Goal: Task Accomplishment & Management: Manage account settings

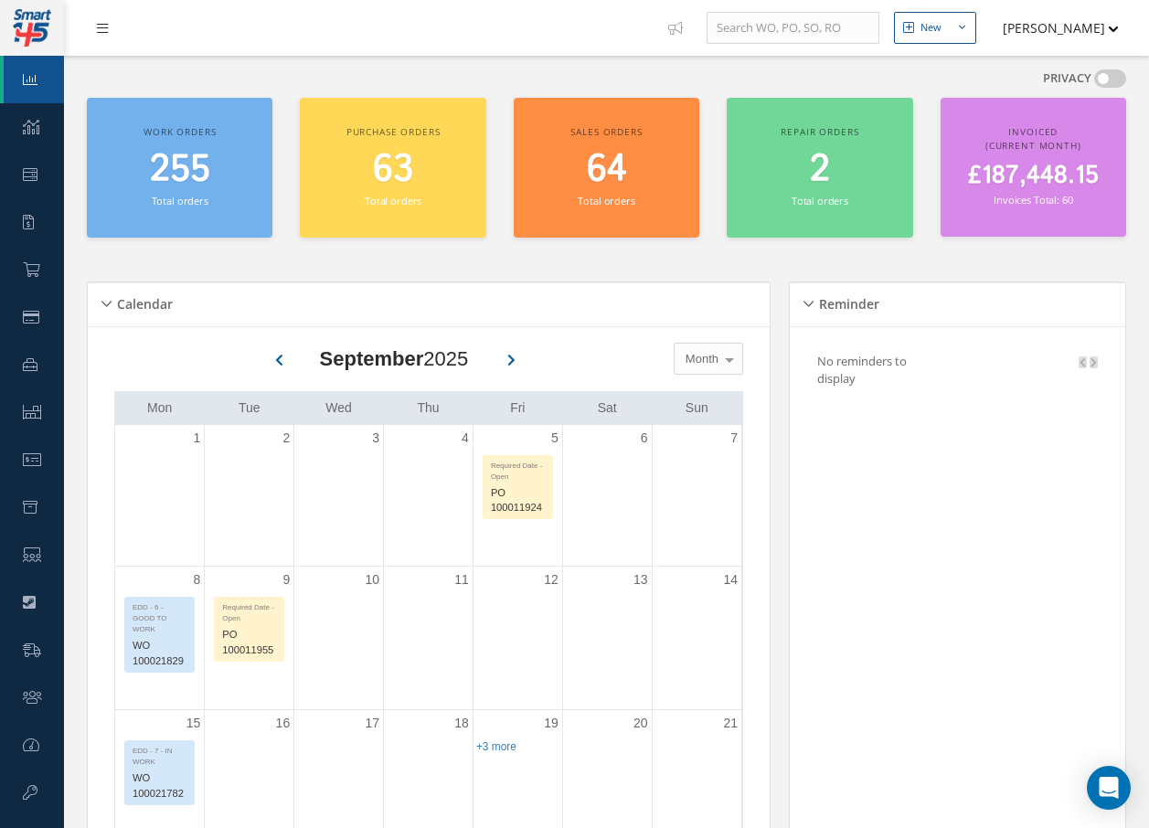
click at [99, 27] on icon at bounding box center [102, 28] width 11 height 13
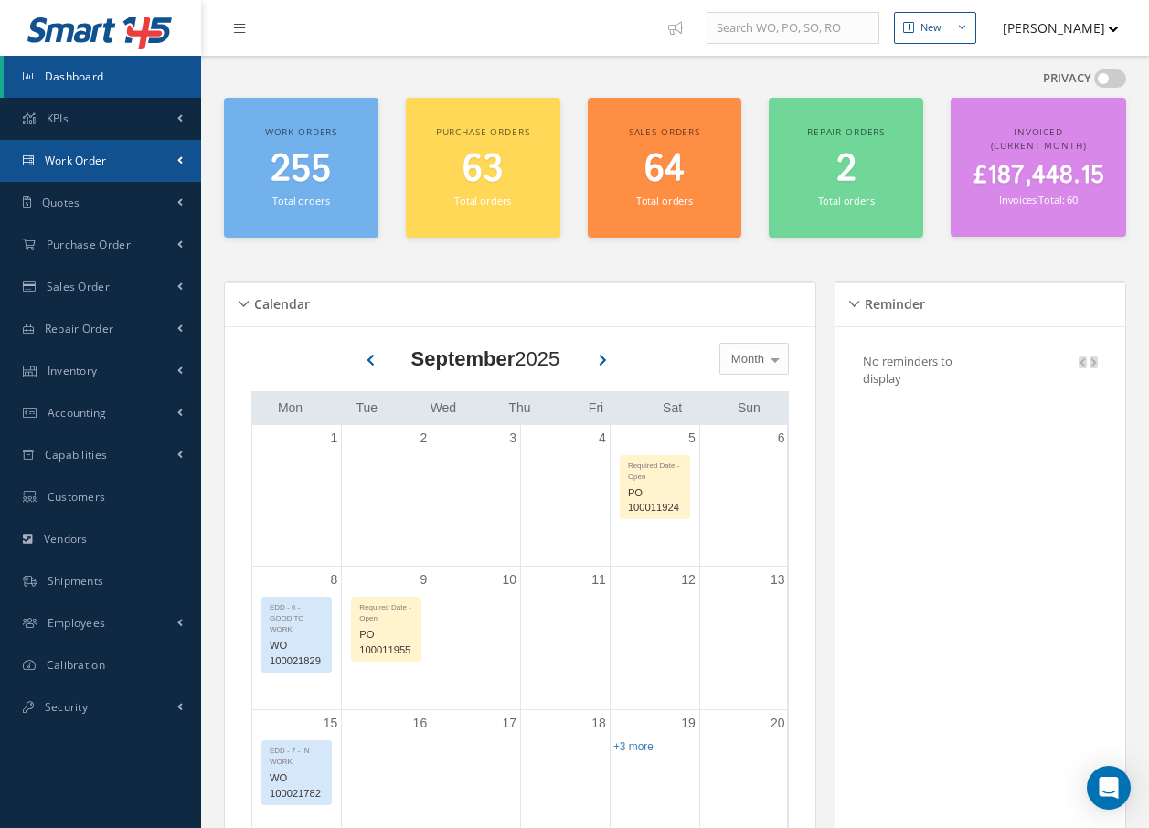
click at [108, 161] on link "Work Order" at bounding box center [100, 161] width 201 height 42
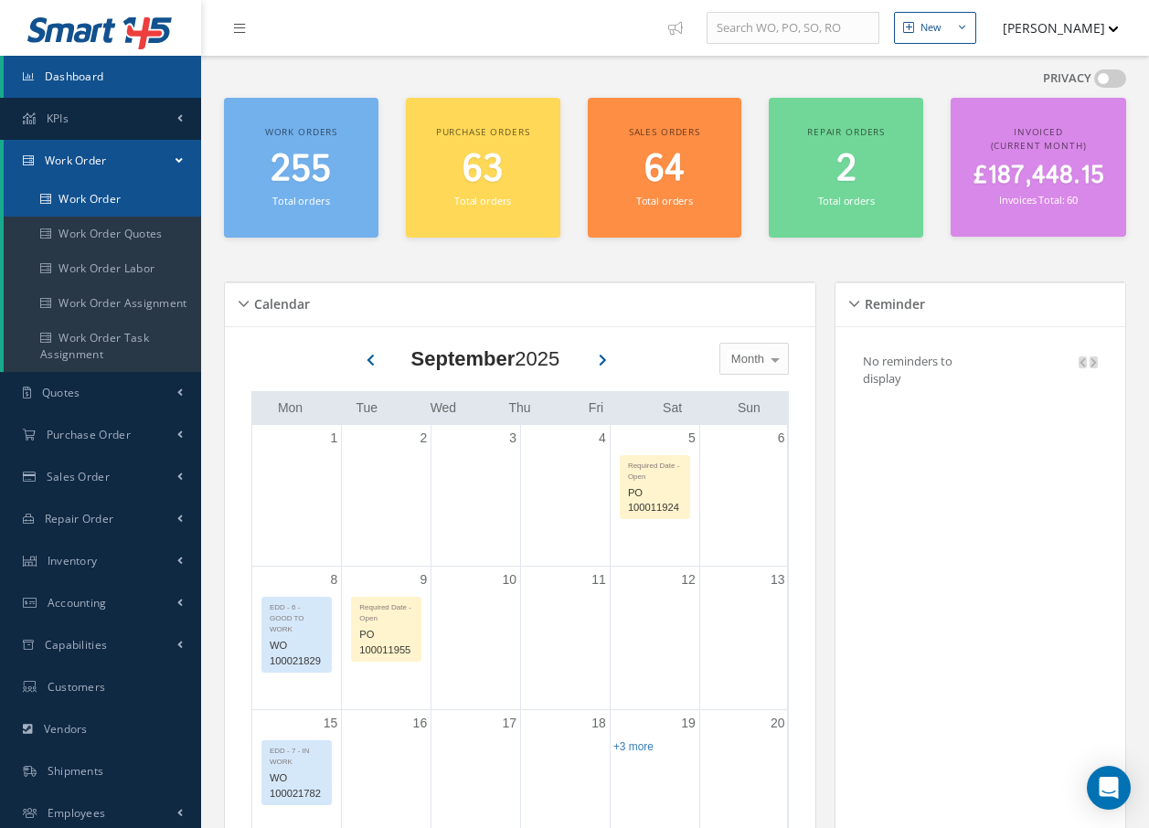
click at [134, 197] on link "Work Order" at bounding box center [103, 199] width 198 height 35
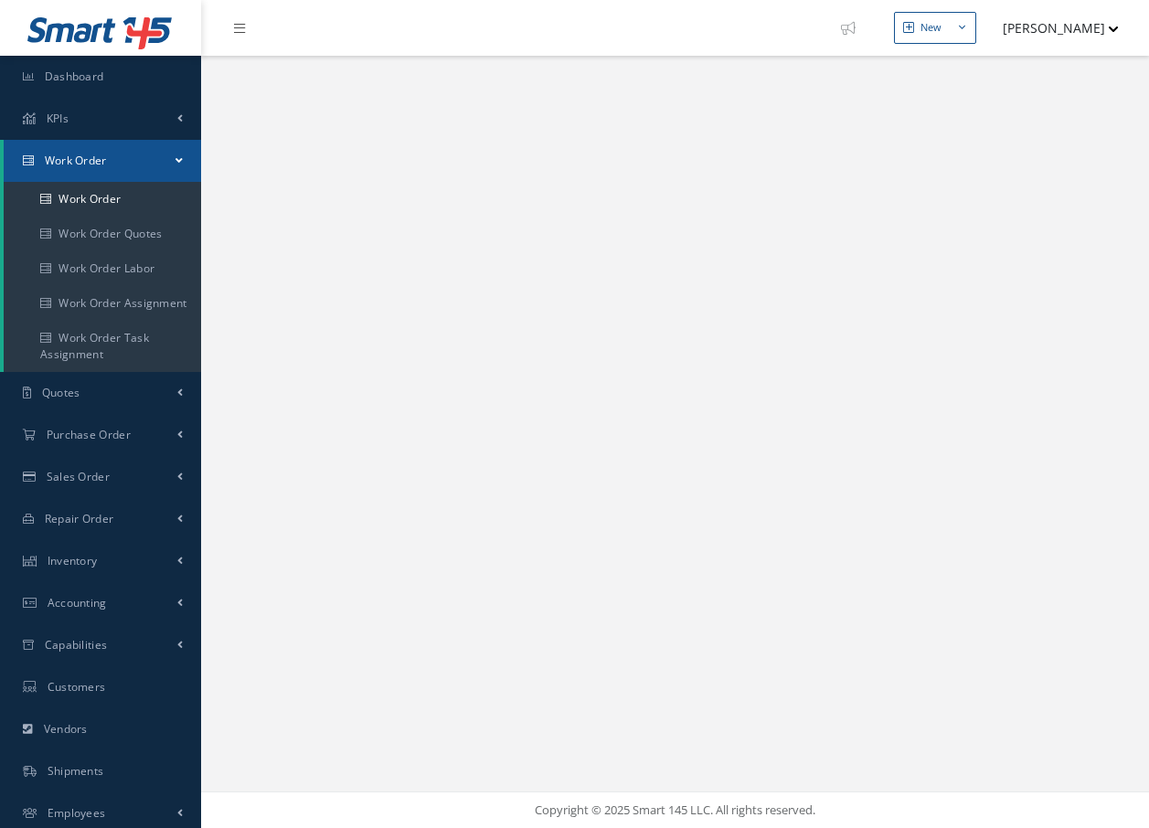
select select "25"
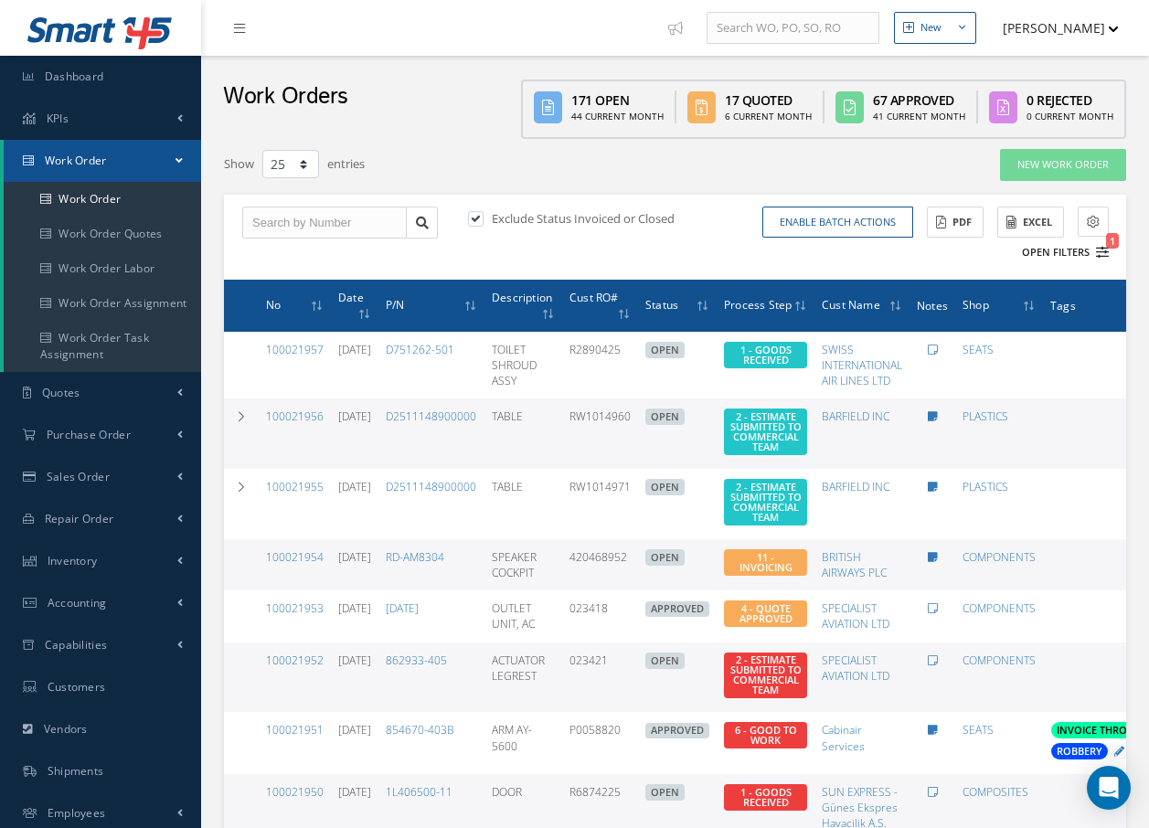
click at [1105, 248] on icon "1" at bounding box center [1102, 252] width 13 height 13
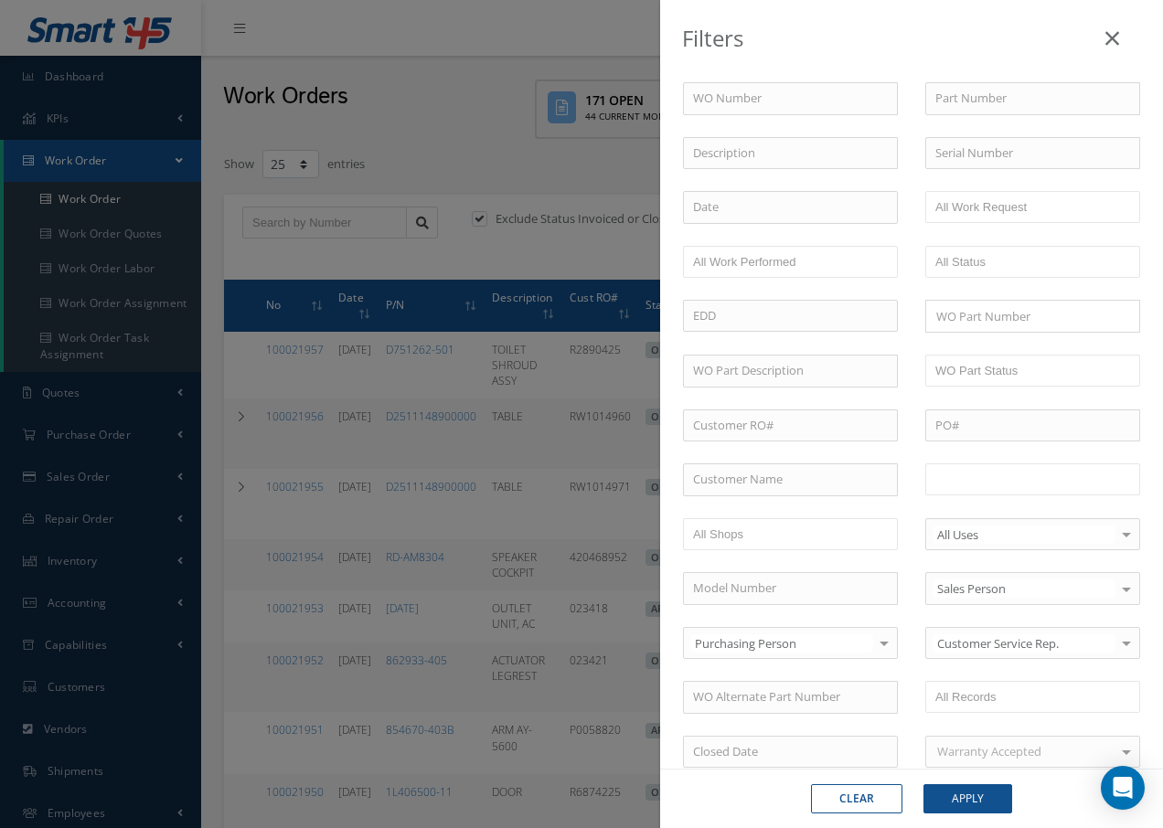
click at [1038, 484] on input "text" at bounding box center [993, 479] width 116 height 23
click at [972, 800] on button "Apply" at bounding box center [968, 799] width 89 height 29
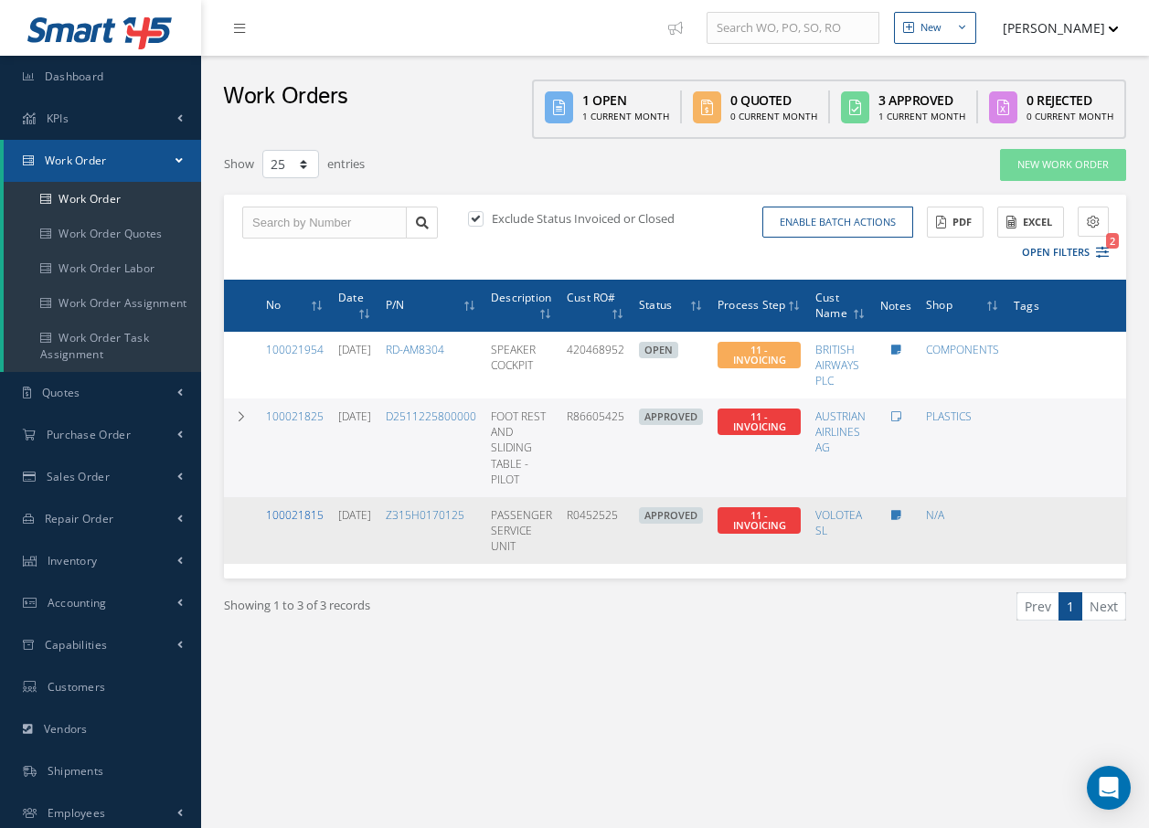
click at [276, 515] on link "100021815" at bounding box center [295, 515] width 58 height 16
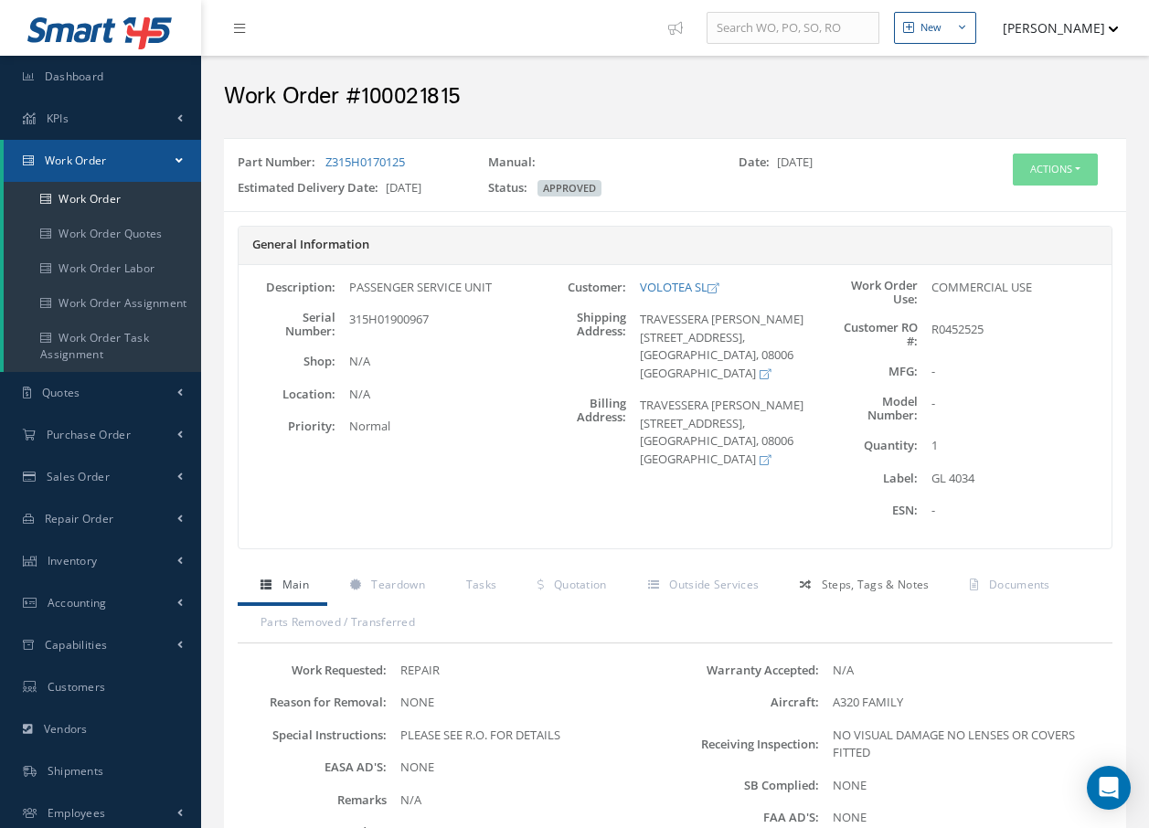
click at [849, 588] on span "Steps, Tags & Notes" at bounding box center [876, 585] width 108 height 16
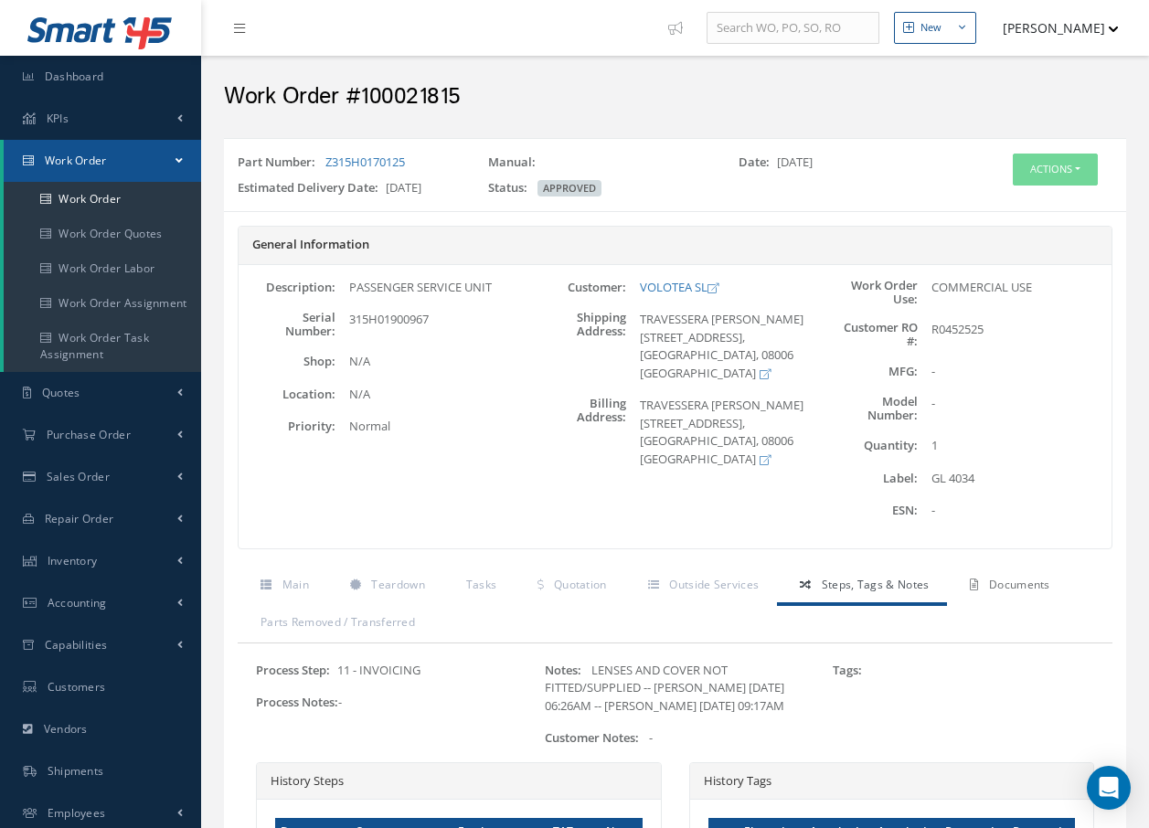
click at [1016, 586] on span "Documents" at bounding box center [1019, 585] width 61 height 16
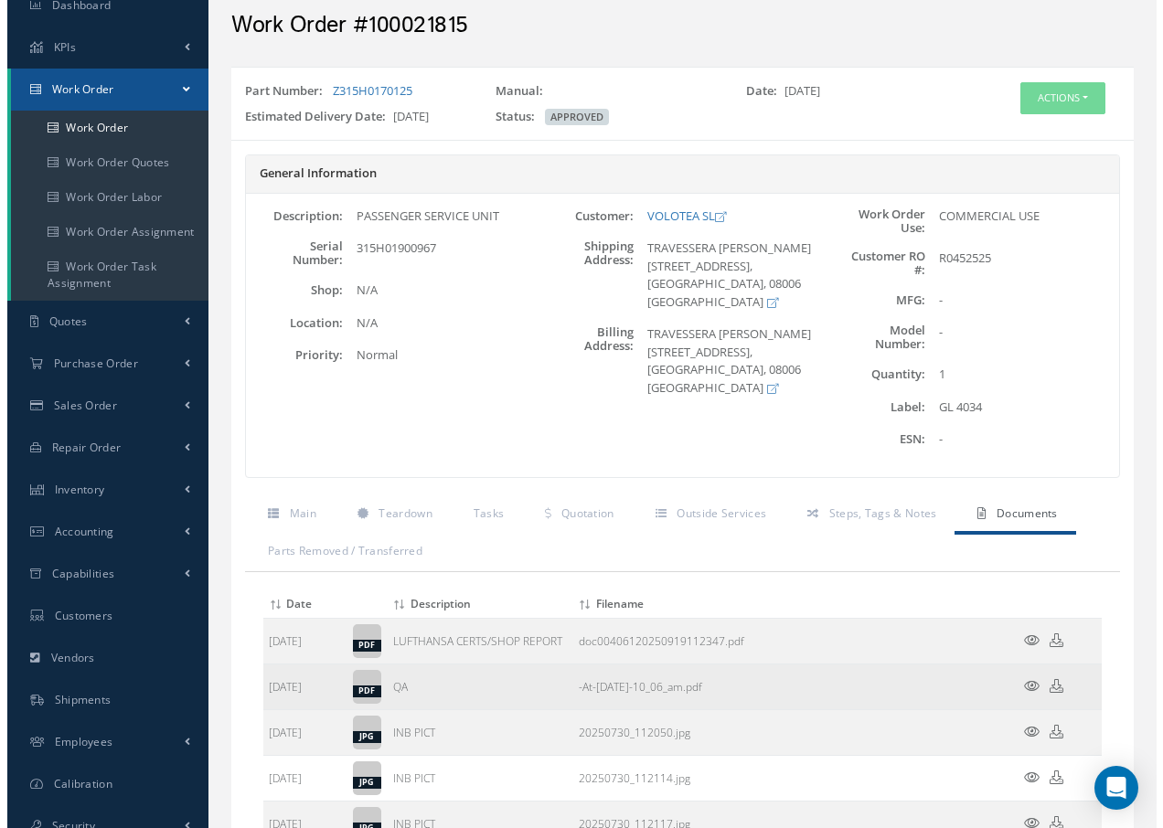
scroll to position [272, 0]
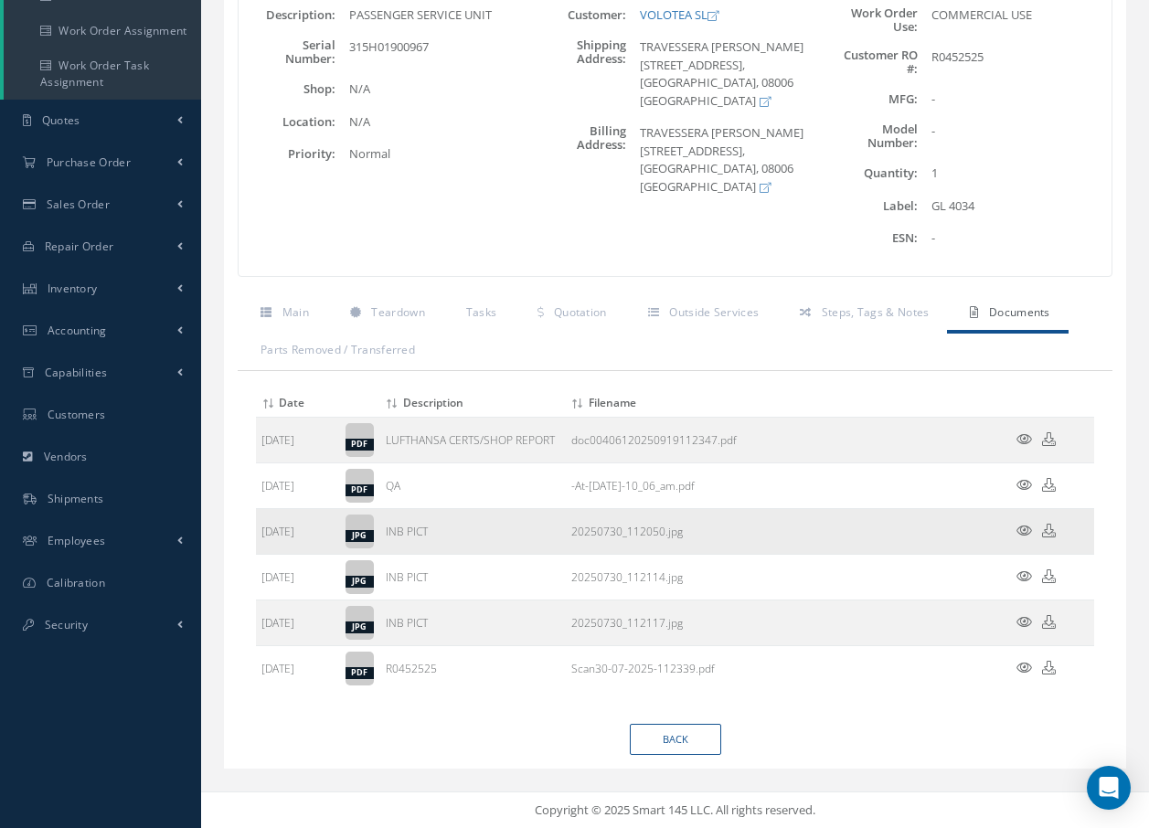
click at [1026, 531] on icon at bounding box center [1025, 531] width 16 height 14
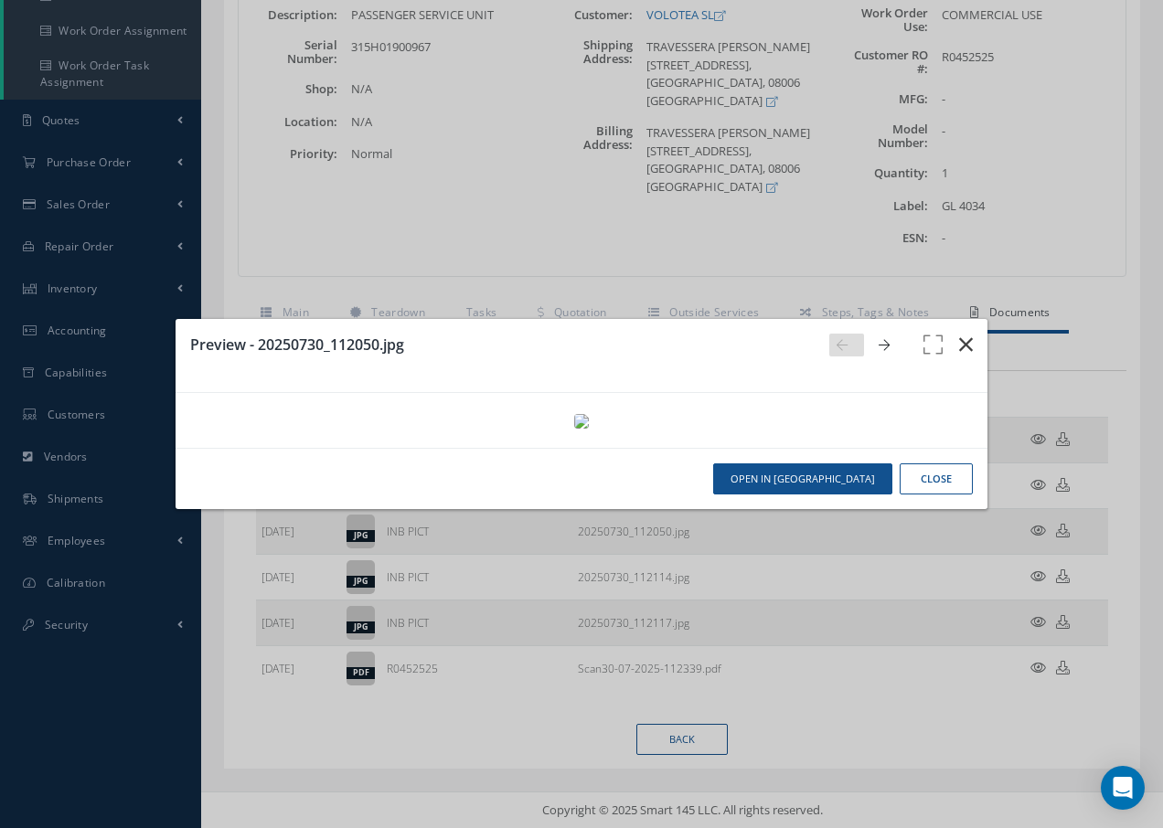
click at [959, 334] on icon "button" at bounding box center [966, 345] width 14 height 22
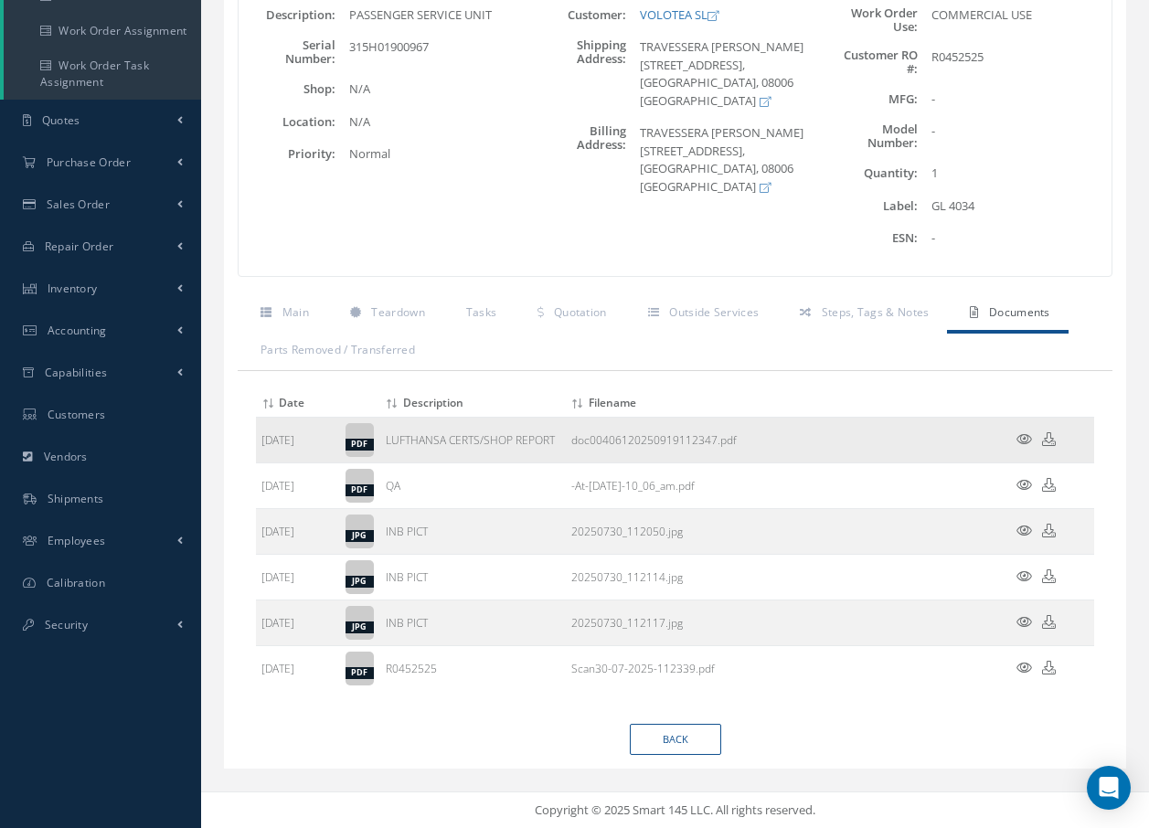
click at [1023, 437] on icon at bounding box center [1025, 439] width 16 height 14
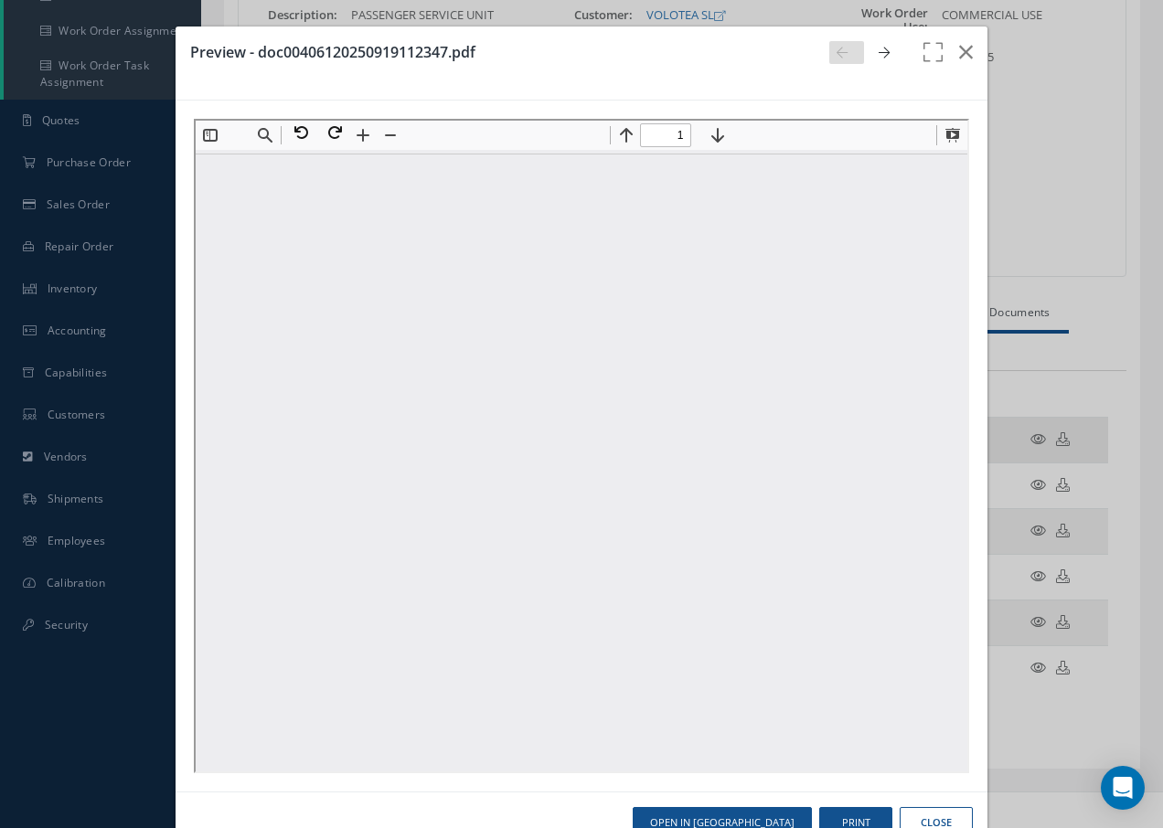
scroll to position [0, 0]
type input "1"
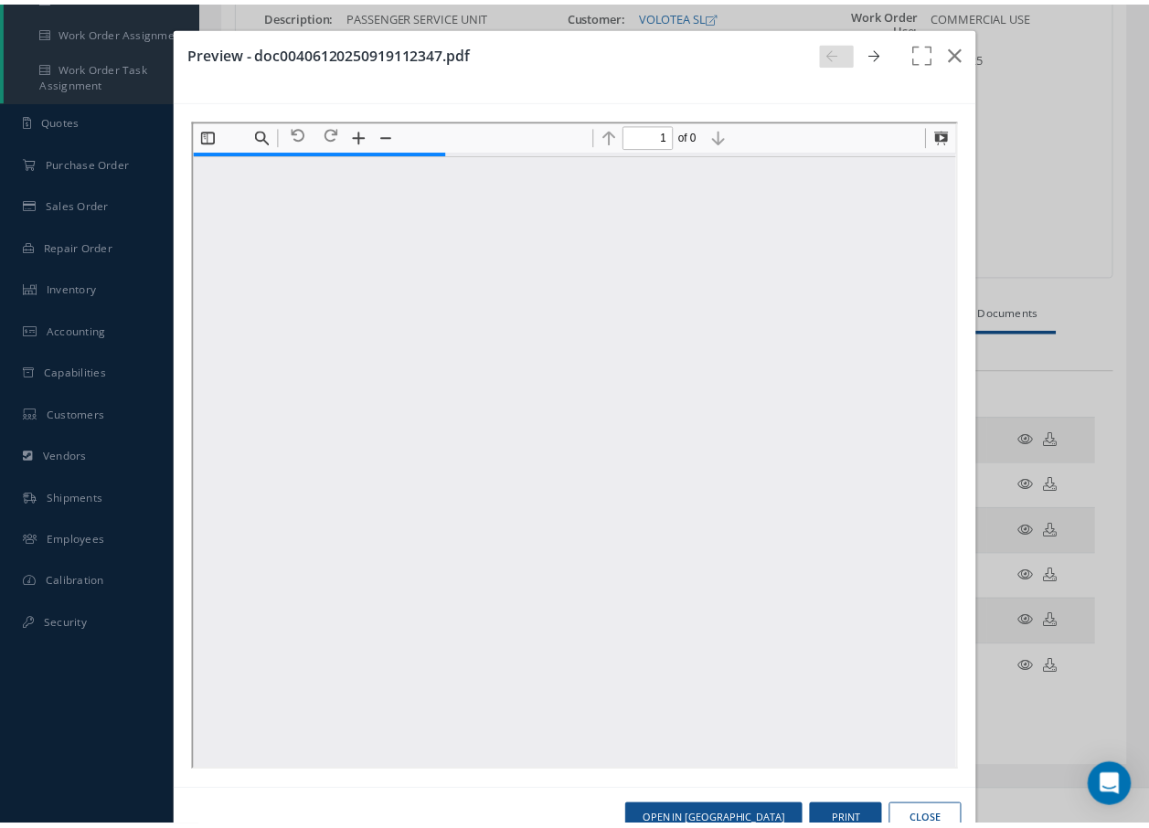
scroll to position [9, 0]
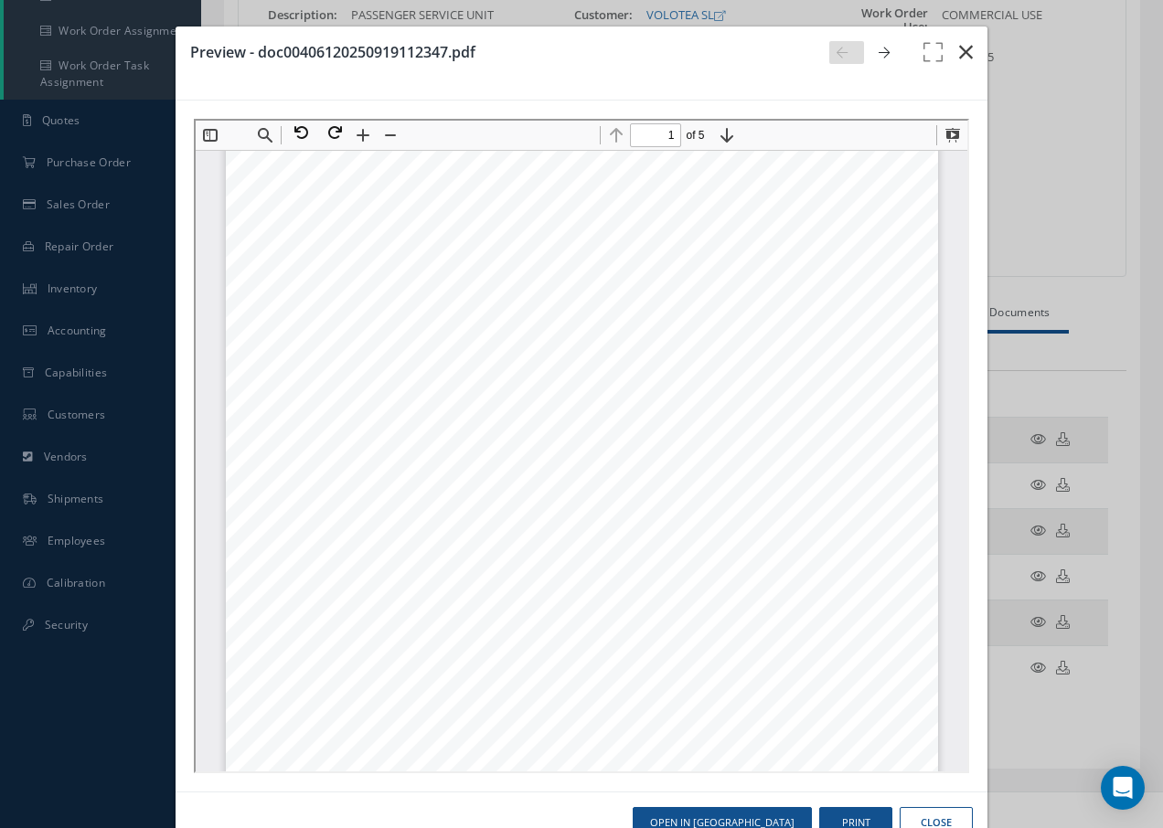
click at [959, 56] on icon "button" at bounding box center [966, 52] width 14 height 22
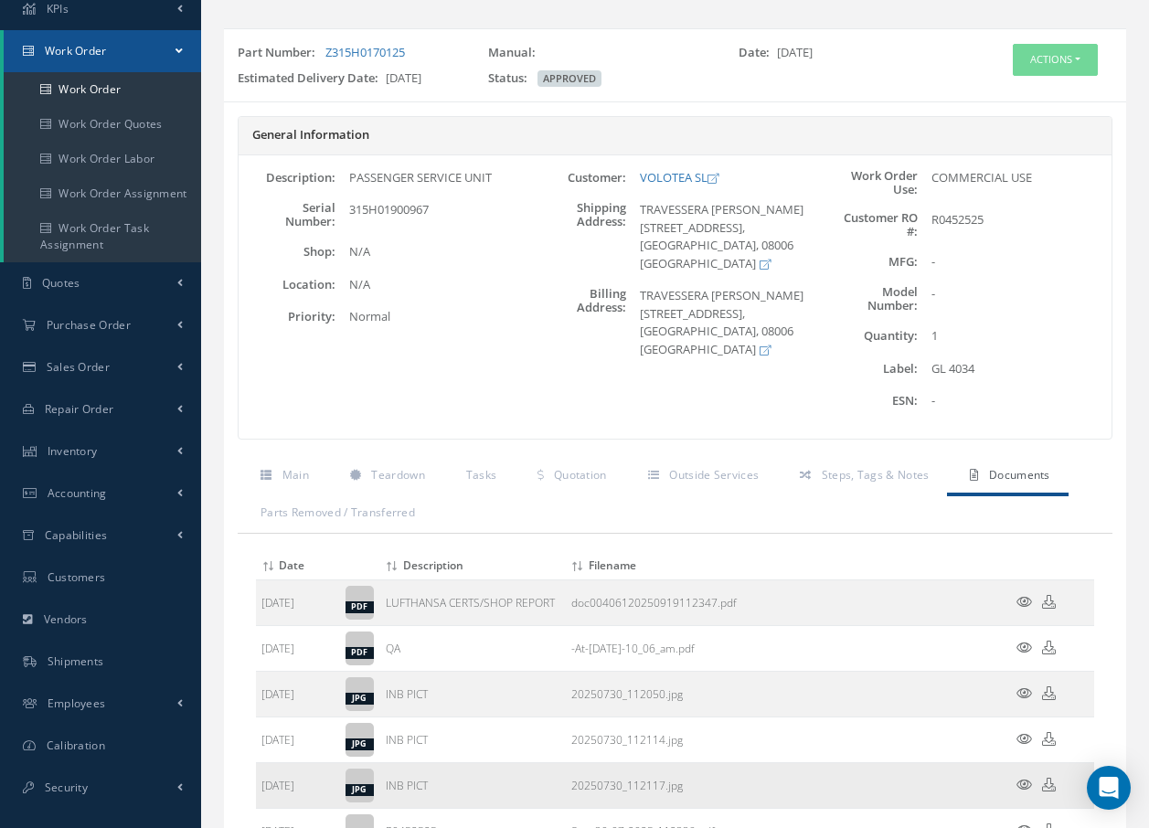
scroll to position [272, 0]
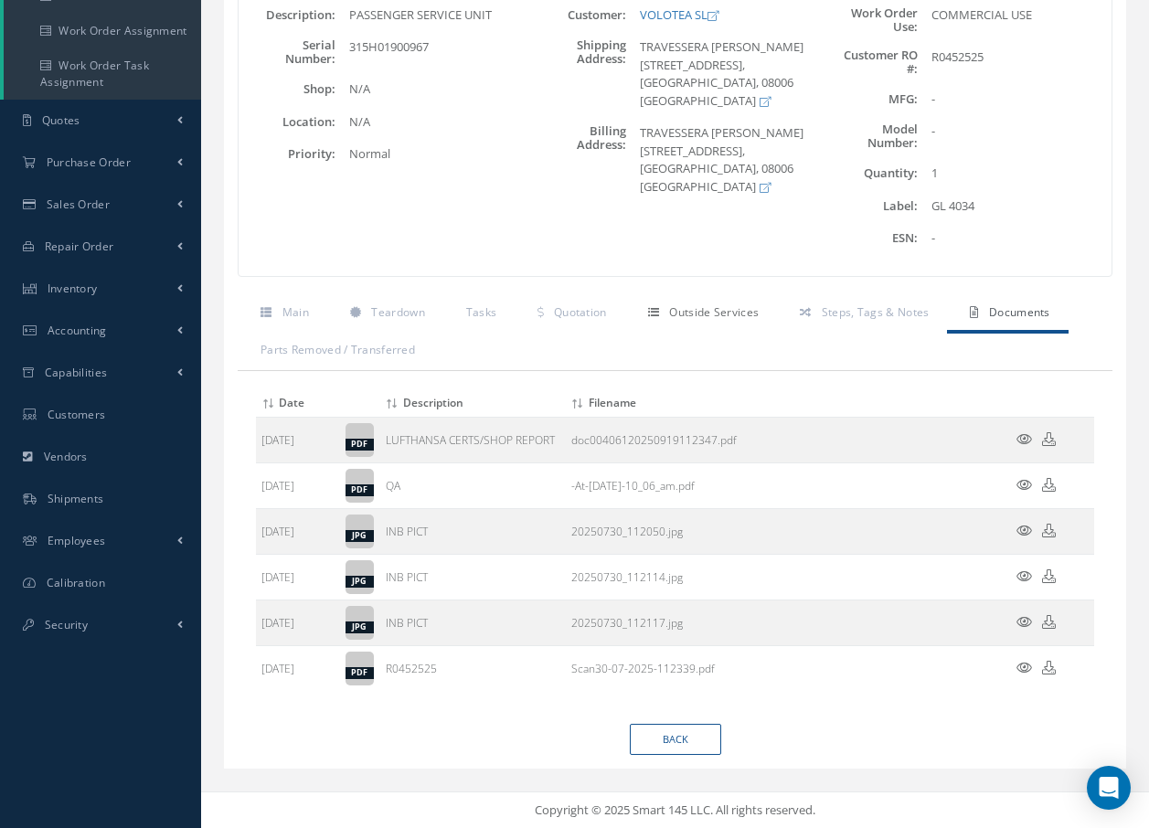
click at [699, 317] on span "Outside Services" at bounding box center [714, 312] width 90 height 16
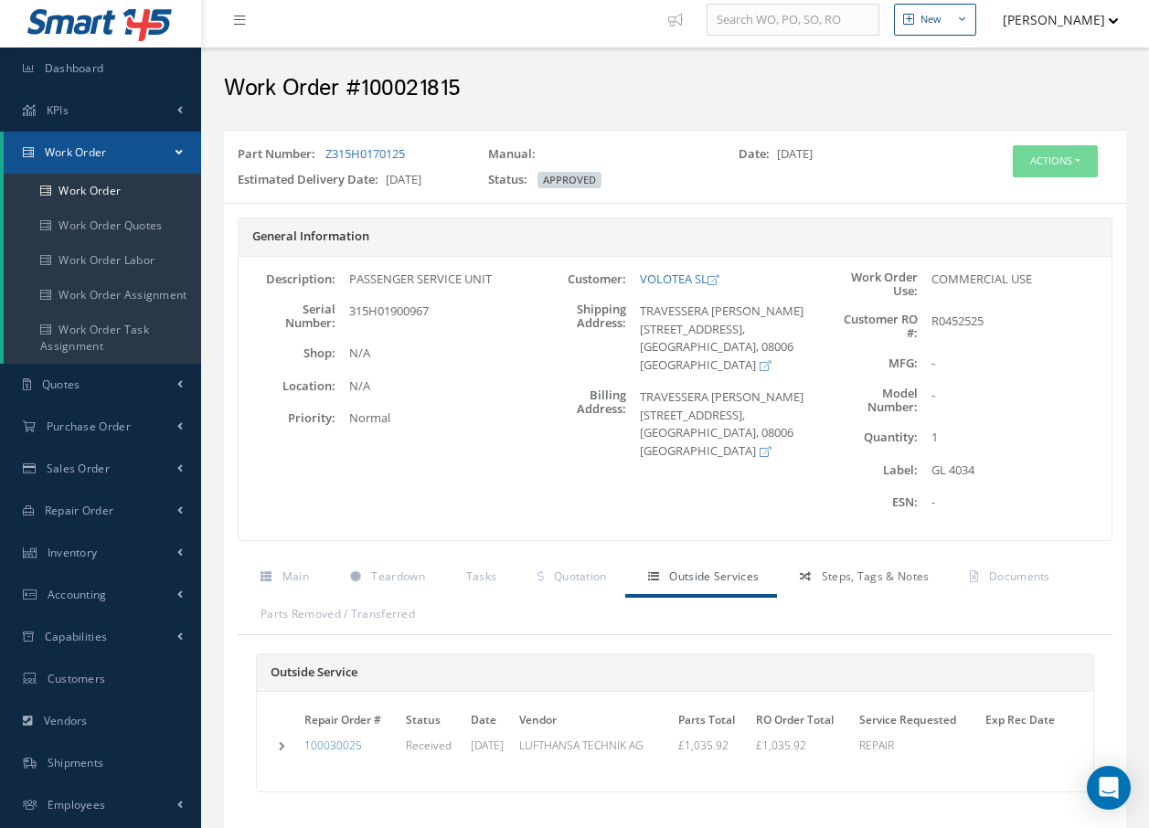
scroll to position [0, 0]
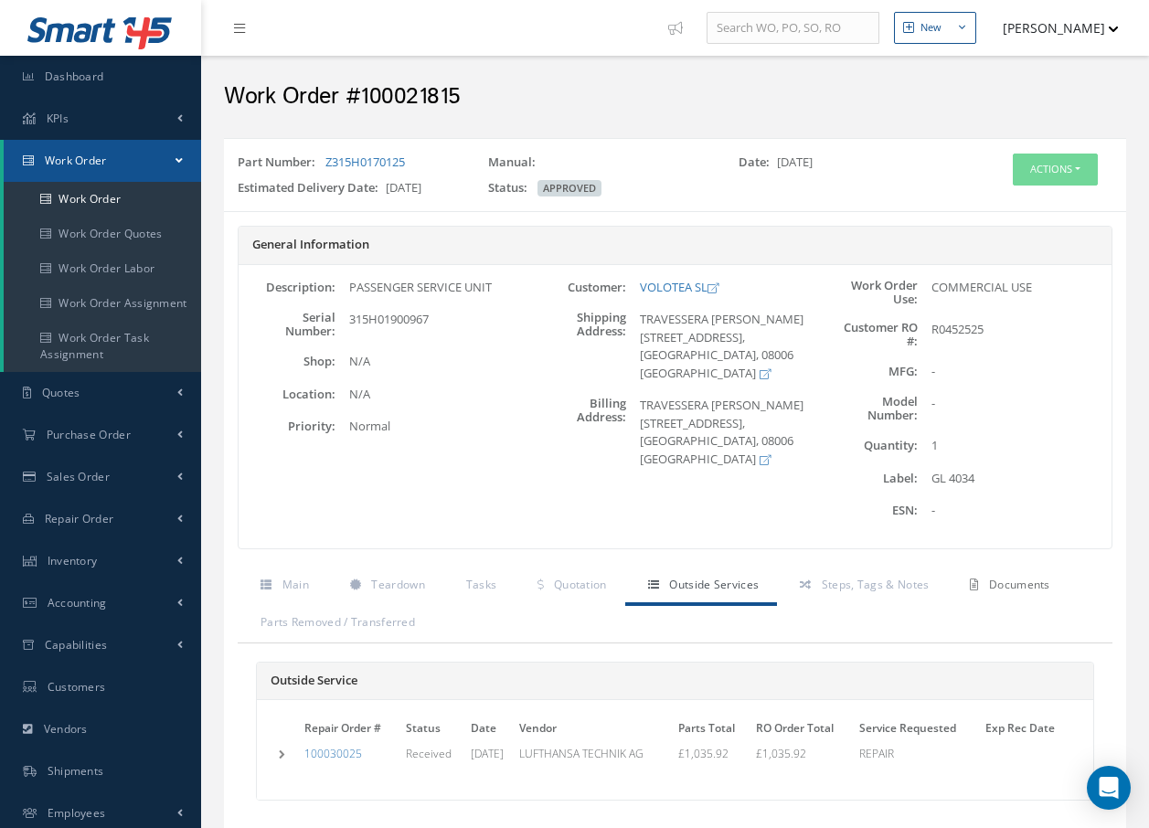
click at [1018, 584] on span "Documents" at bounding box center [1019, 585] width 61 height 16
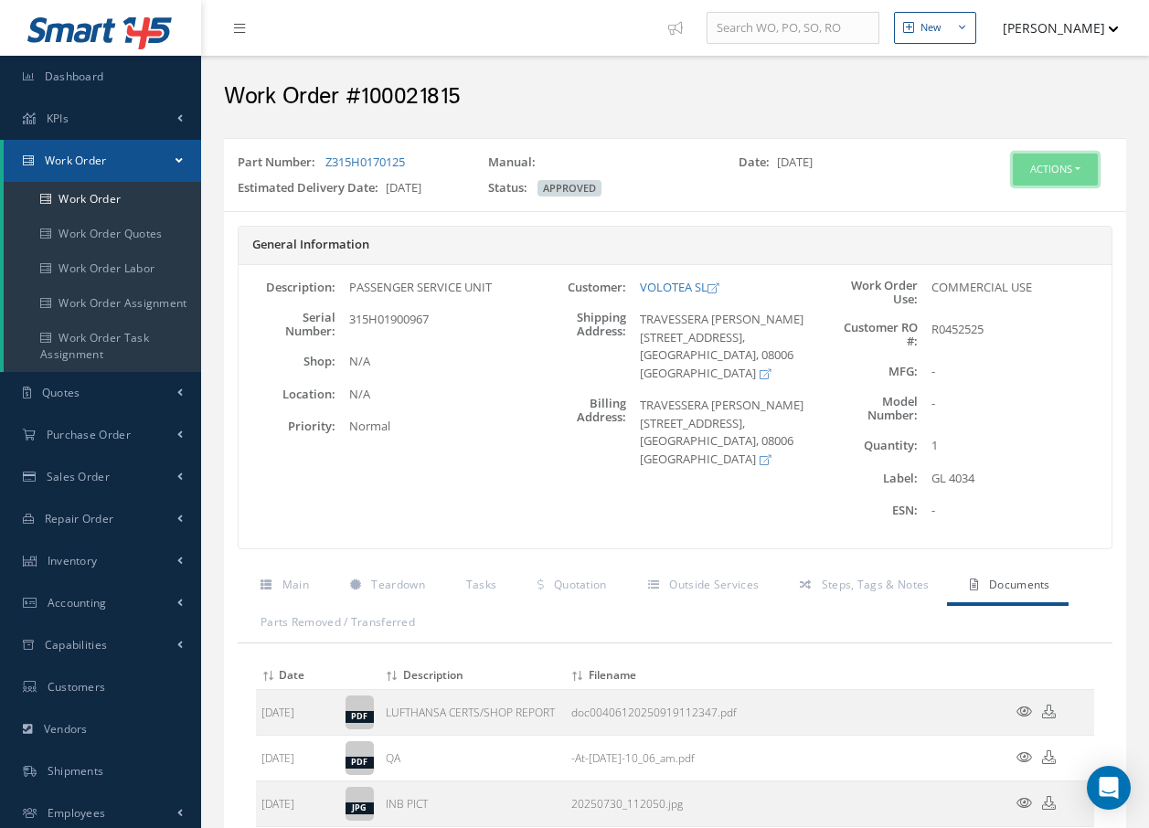
click at [1053, 173] on button "Actions" at bounding box center [1055, 170] width 85 height 32
click at [1024, 229] on link "Invoicing" at bounding box center [1028, 229] width 146 height 25
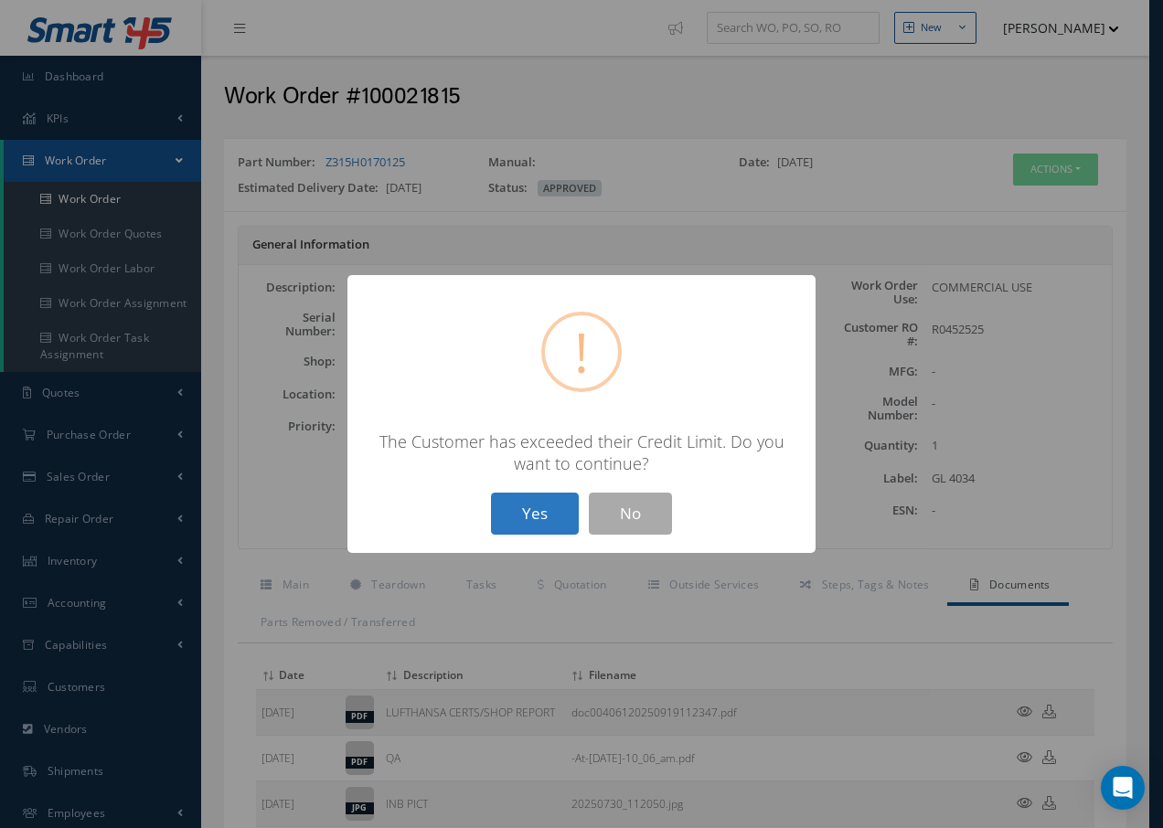
click at [533, 513] on button "Yes" at bounding box center [535, 514] width 88 height 43
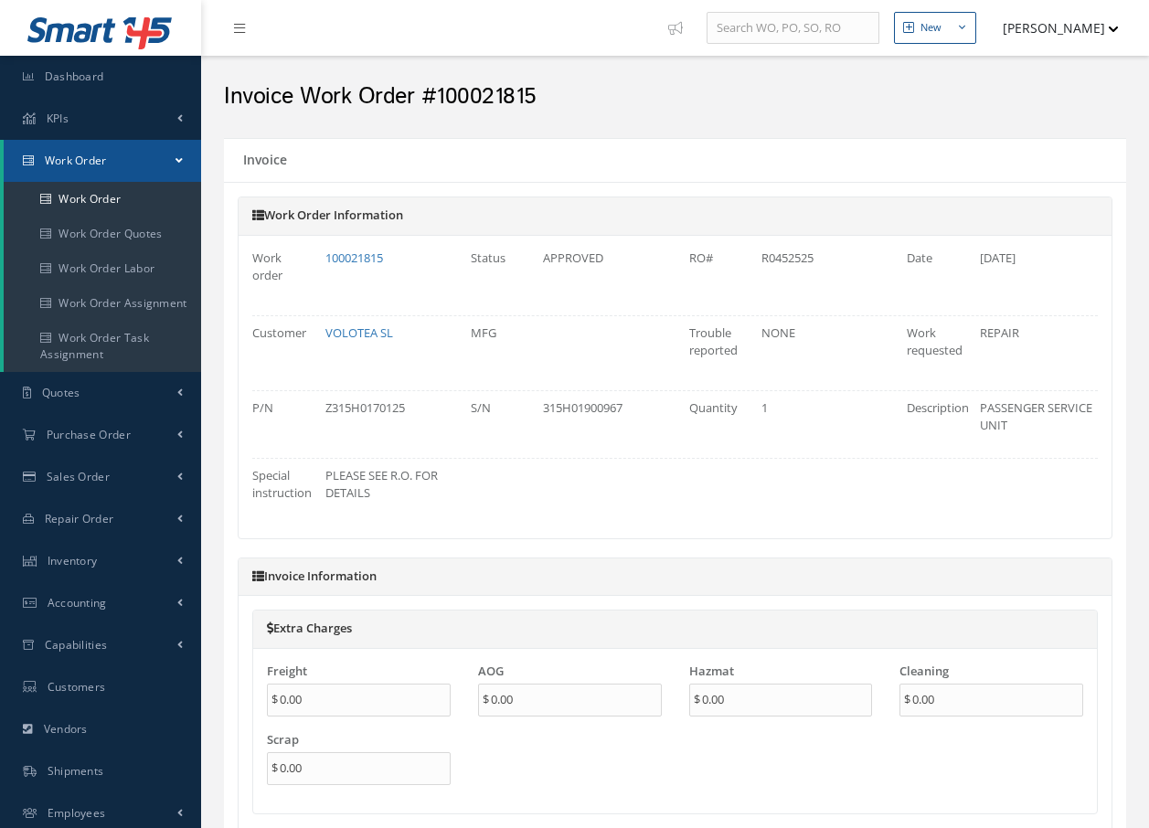
type input "$0"
type input "$2,850"
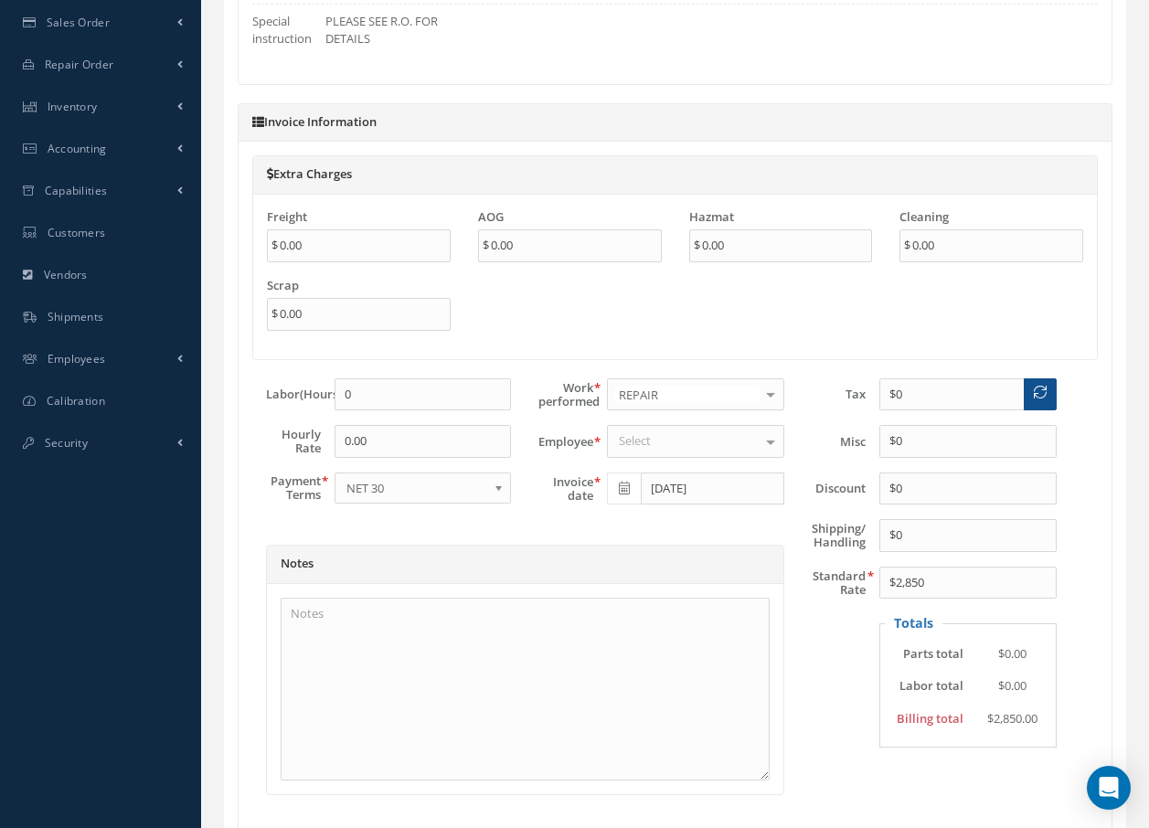
scroll to position [457, 0]
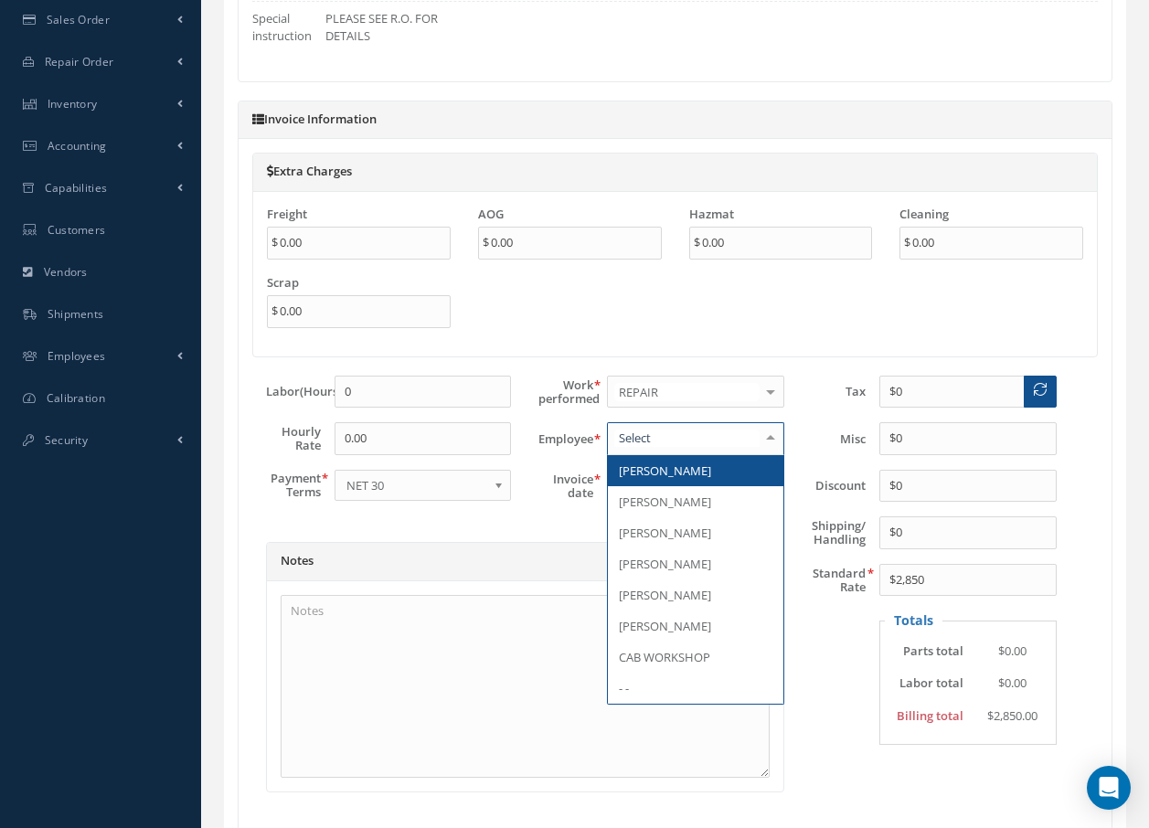
click at [768, 440] on div at bounding box center [771, 438] width 26 height 30
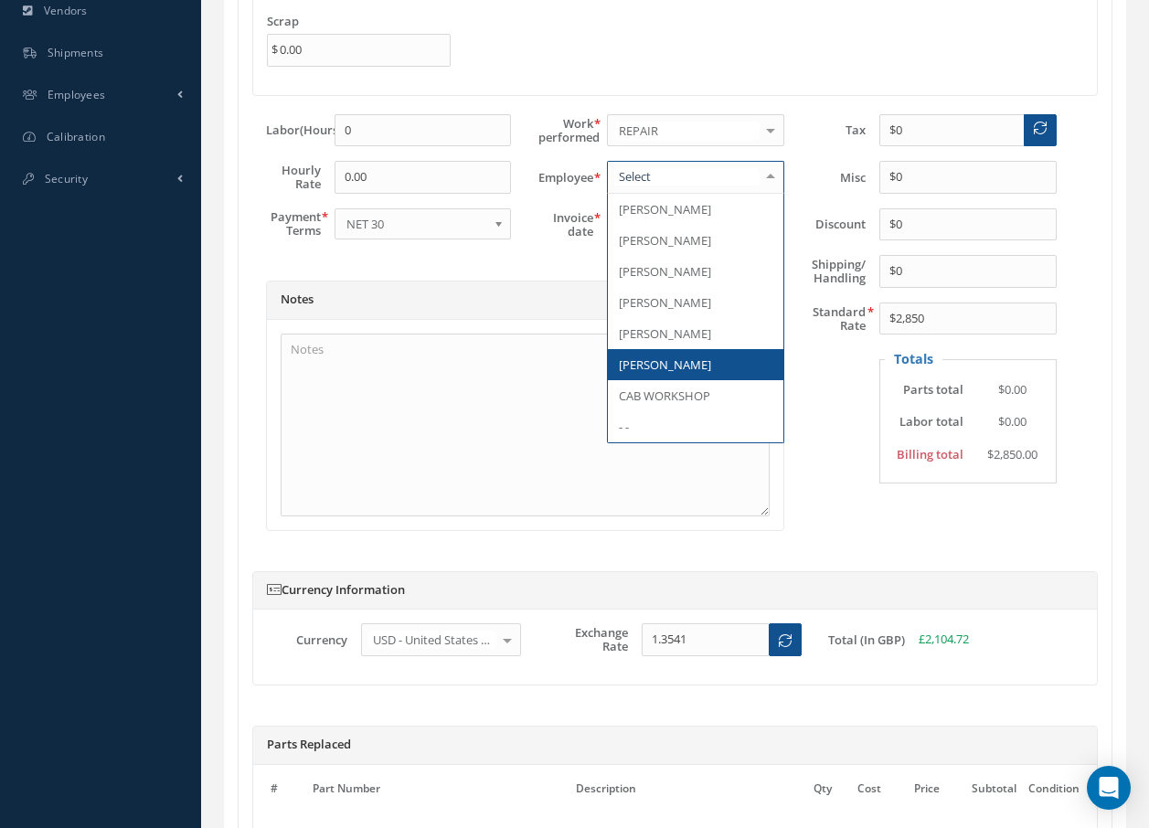
scroll to position [731, 0]
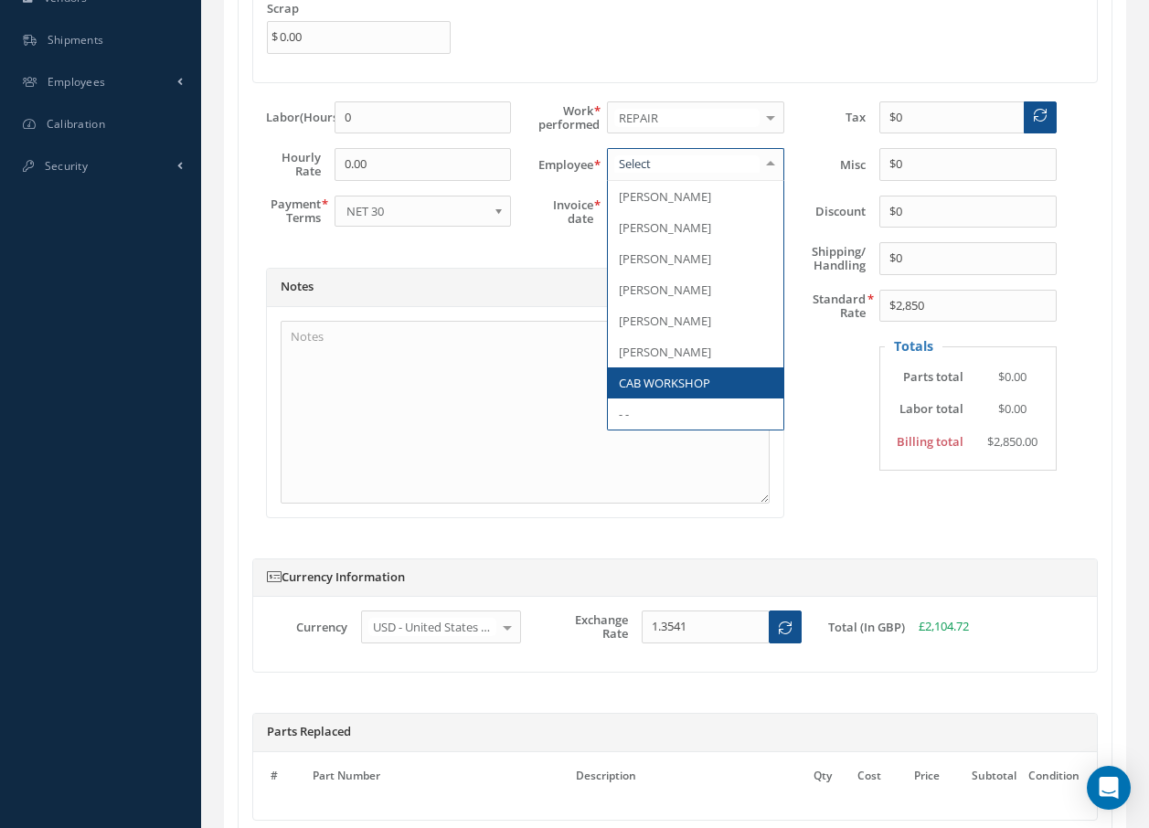
click at [675, 382] on span "CAB WORKSHOP" at bounding box center [664, 383] width 91 height 16
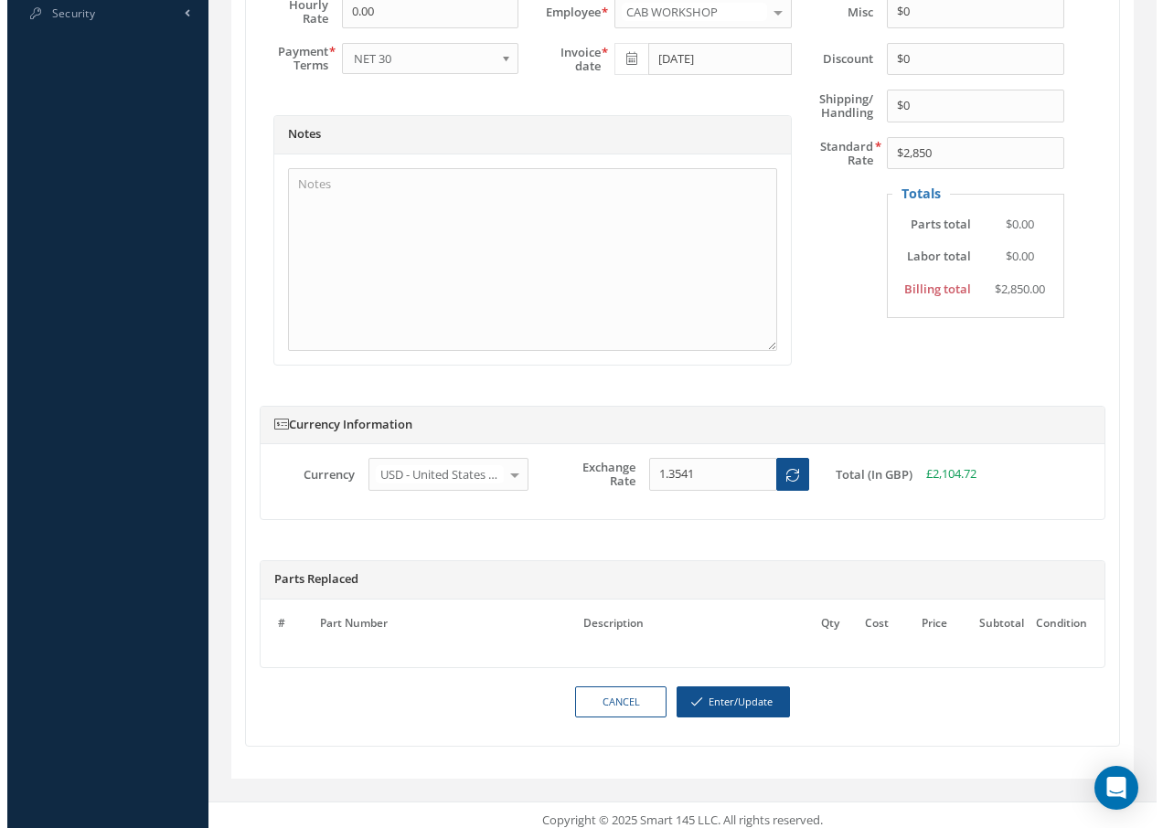
scroll to position [894, 0]
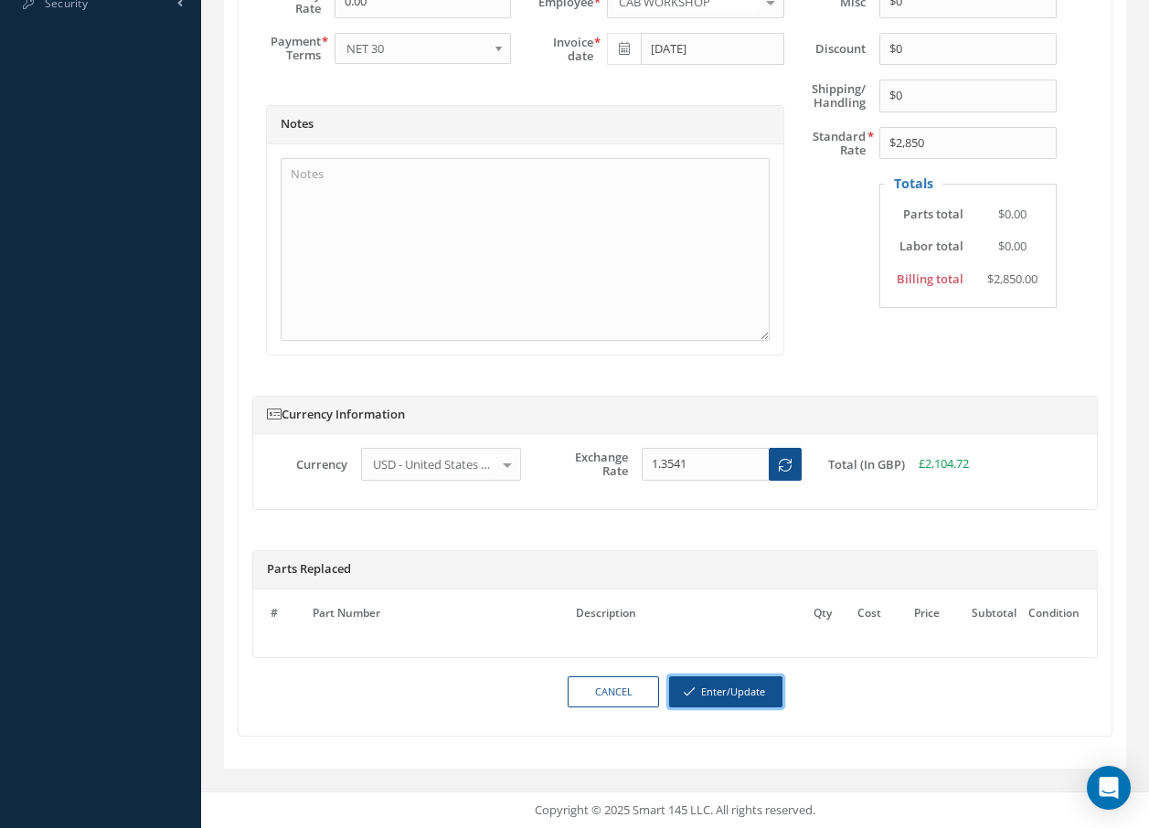
click at [756, 688] on button "Enter/Update" at bounding box center [725, 693] width 113 height 32
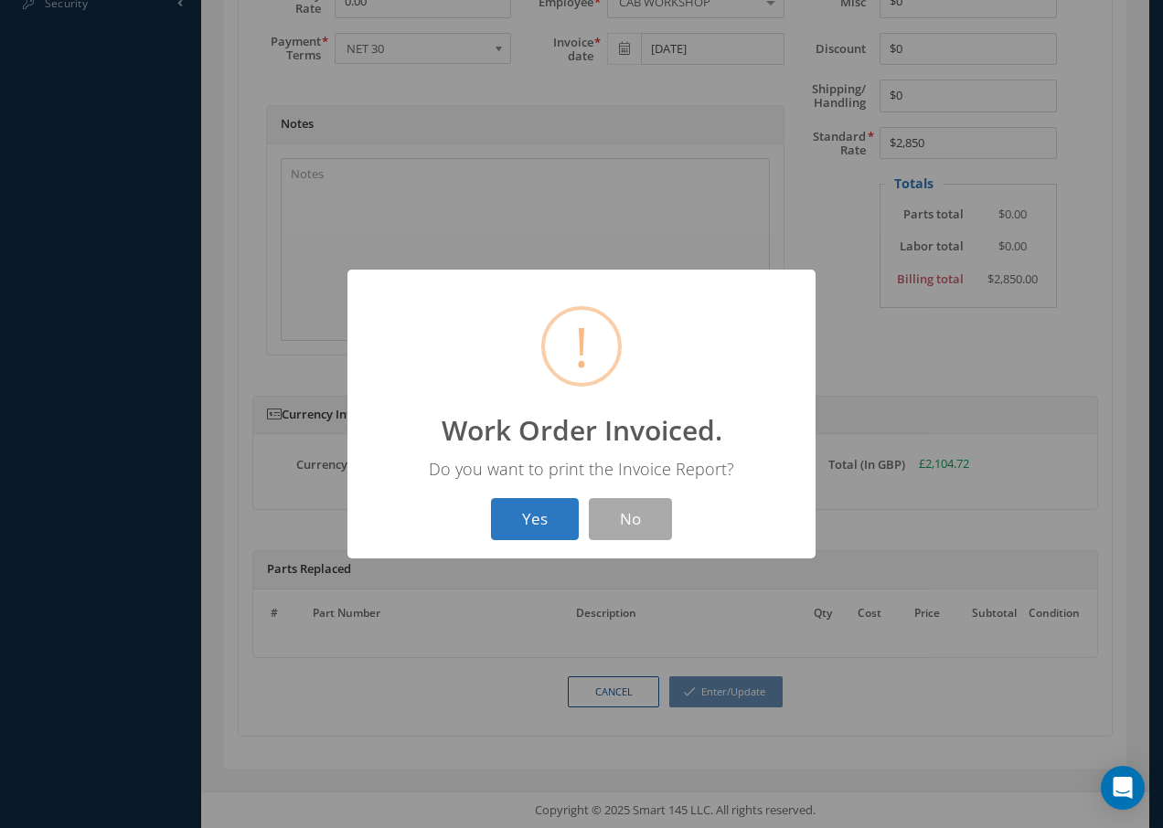
click at [537, 524] on button "Yes" at bounding box center [535, 519] width 88 height 43
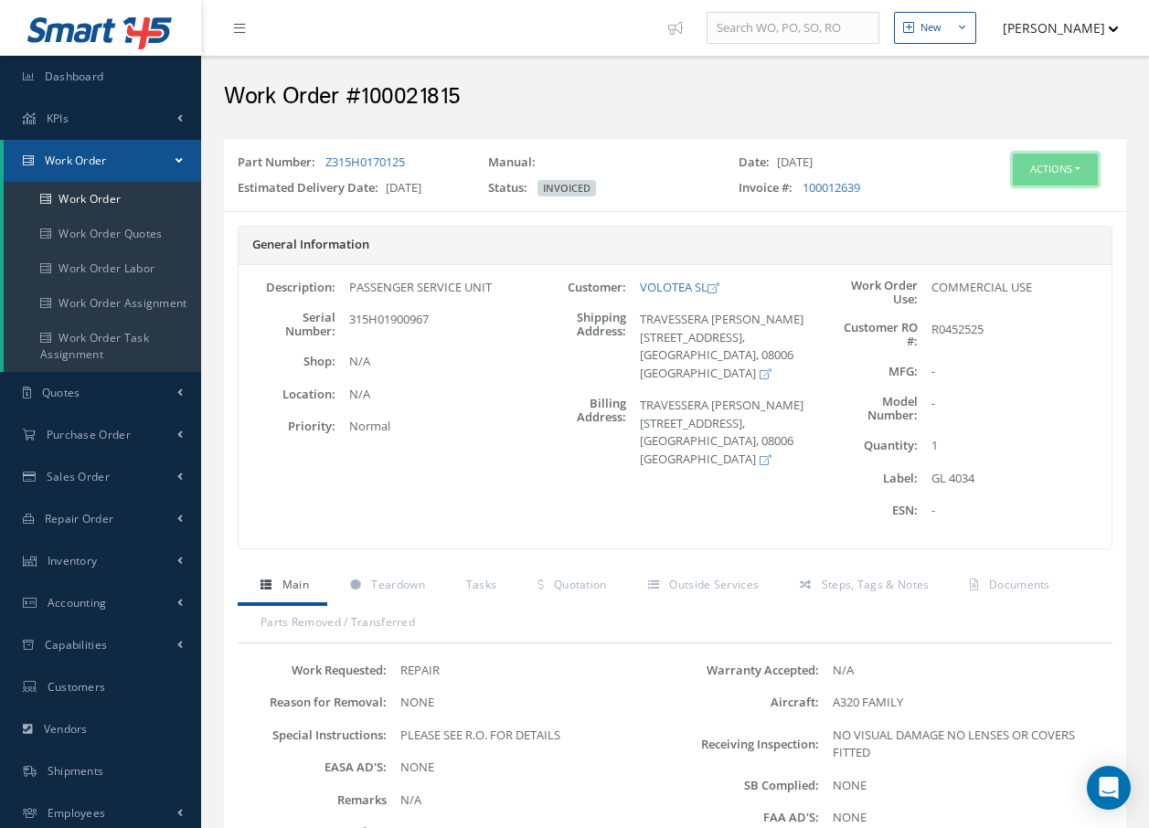
click at [1065, 166] on button "Actions" at bounding box center [1055, 170] width 85 height 32
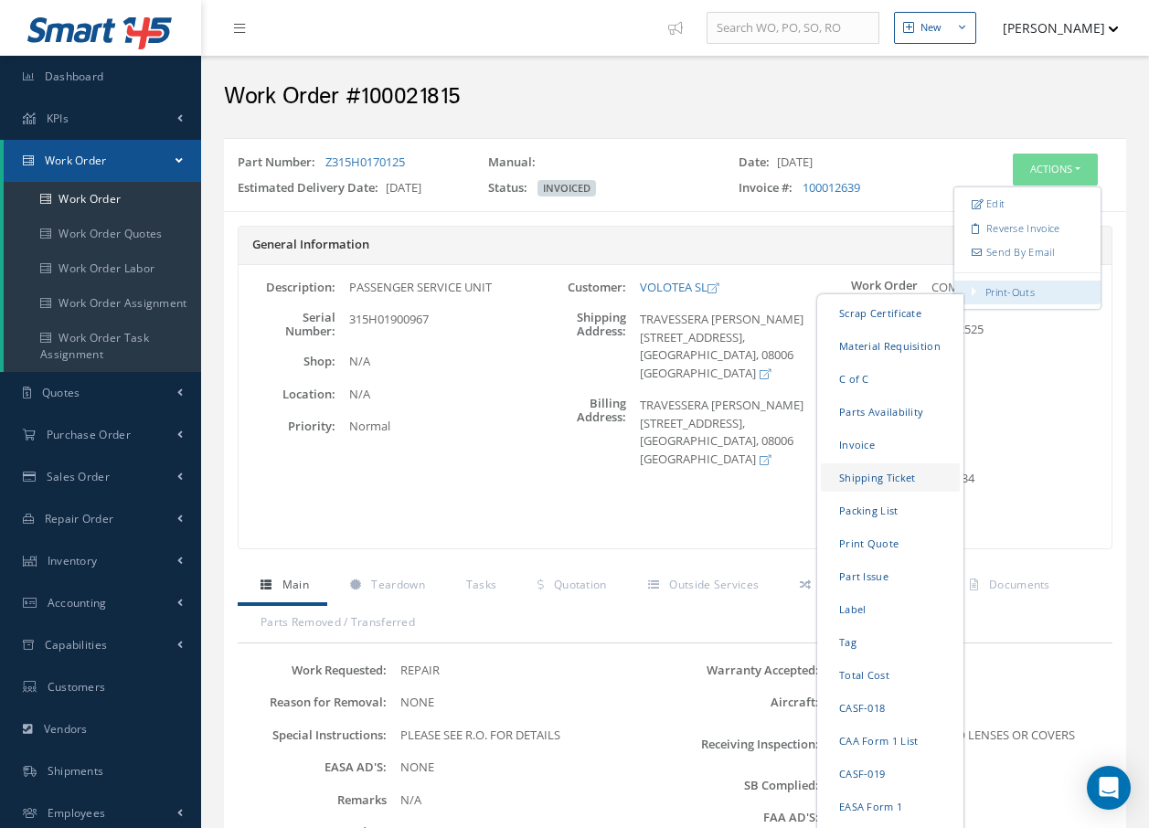
click at [896, 475] on link "Shipping Ticket" at bounding box center [890, 478] width 139 height 28
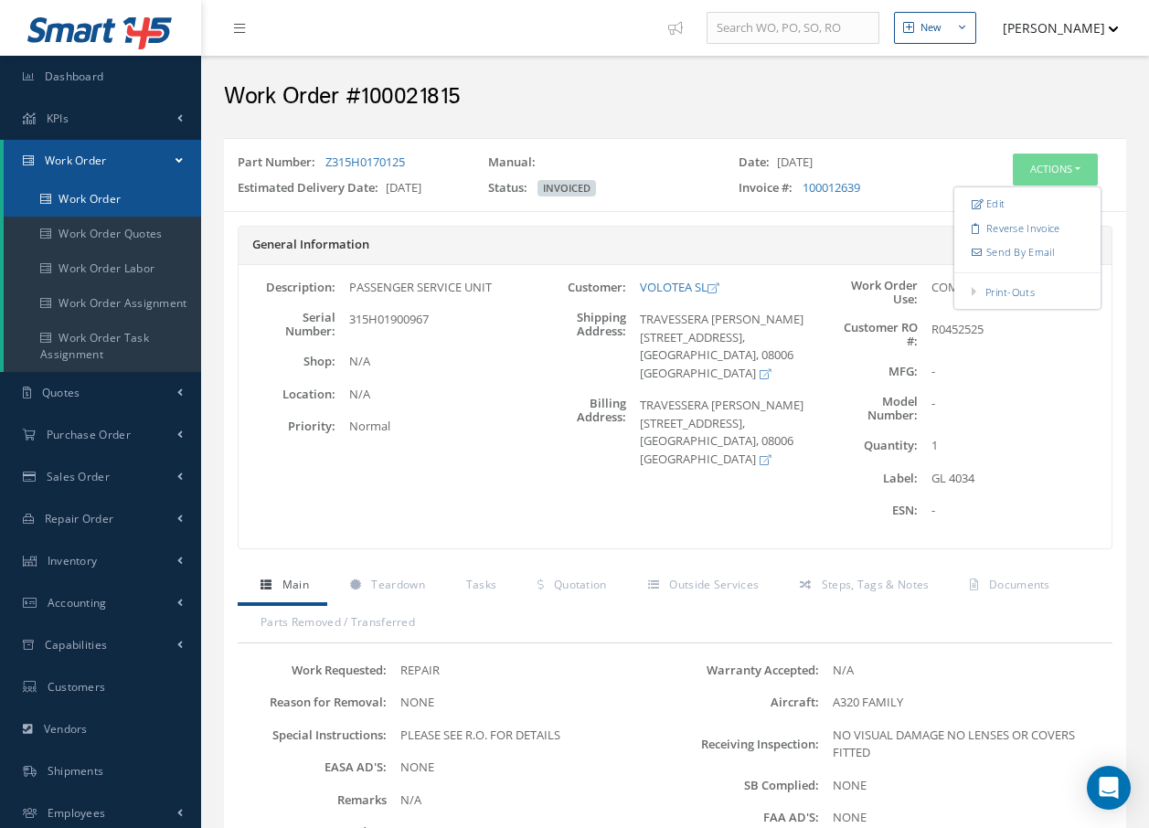
click at [94, 194] on link "Work Order" at bounding box center [103, 199] width 198 height 35
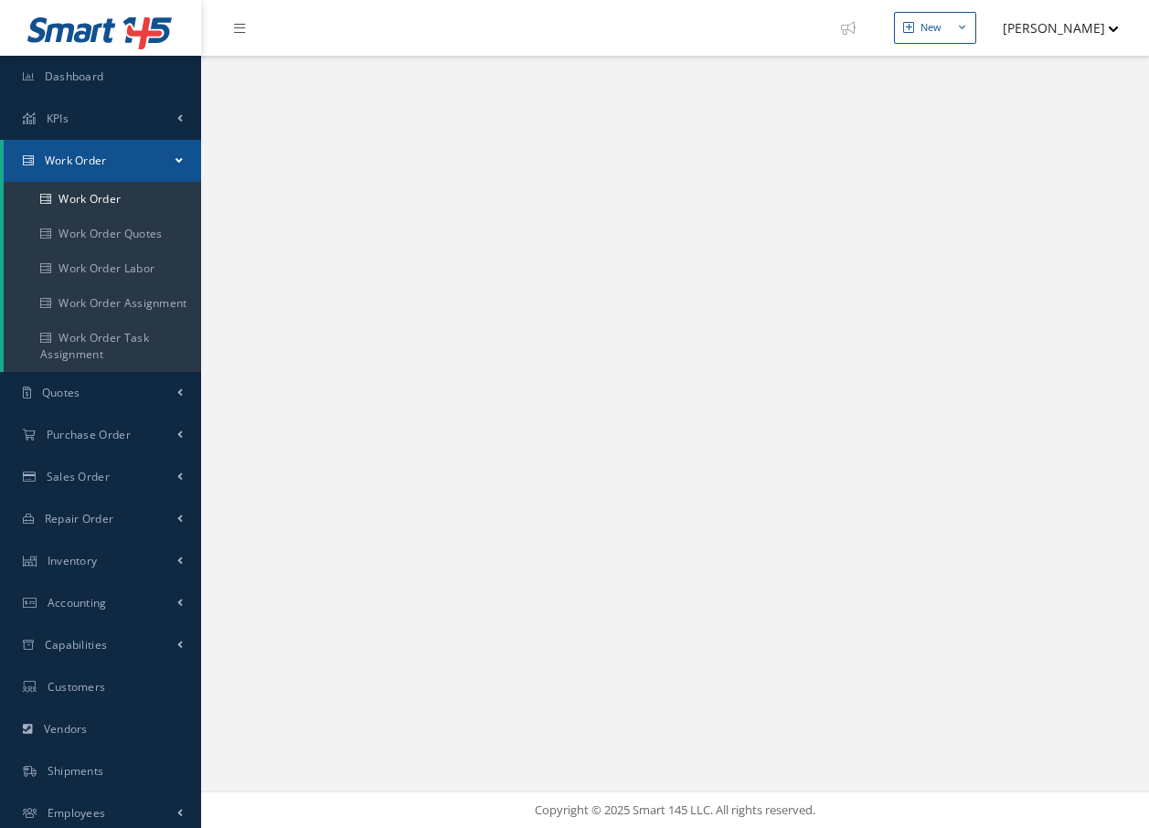
select select "25"
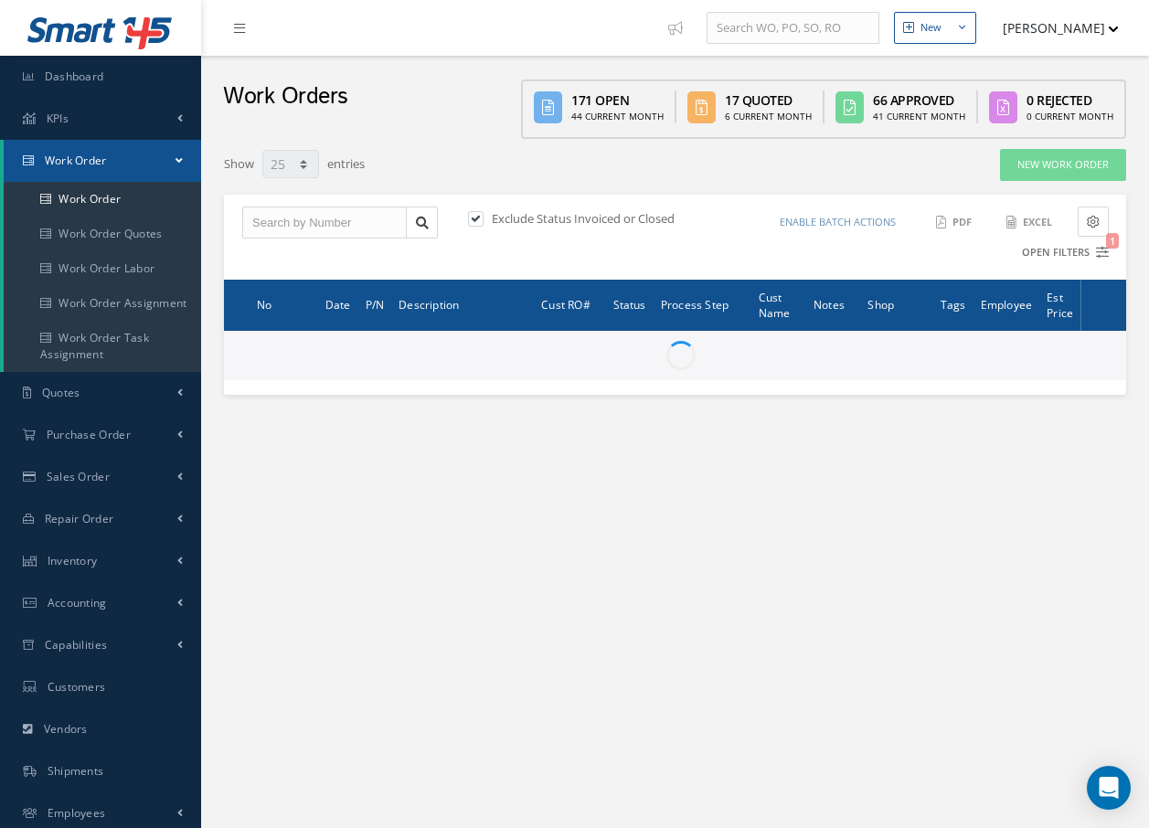
type input "All Work Request"
type input "All Work Performed"
type input "All Status"
type input "WO Part Status"
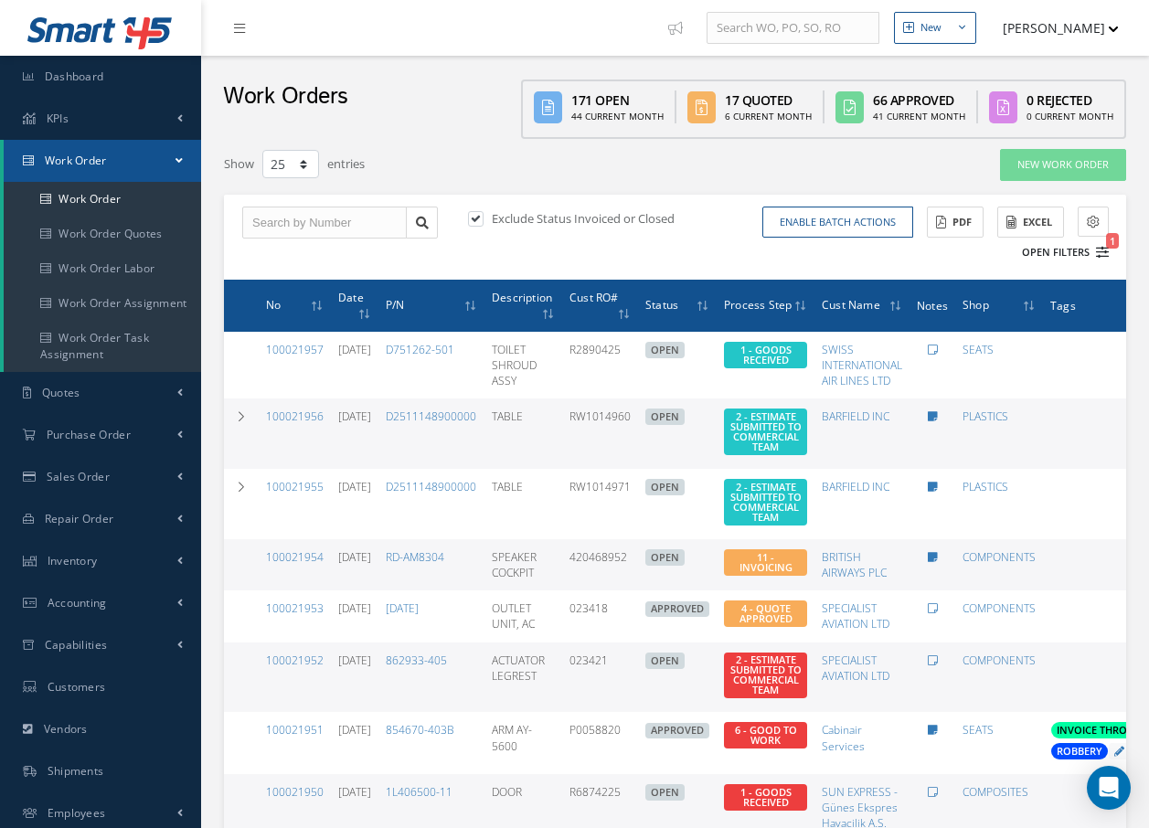
click at [1105, 252] on icon "1" at bounding box center [1102, 252] width 13 height 13
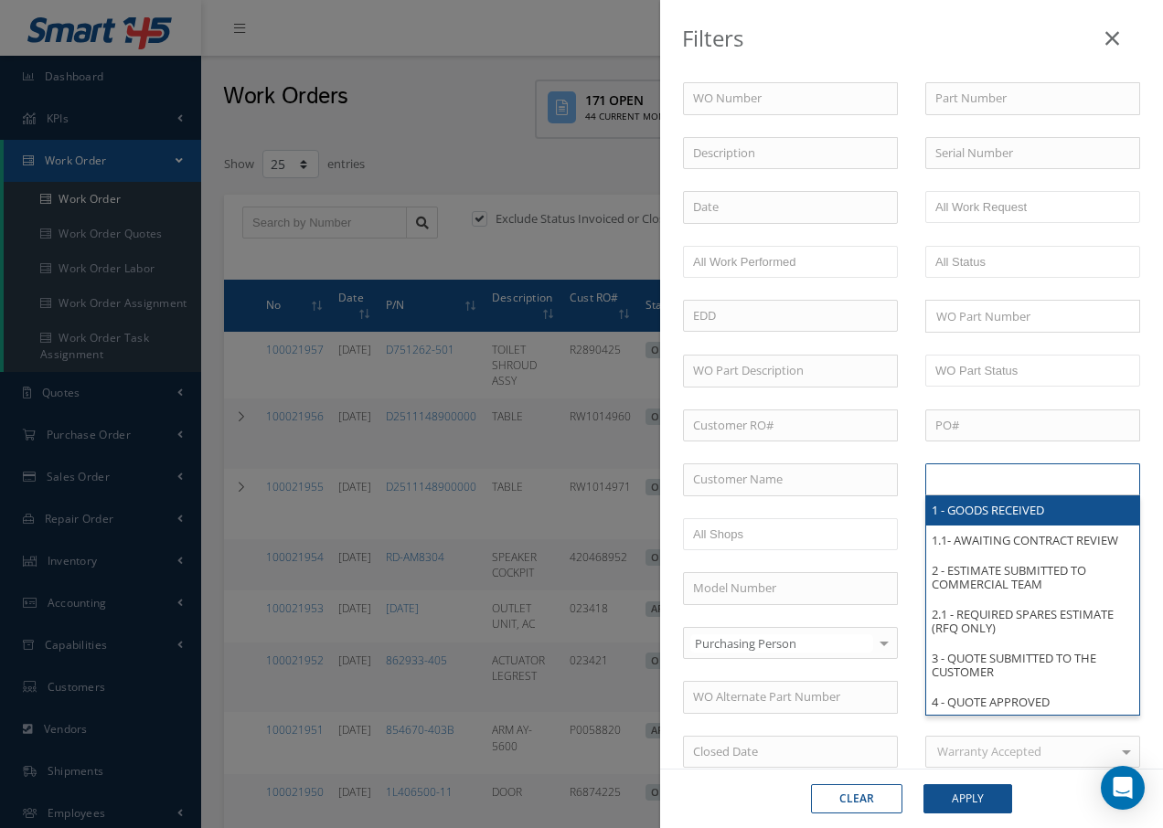
click at [1027, 486] on input "text" at bounding box center [993, 479] width 116 height 23
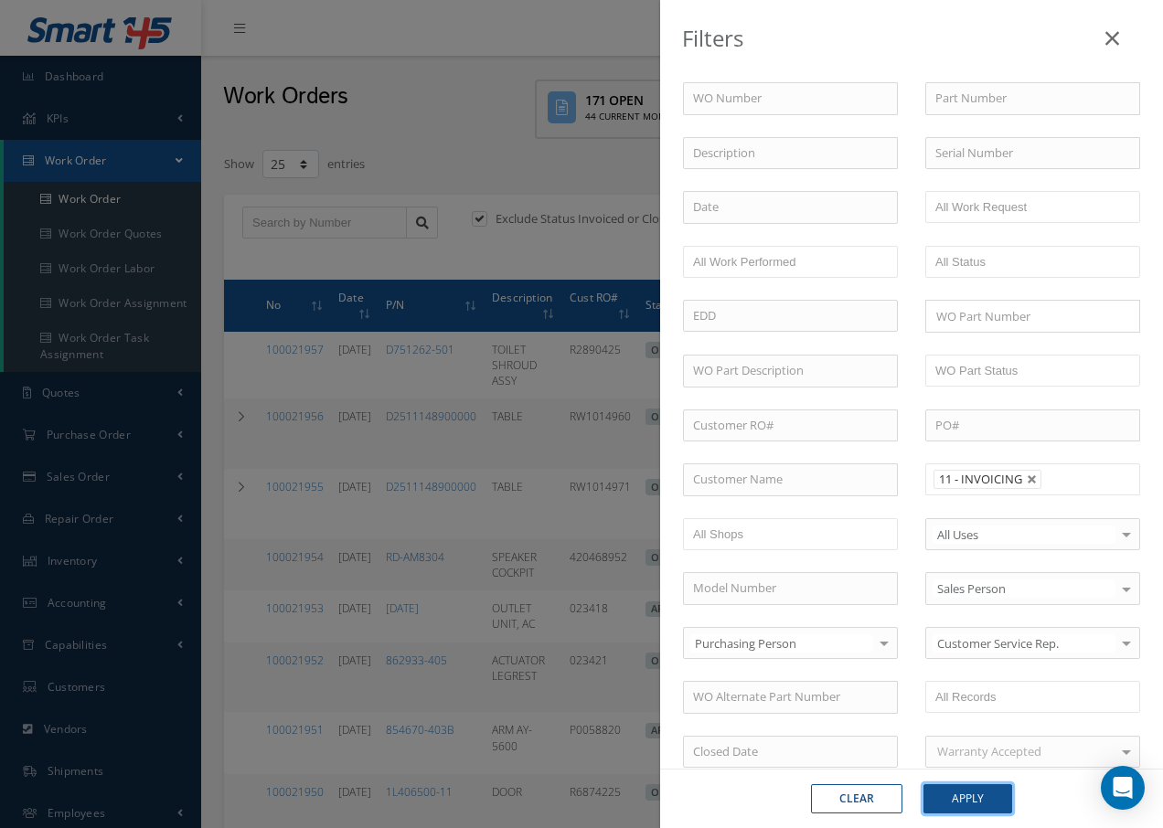
click at [965, 802] on button "Apply" at bounding box center [968, 799] width 89 height 29
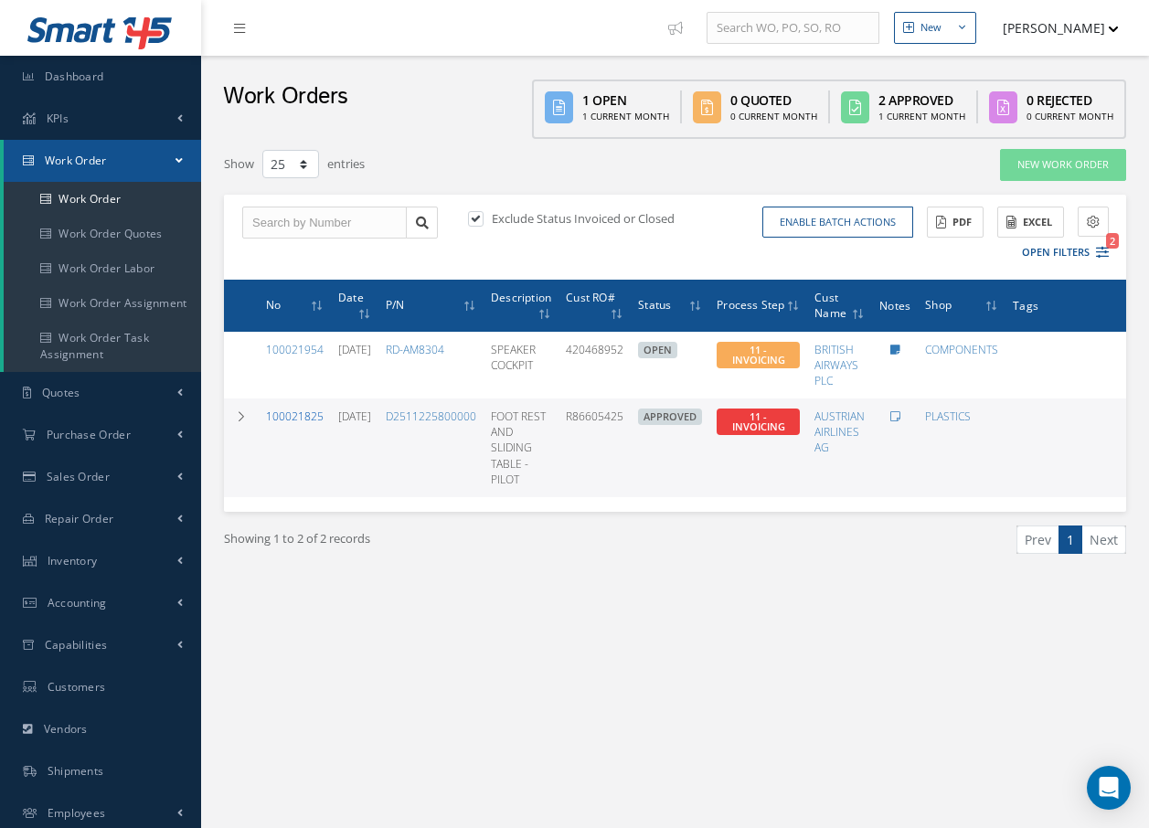
click at [279, 417] on link "100021825" at bounding box center [295, 417] width 58 height 16
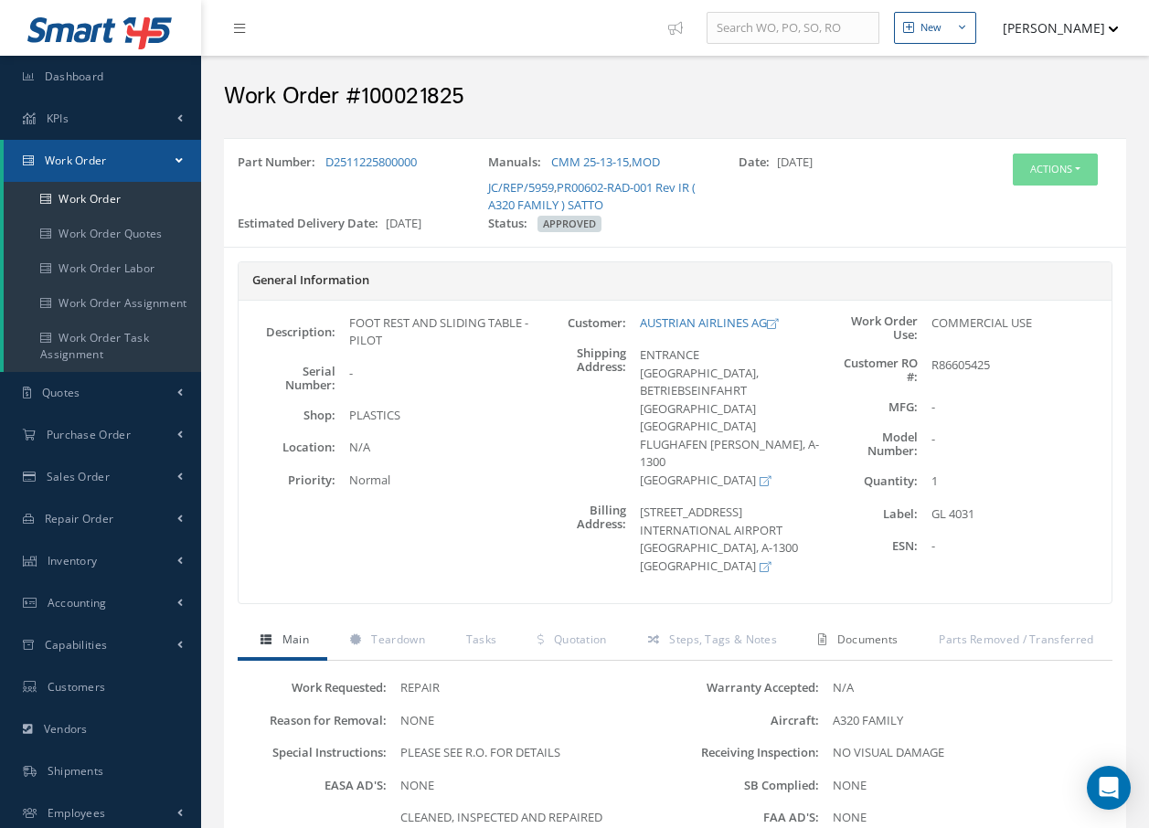
click at [863, 632] on span "Documents" at bounding box center [868, 640] width 61 height 16
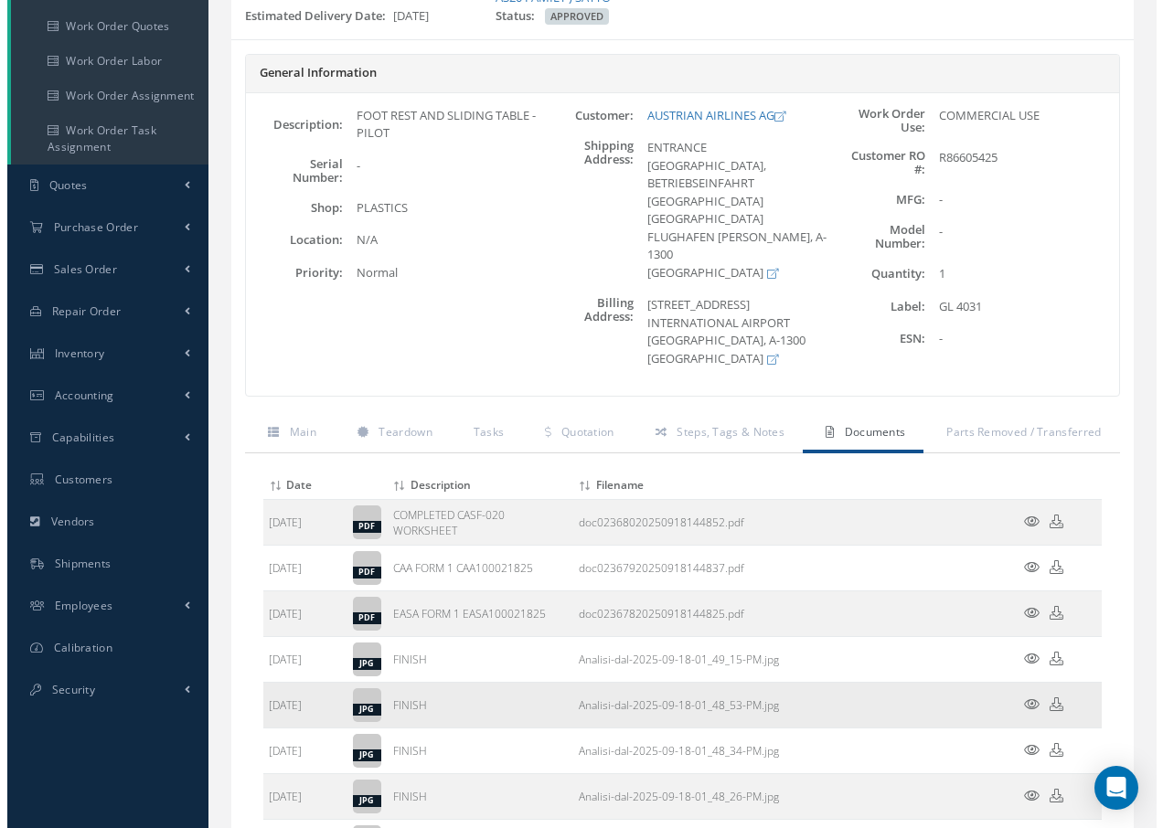
scroll to position [274, 0]
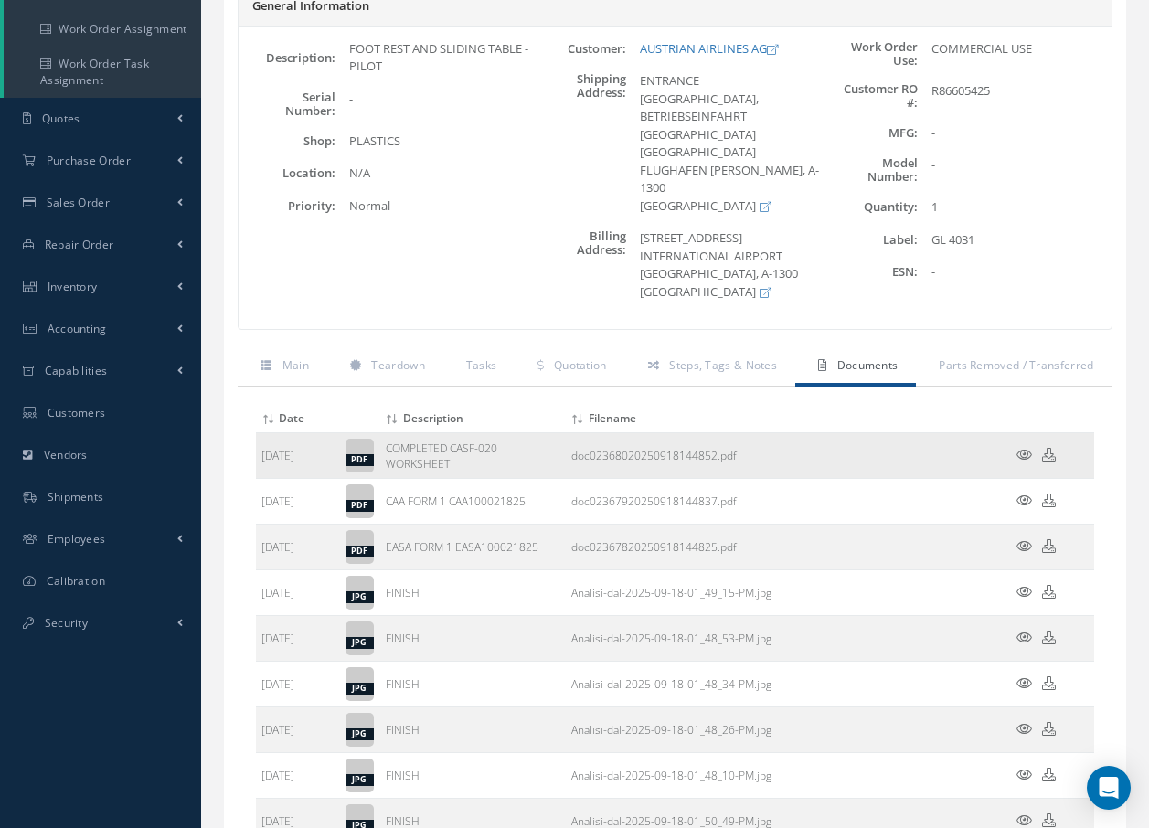
click at [1023, 448] on icon at bounding box center [1025, 455] width 16 height 14
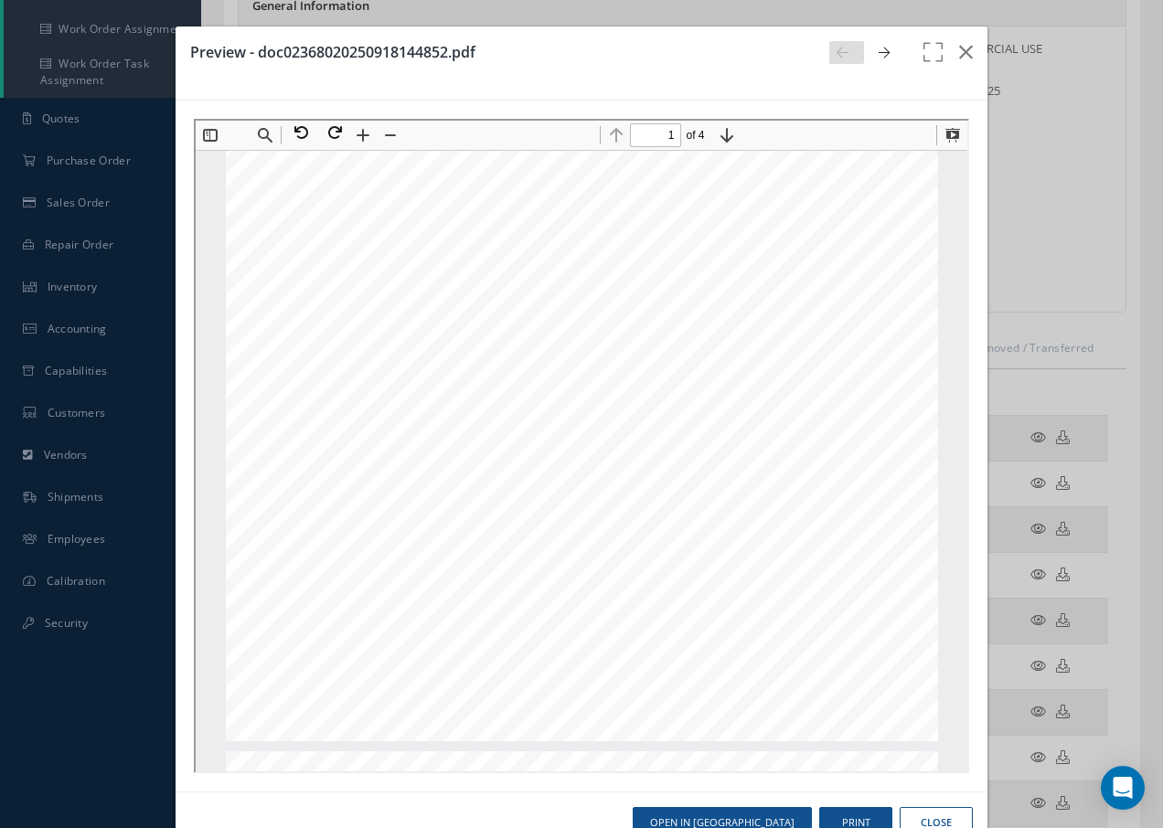
scroll to position [466, 0]
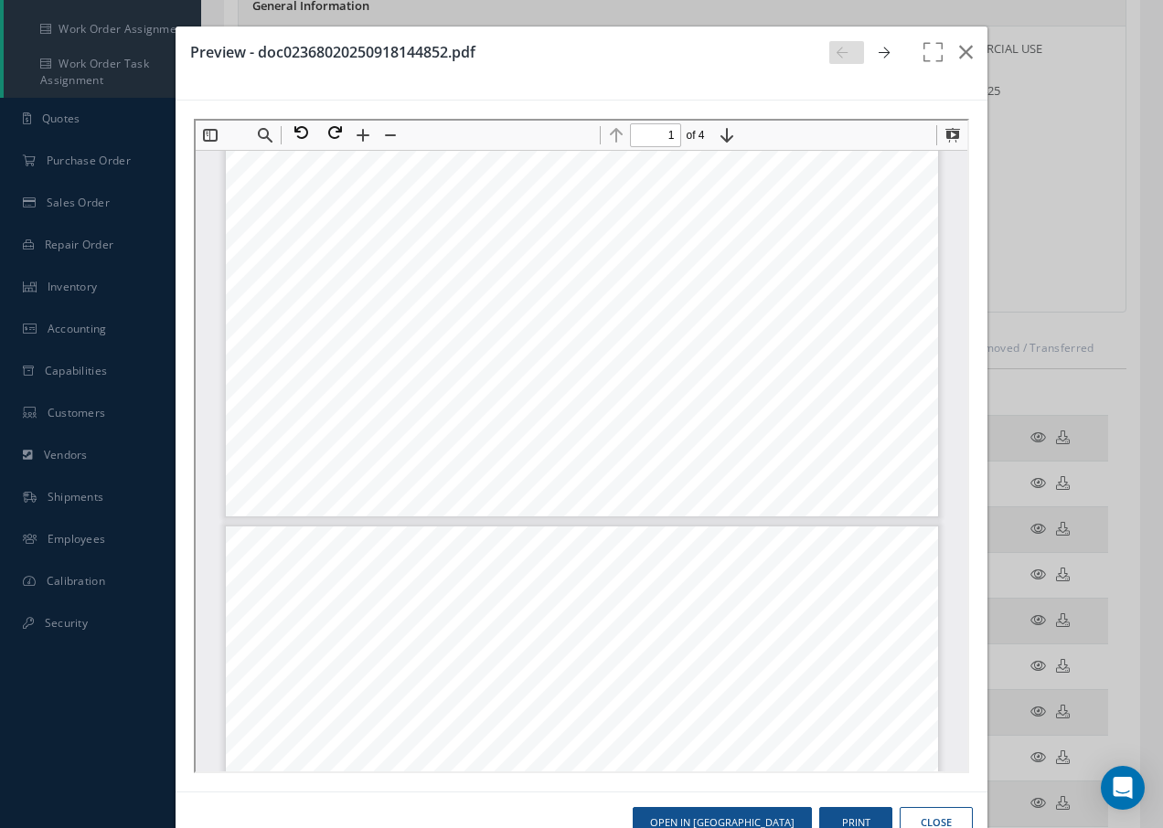
type input "2"
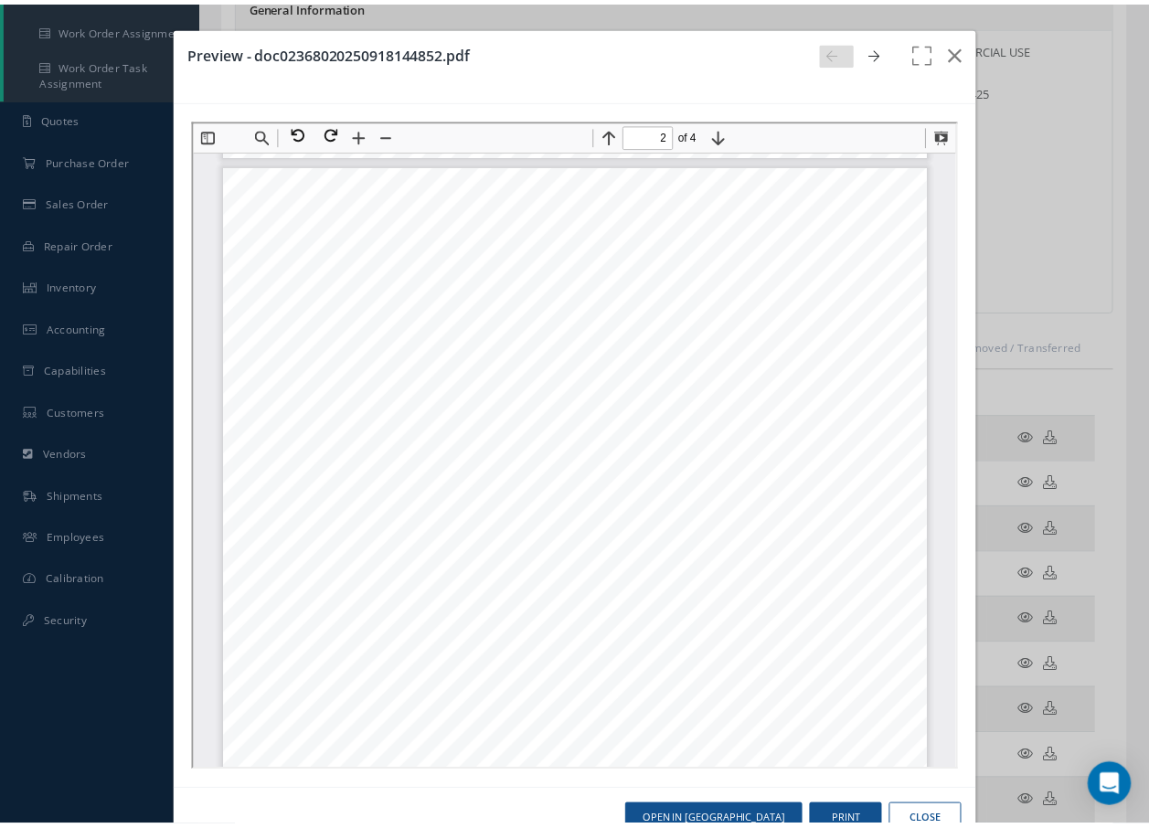
scroll to position [832, 0]
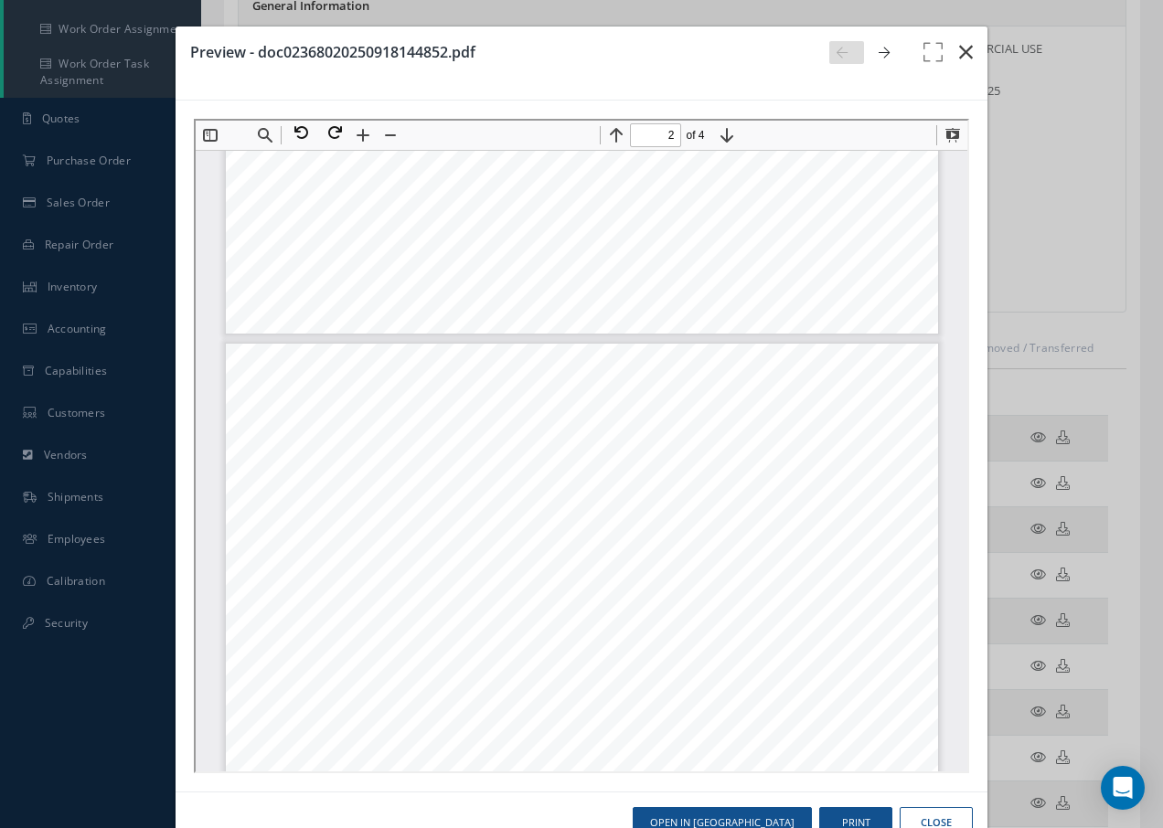
click at [959, 53] on icon "button" at bounding box center [966, 52] width 14 height 22
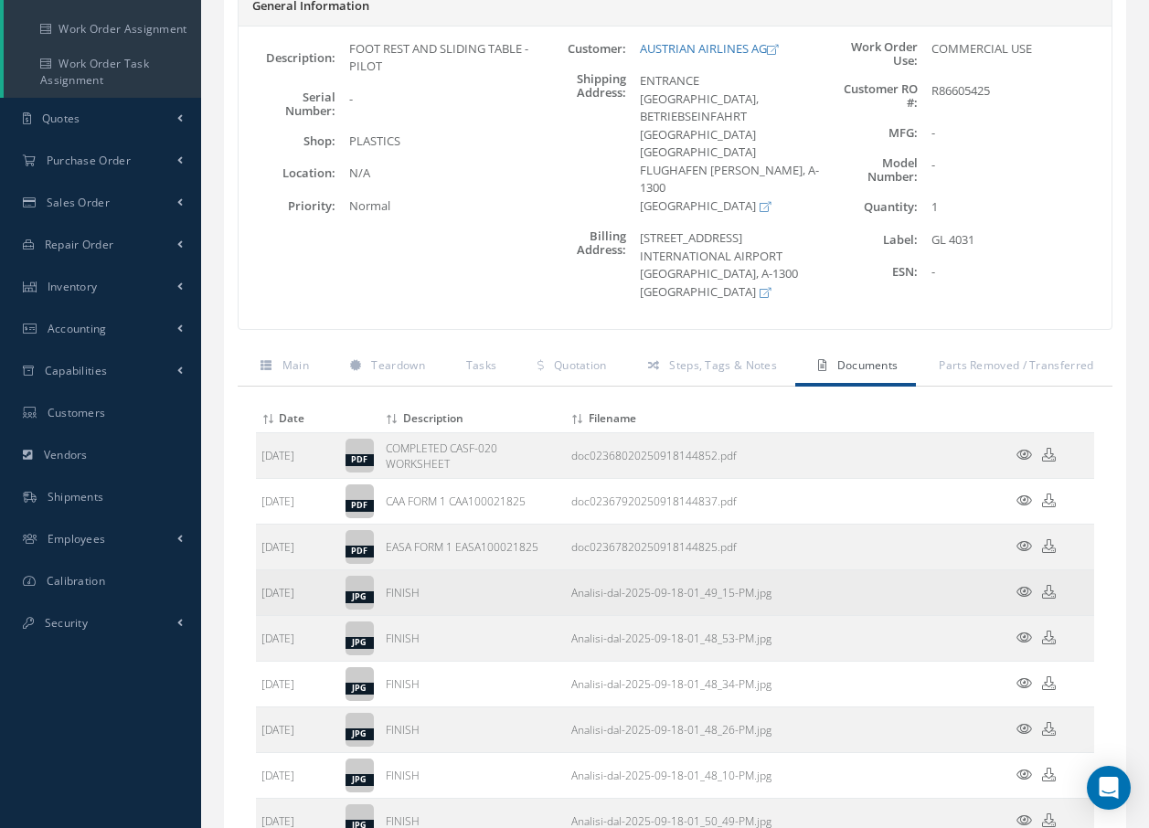
click at [1025, 585] on icon at bounding box center [1025, 592] width 16 height 14
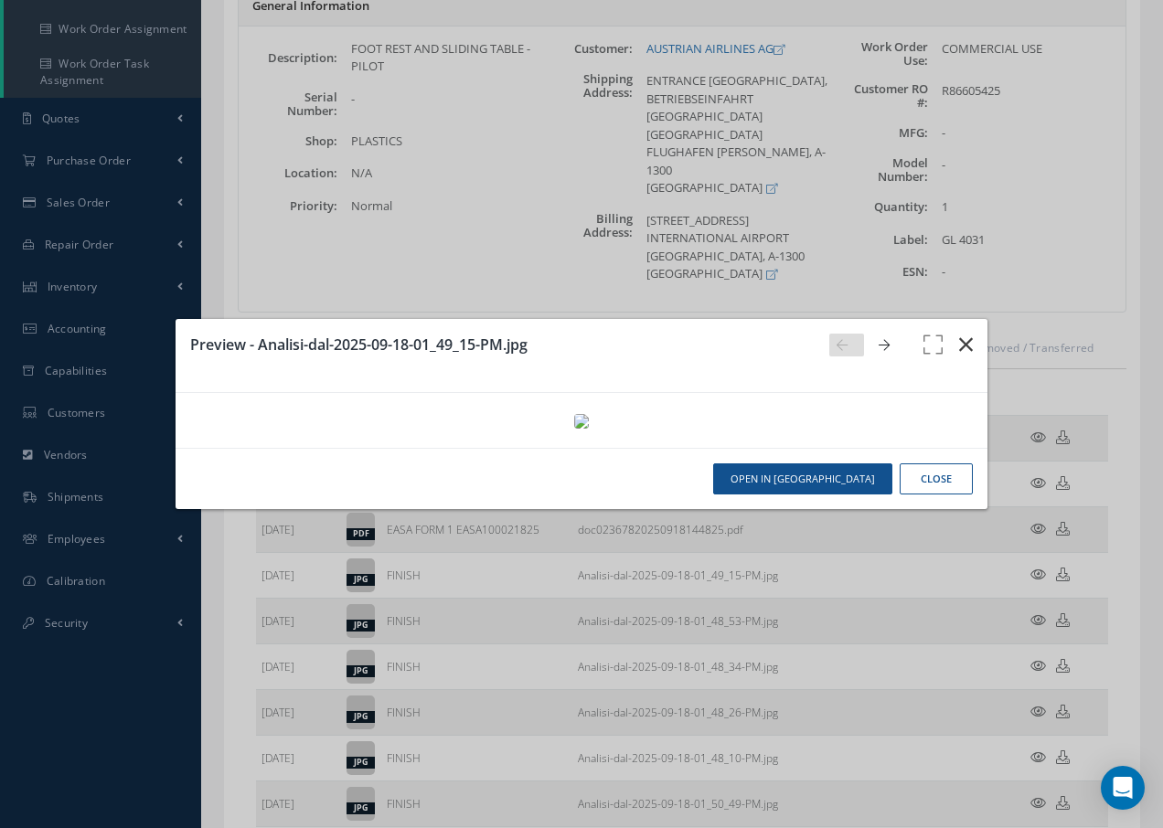
click at [959, 334] on icon "button" at bounding box center [966, 345] width 14 height 22
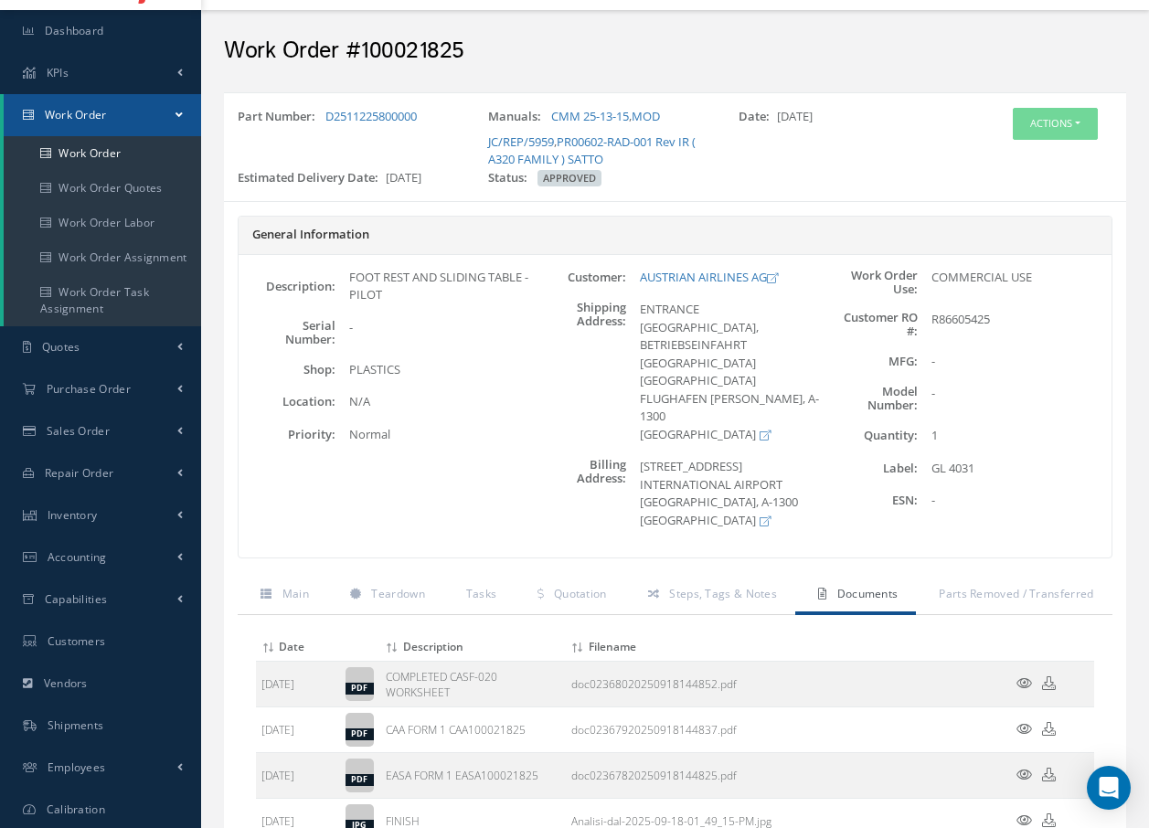
scroll to position [0, 0]
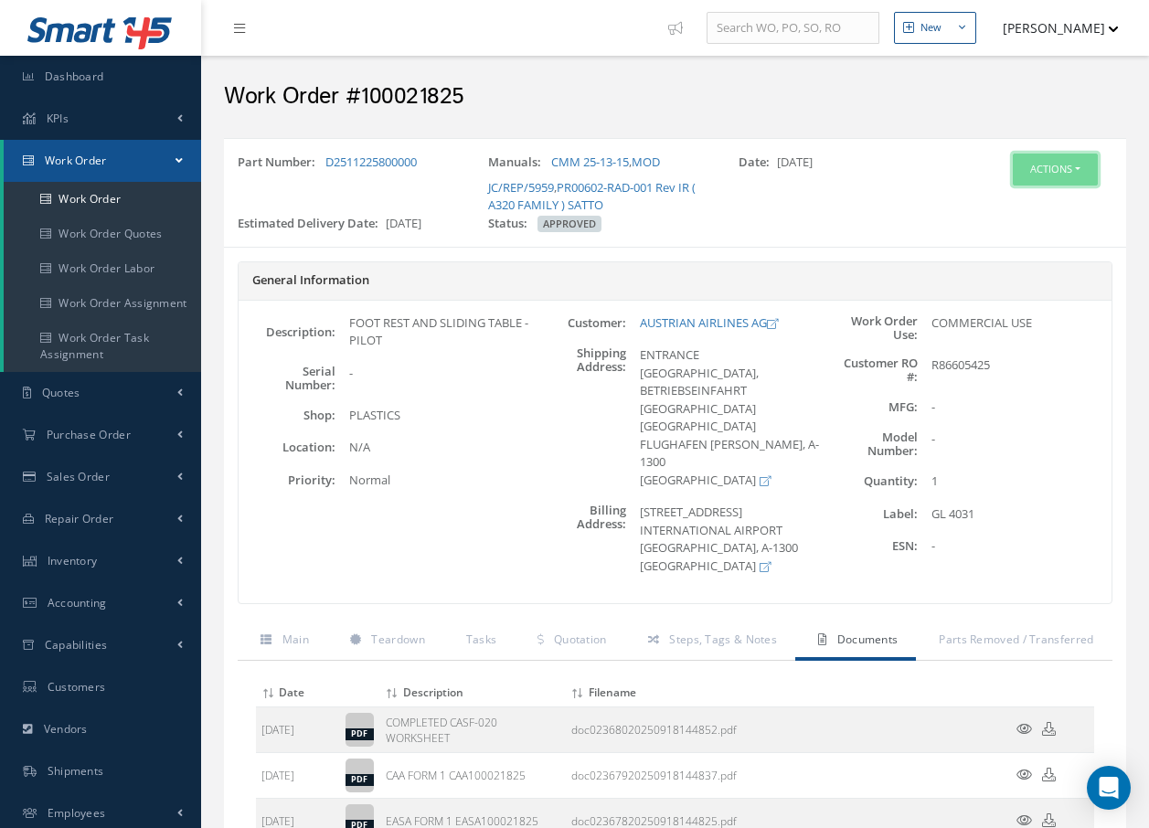
click at [1048, 167] on button "Actions" at bounding box center [1055, 170] width 85 height 32
click at [1020, 227] on link "Invoicing" at bounding box center [1028, 229] width 146 height 25
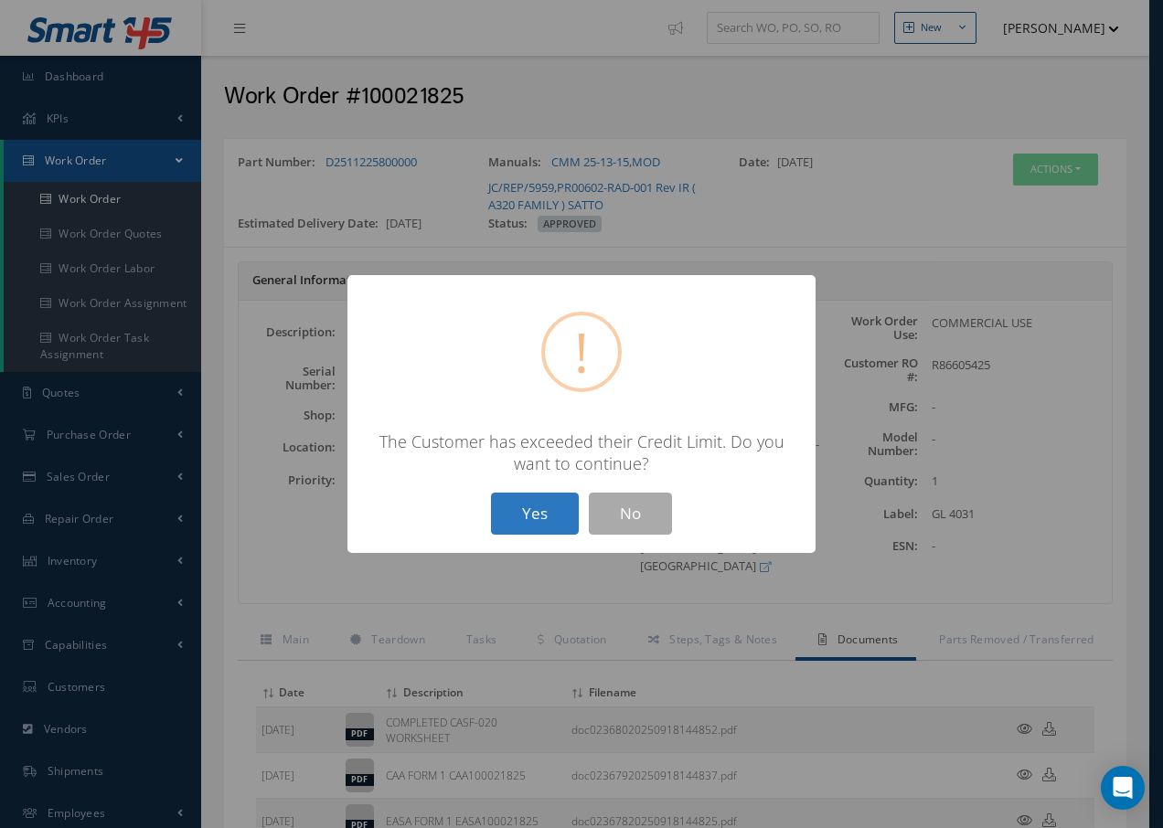
click at [553, 518] on button "Yes" at bounding box center [535, 514] width 88 height 43
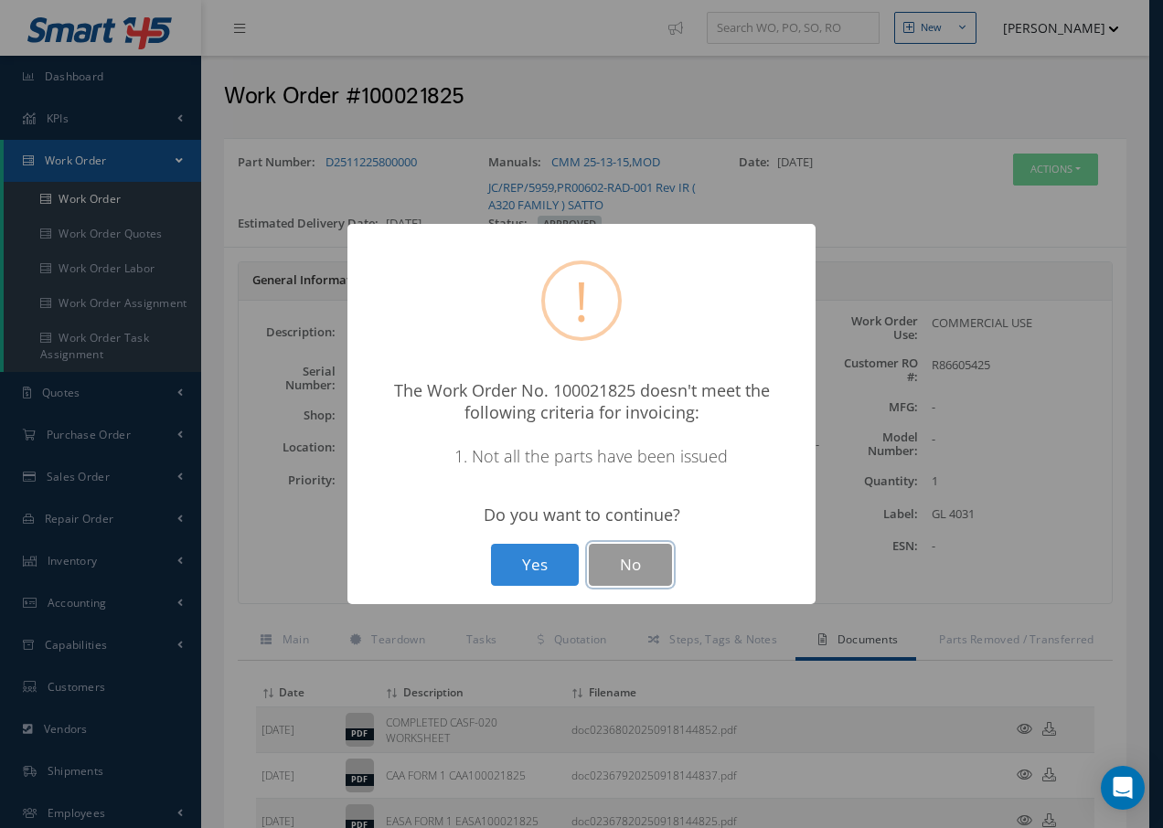
click at [649, 566] on button "No" at bounding box center [630, 565] width 83 height 43
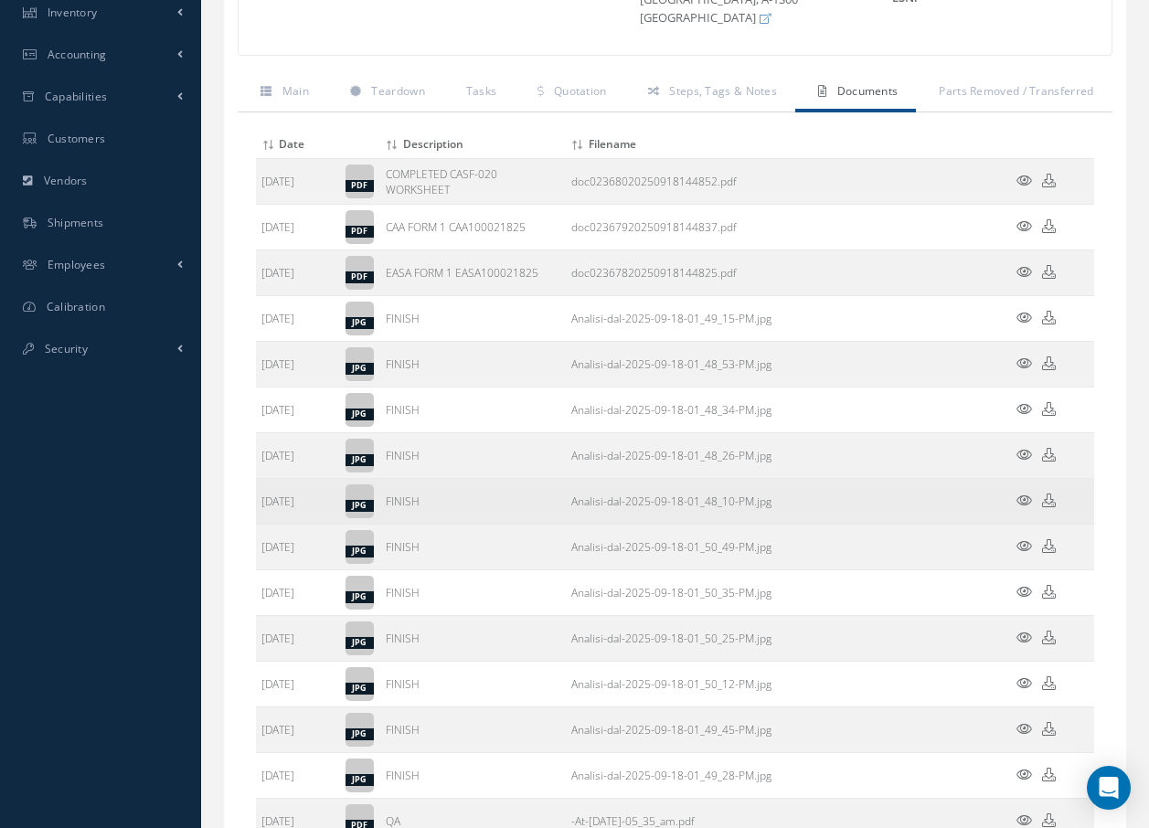
scroll to position [1048, 0]
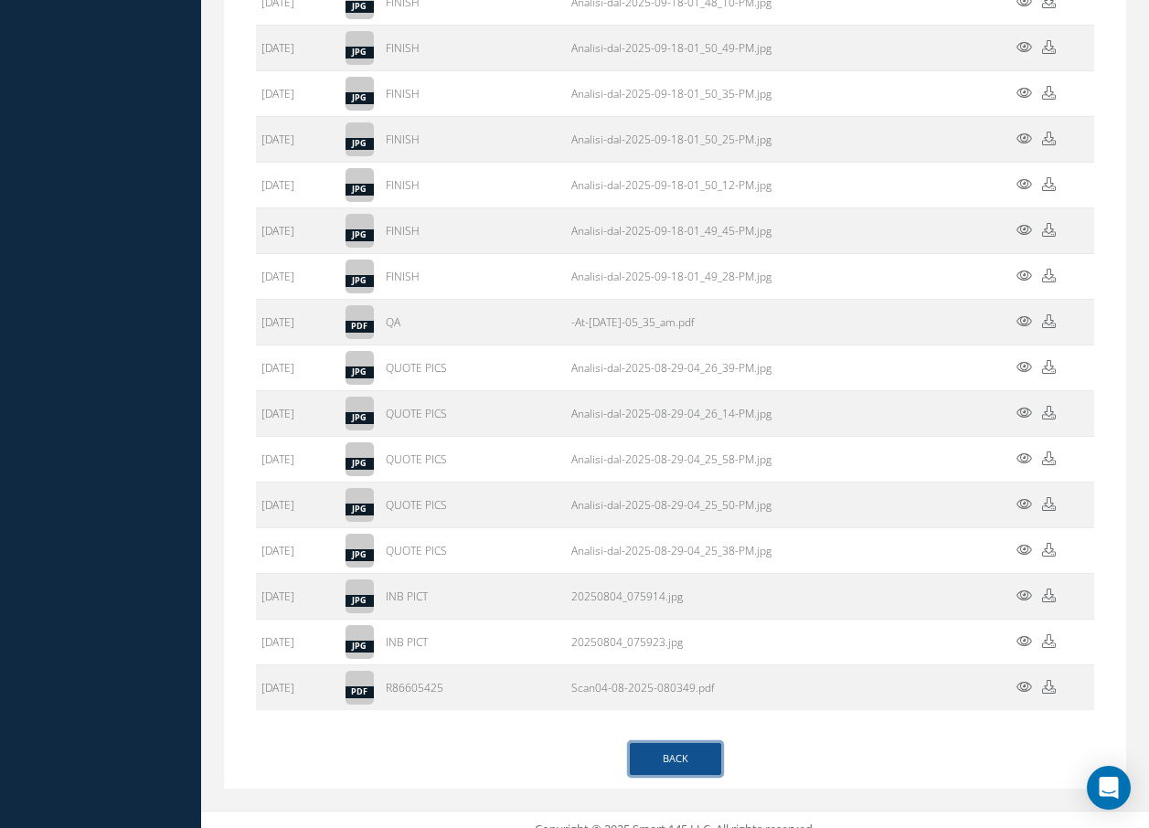
click at [669, 743] on link "Back" at bounding box center [675, 759] width 91 height 32
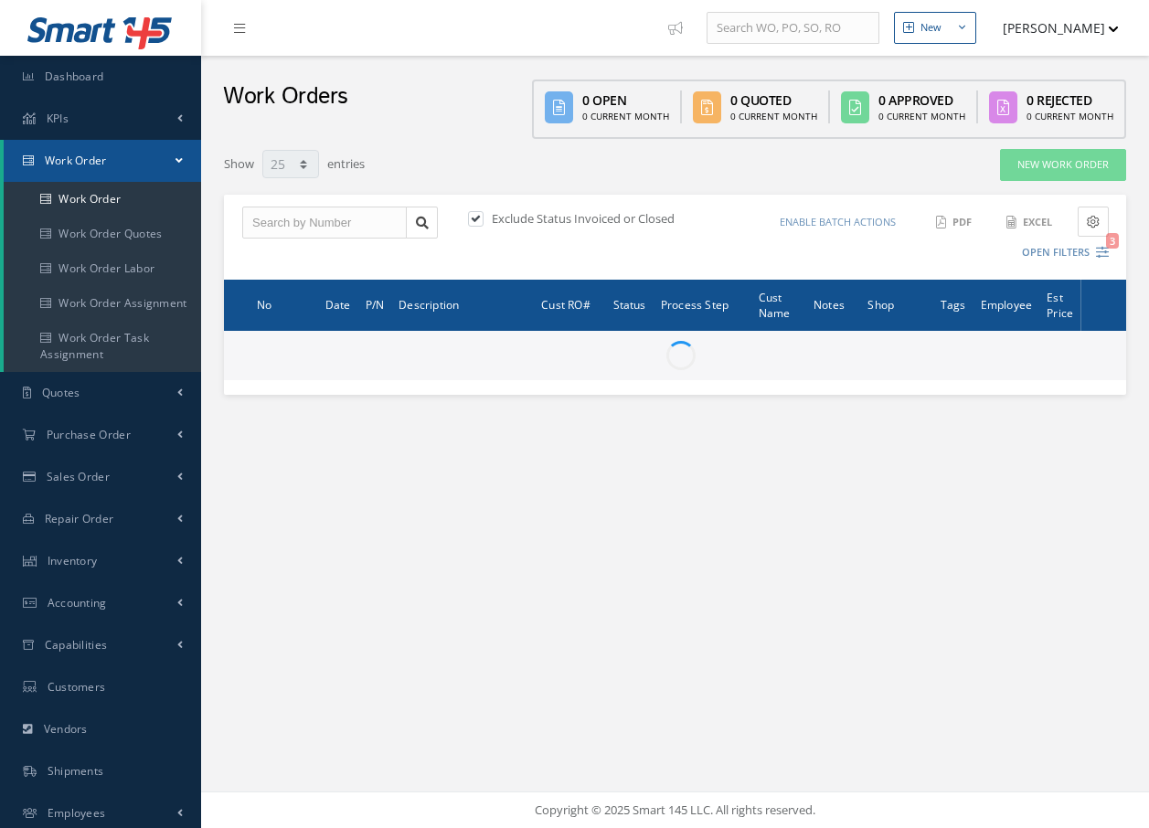
select select "25"
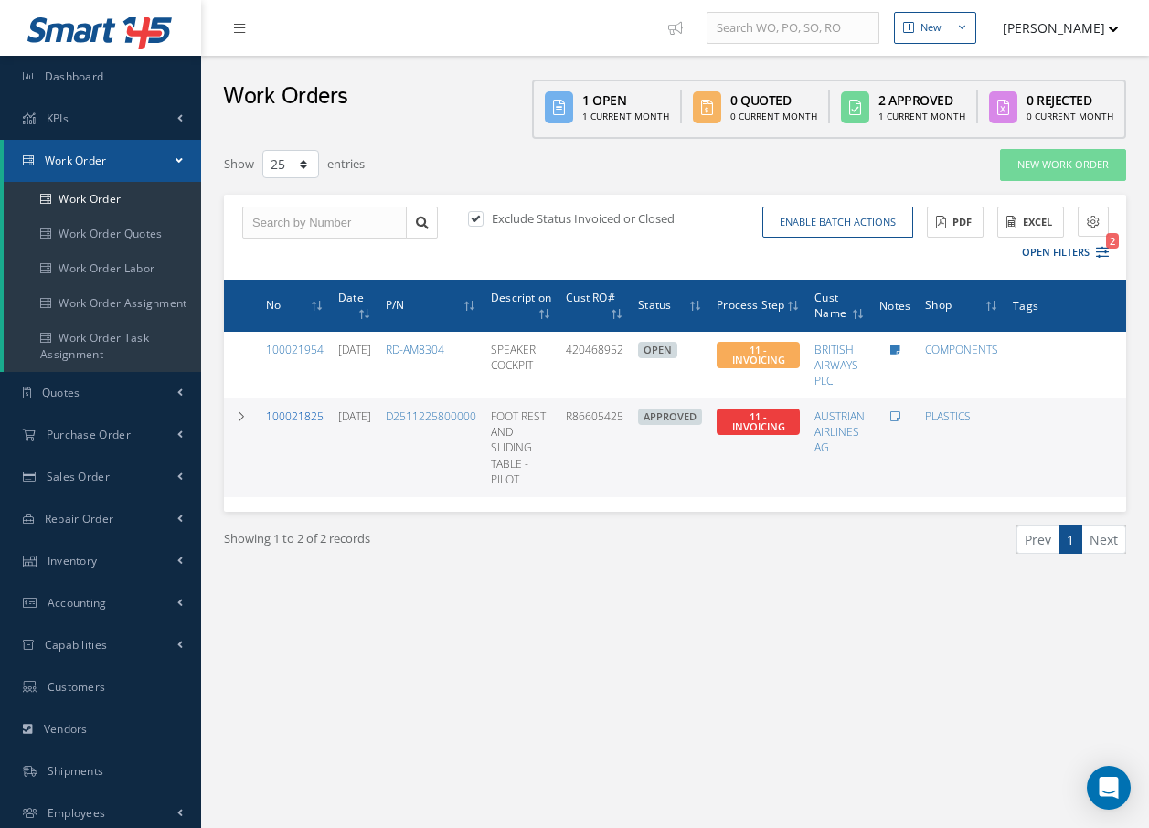
click at [291, 411] on link "100021825" at bounding box center [295, 417] width 58 height 16
click at [296, 415] on link "100021825" at bounding box center [295, 417] width 58 height 16
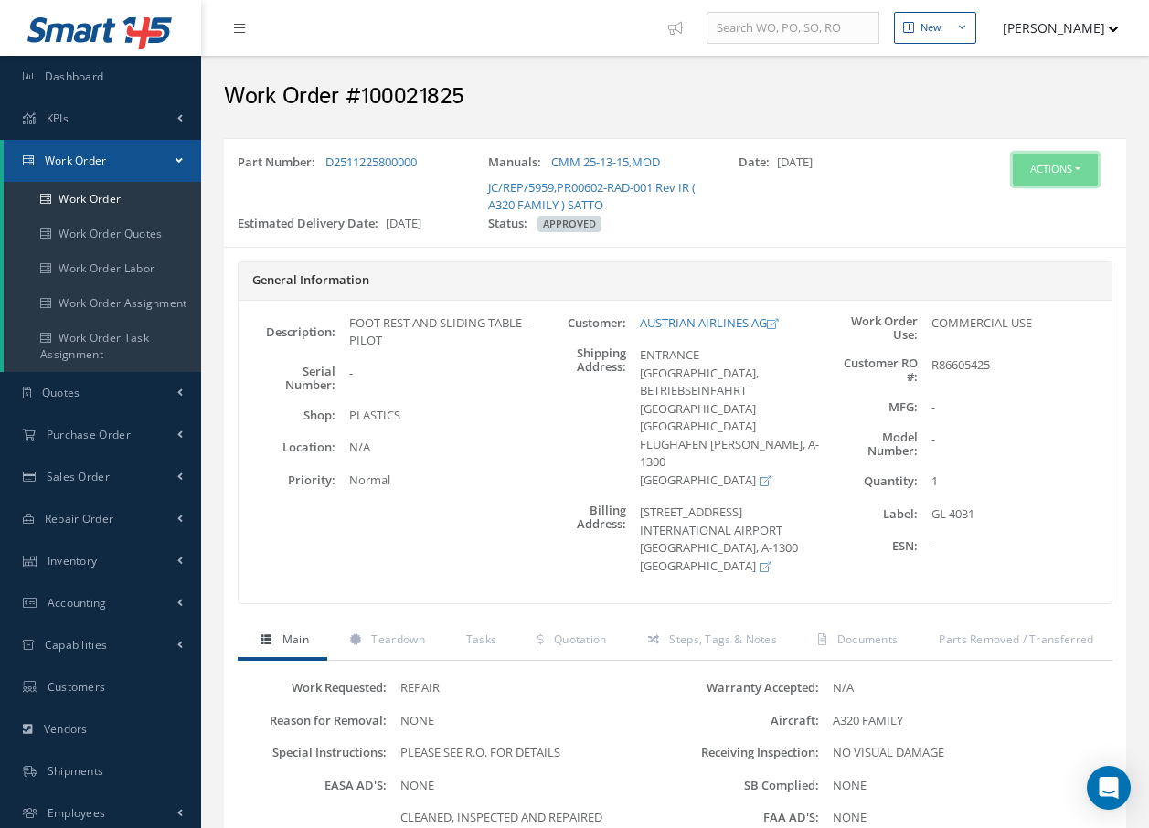
click at [1055, 167] on button "Actions" at bounding box center [1055, 170] width 85 height 32
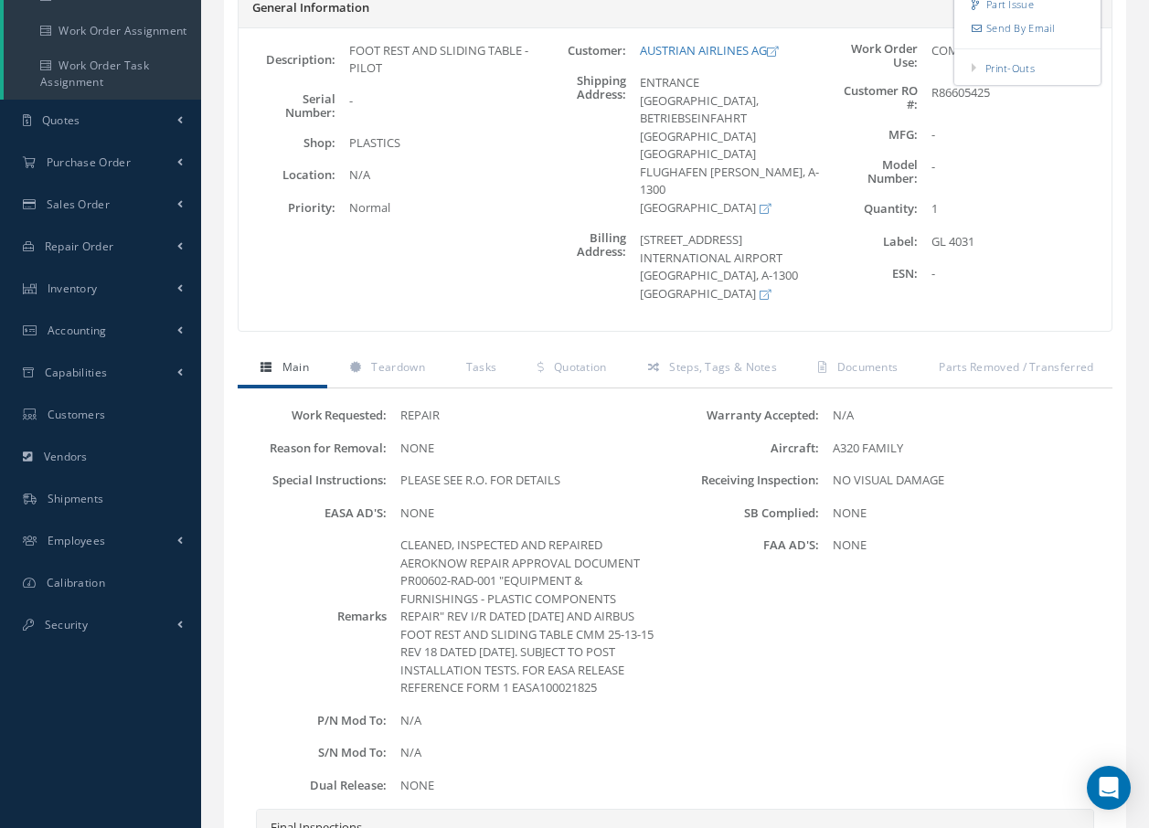
scroll to position [274, 0]
click at [768, 358] on span "Steps, Tags & Notes" at bounding box center [723, 366] width 108 height 16
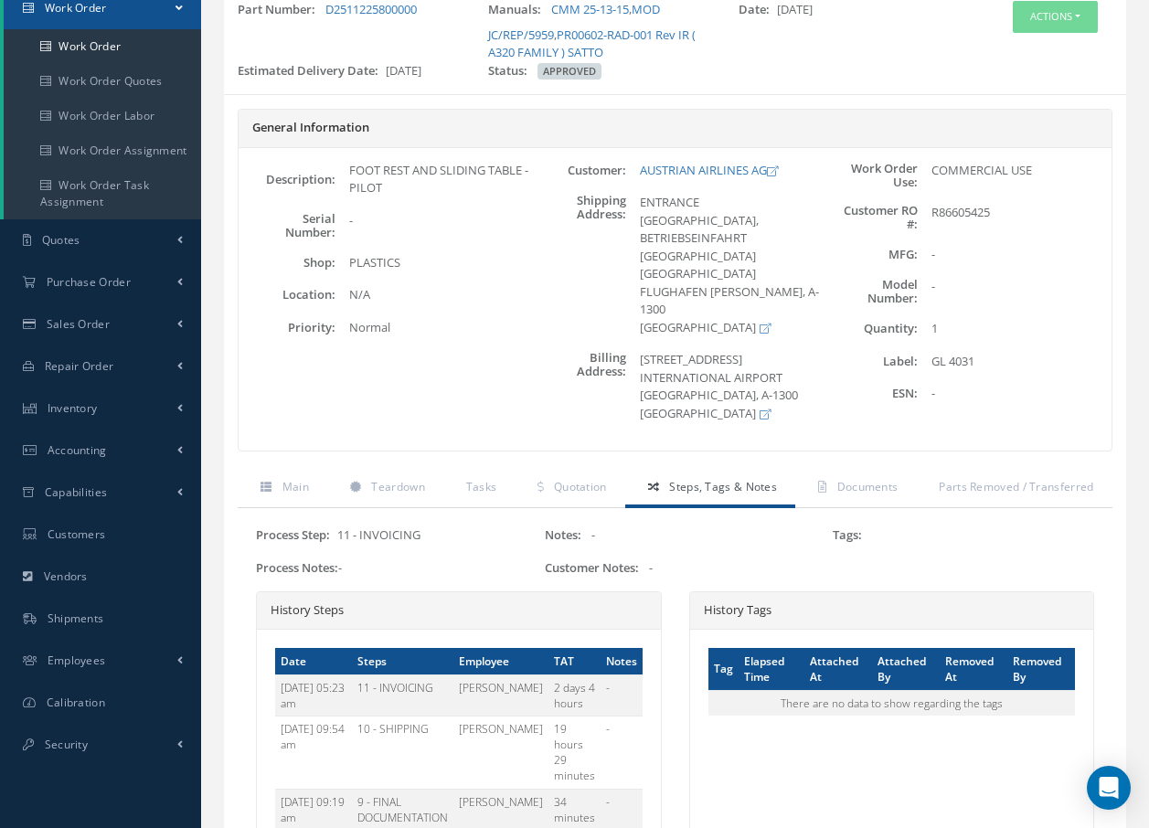
scroll to position [91, 0]
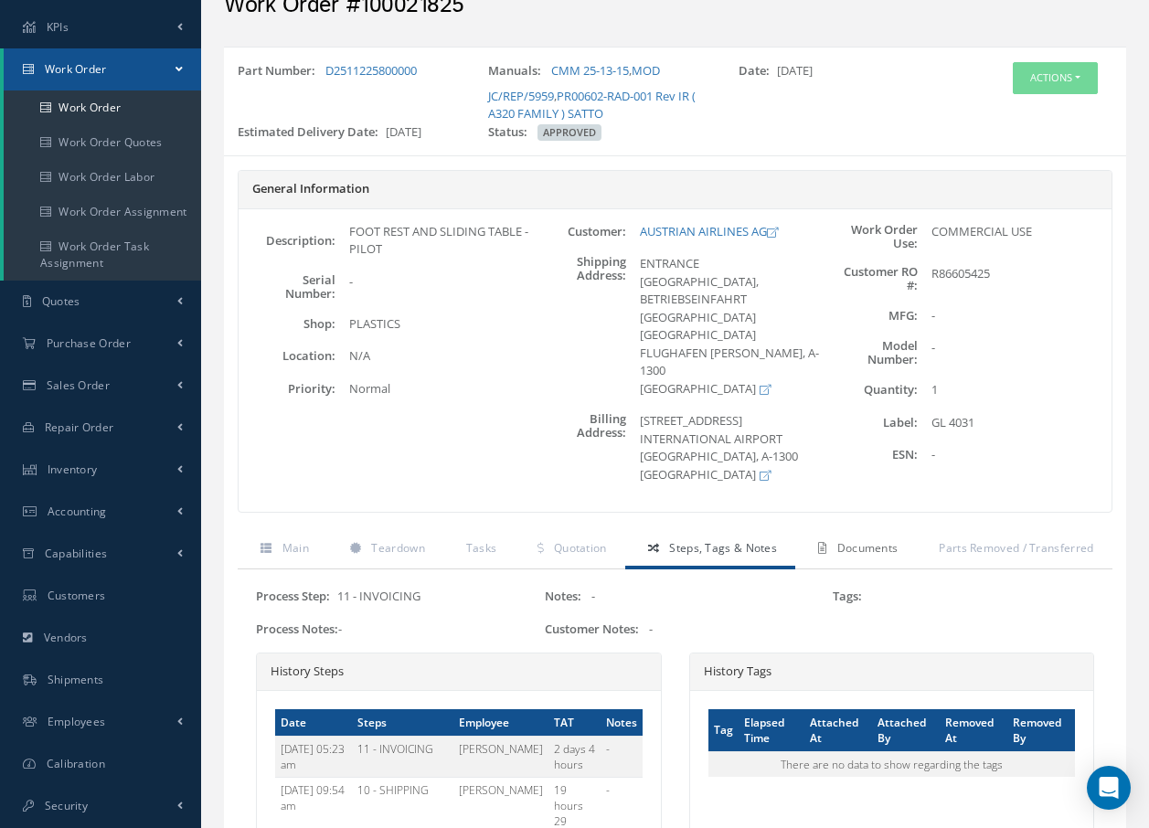
click at [881, 540] on span "Documents" at bounding box center [868, 548] width 61 height 16
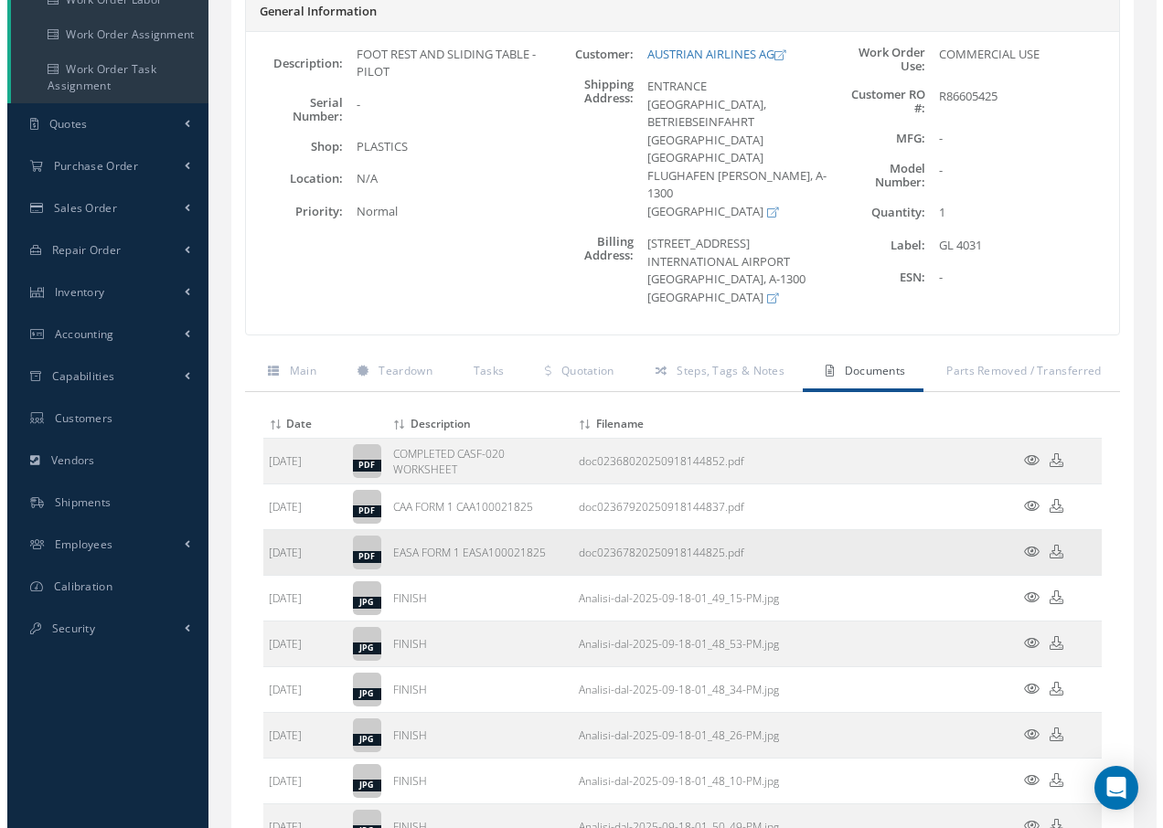
scroll to position [274, 0]
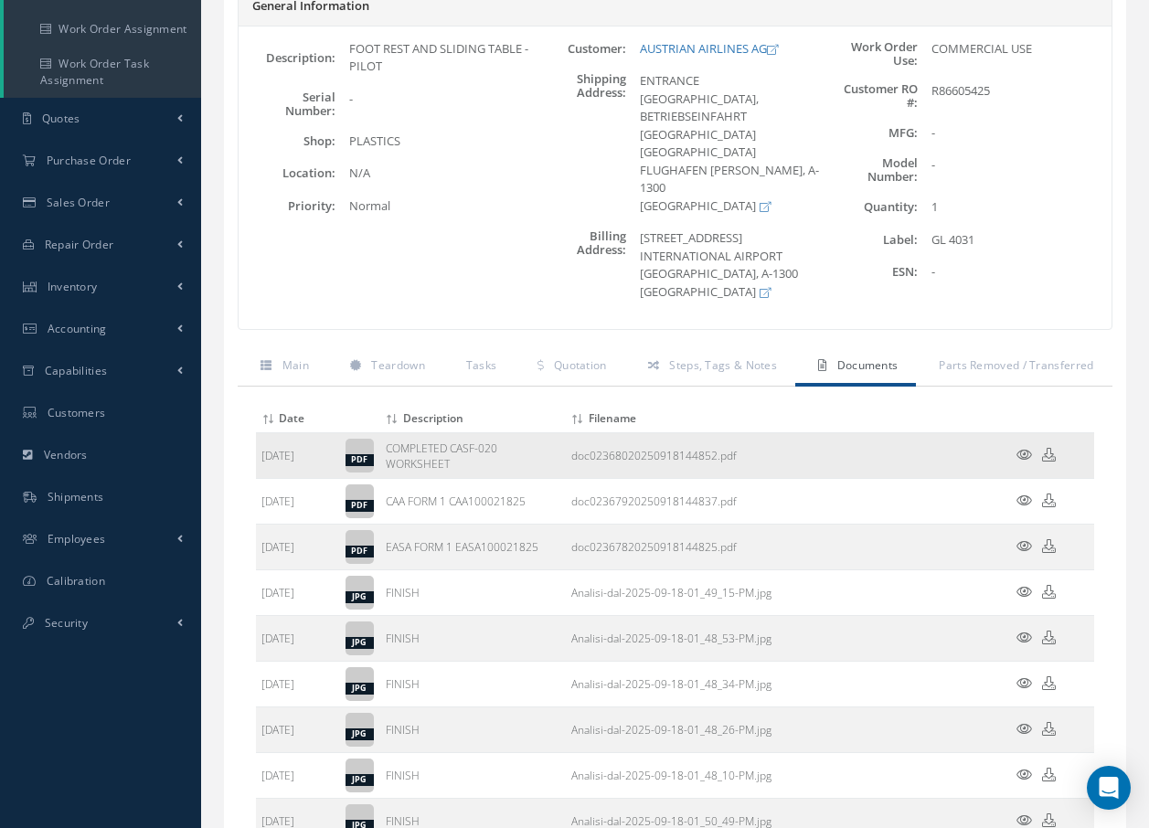
click at [1025, 448] on icon at bounding box center [1025, 455] width 16 height 14
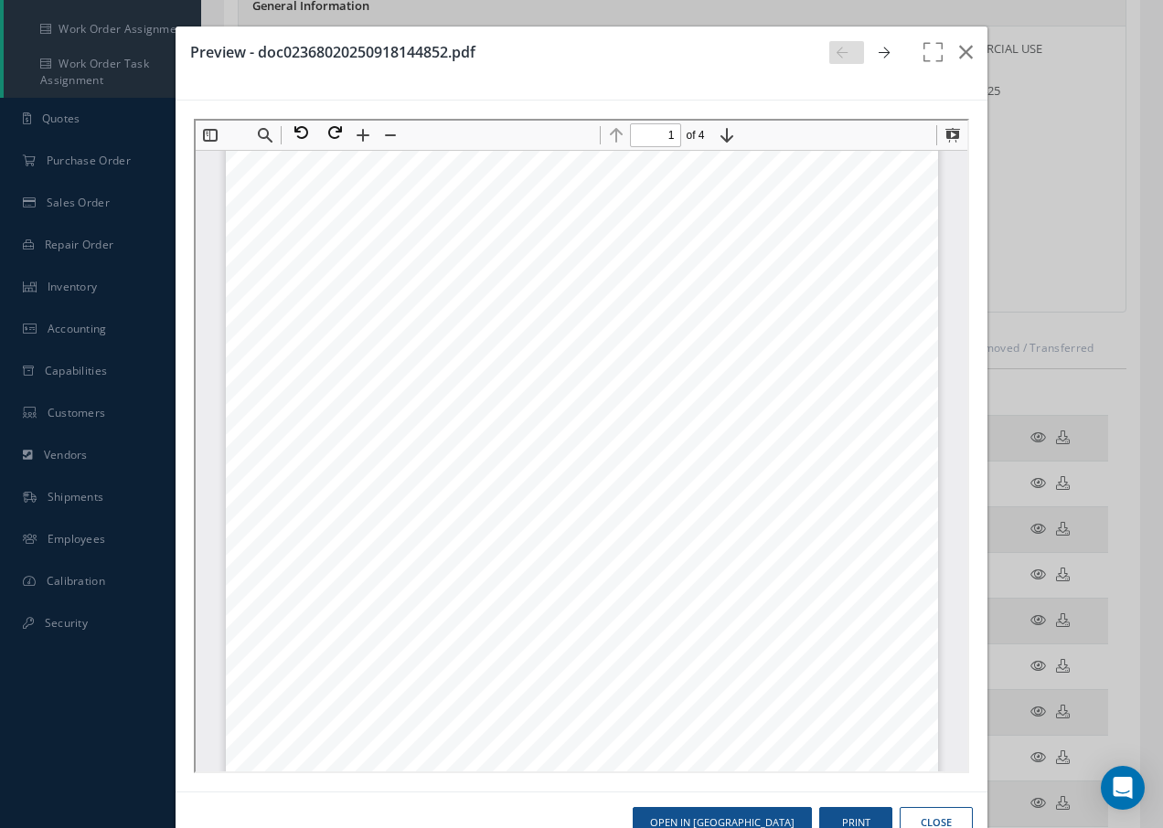
scroll to position [101, 0]
type input "4"
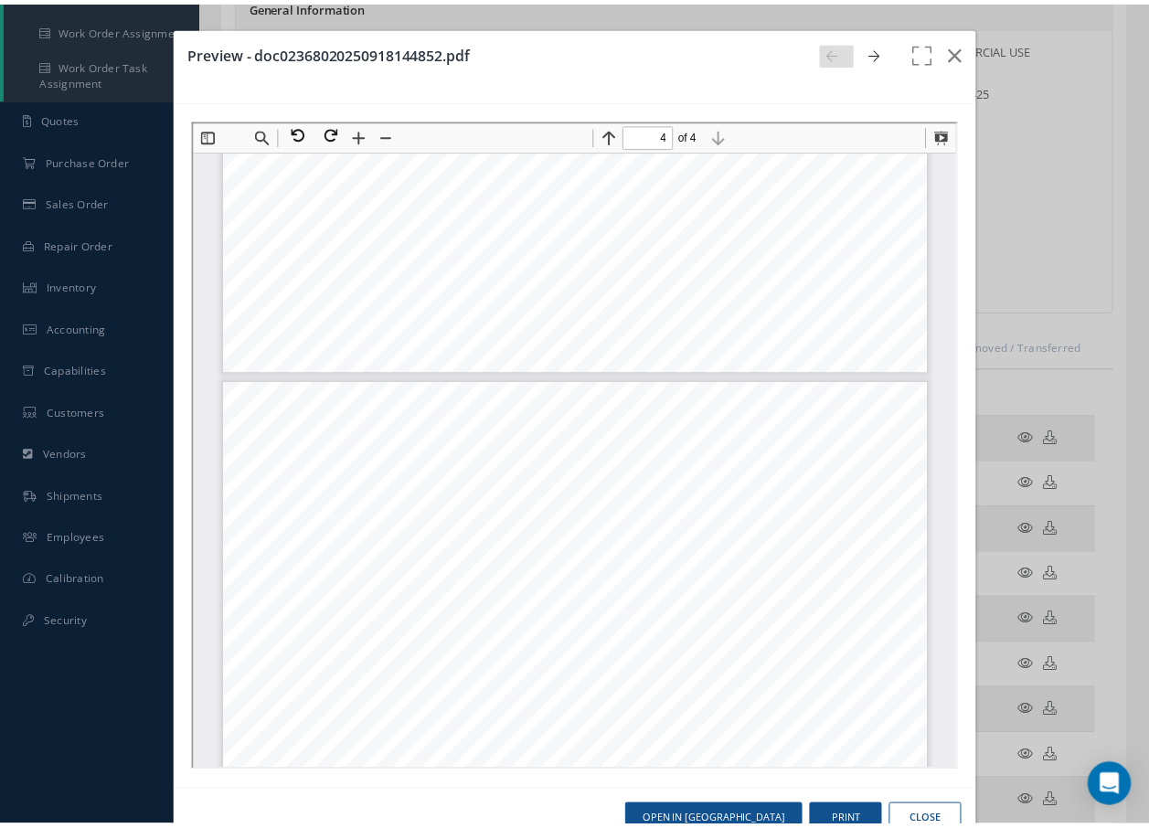
scroll to position [2813, 0]
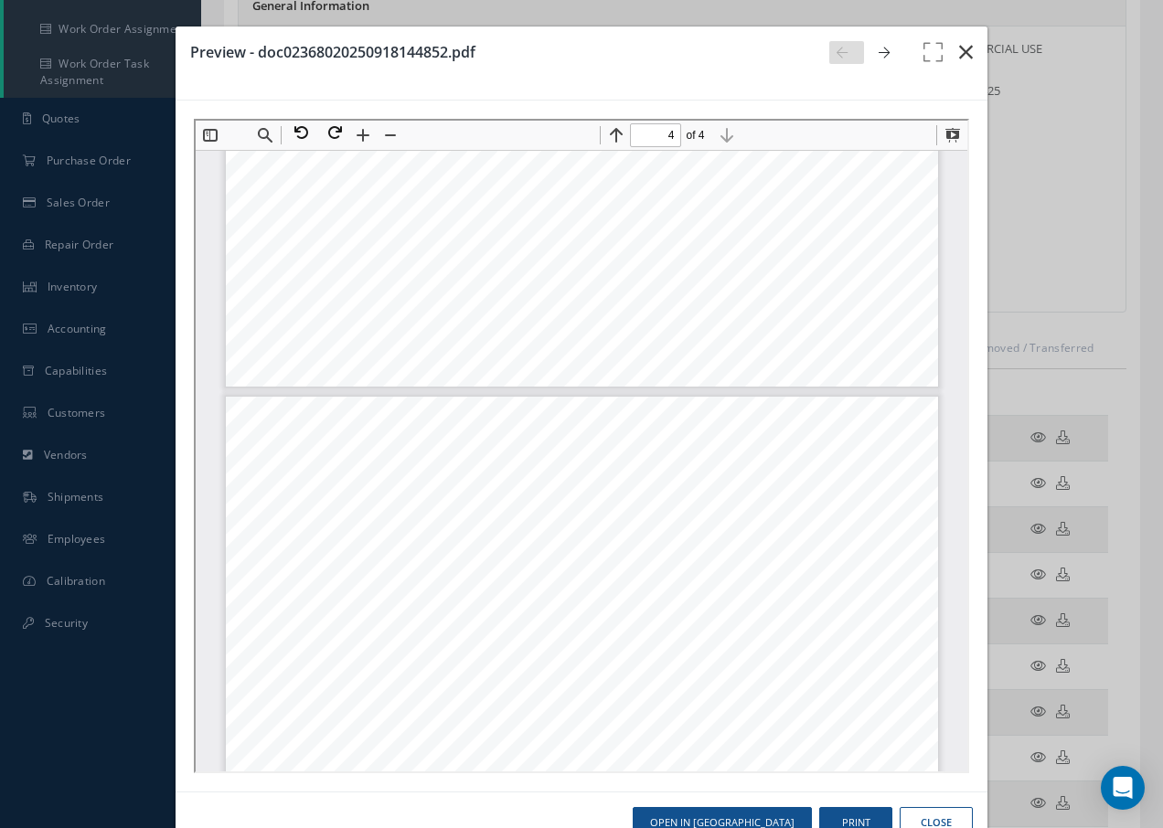
click at [959, 52] on icon "button" at bounding box center [966, 52] width 14 height 22
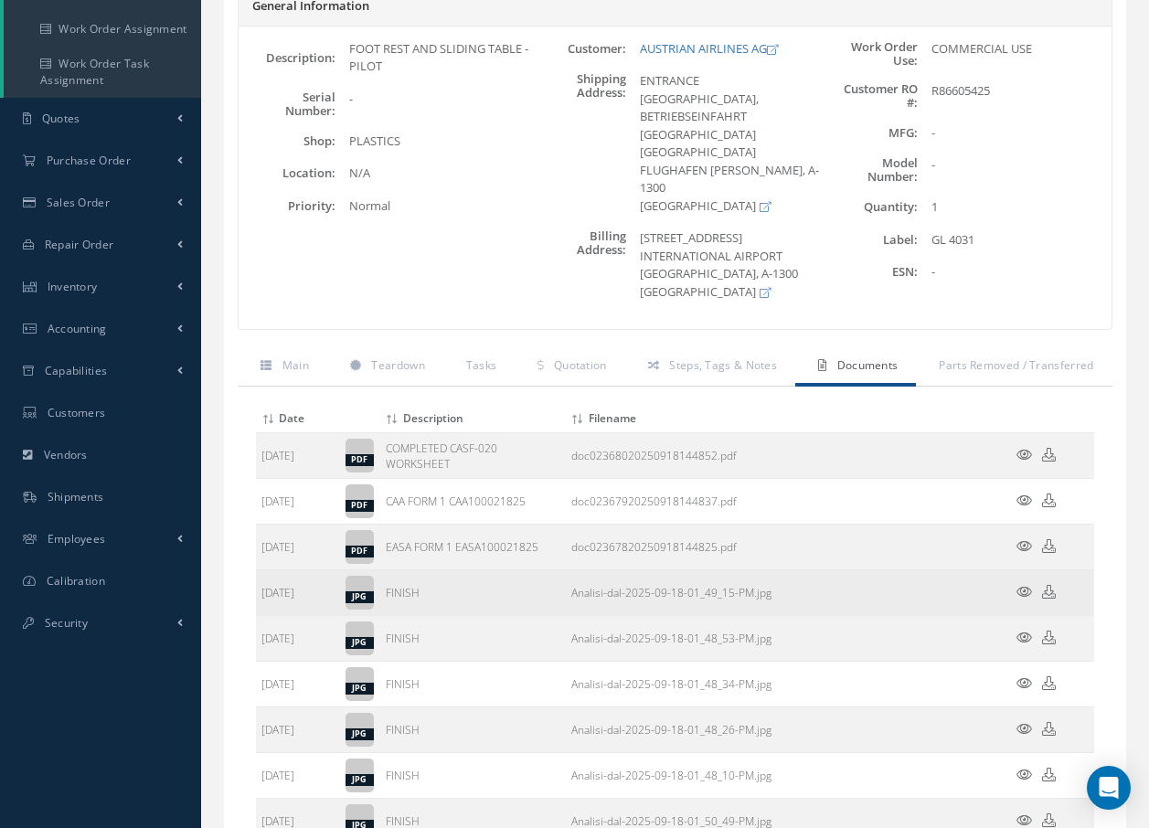
click at [1023, 585] on icon at bounding box center [1025, 592] width 16 height 14
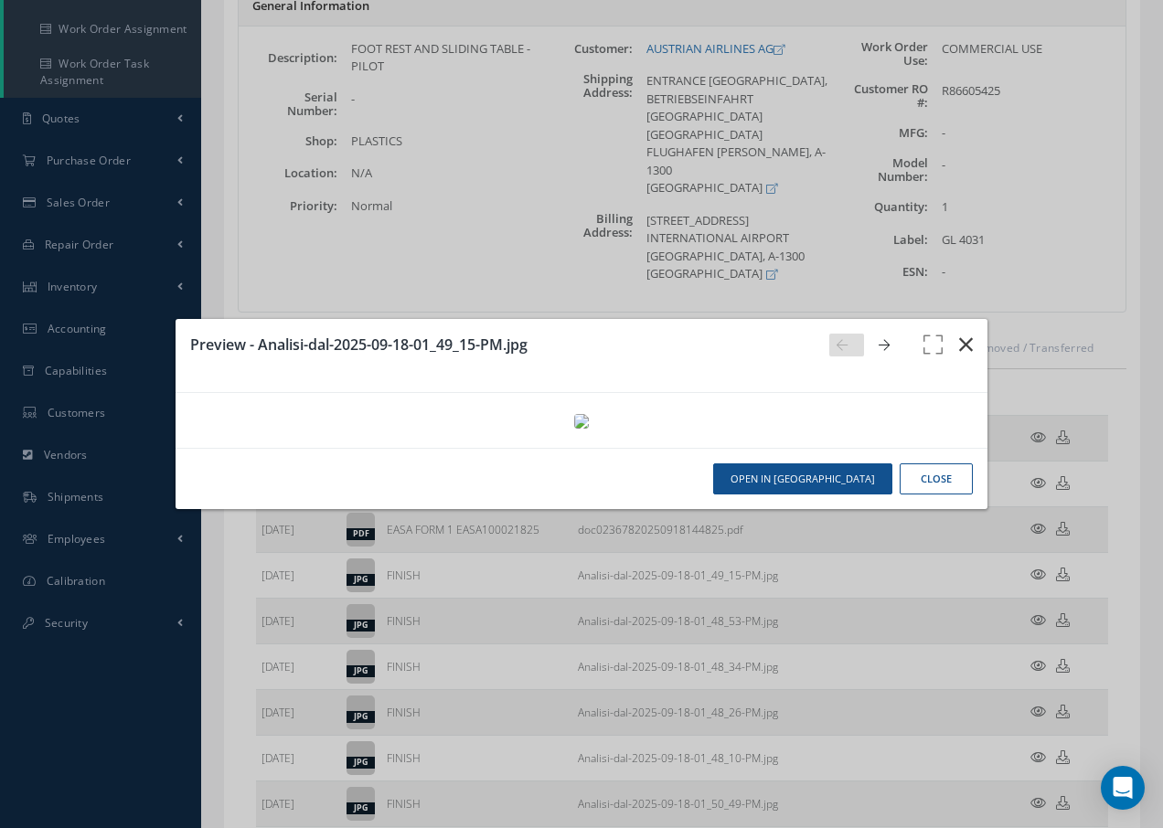
click at [959, 334] on icon "button" at bounding box center [966, 345] width 14 height 22
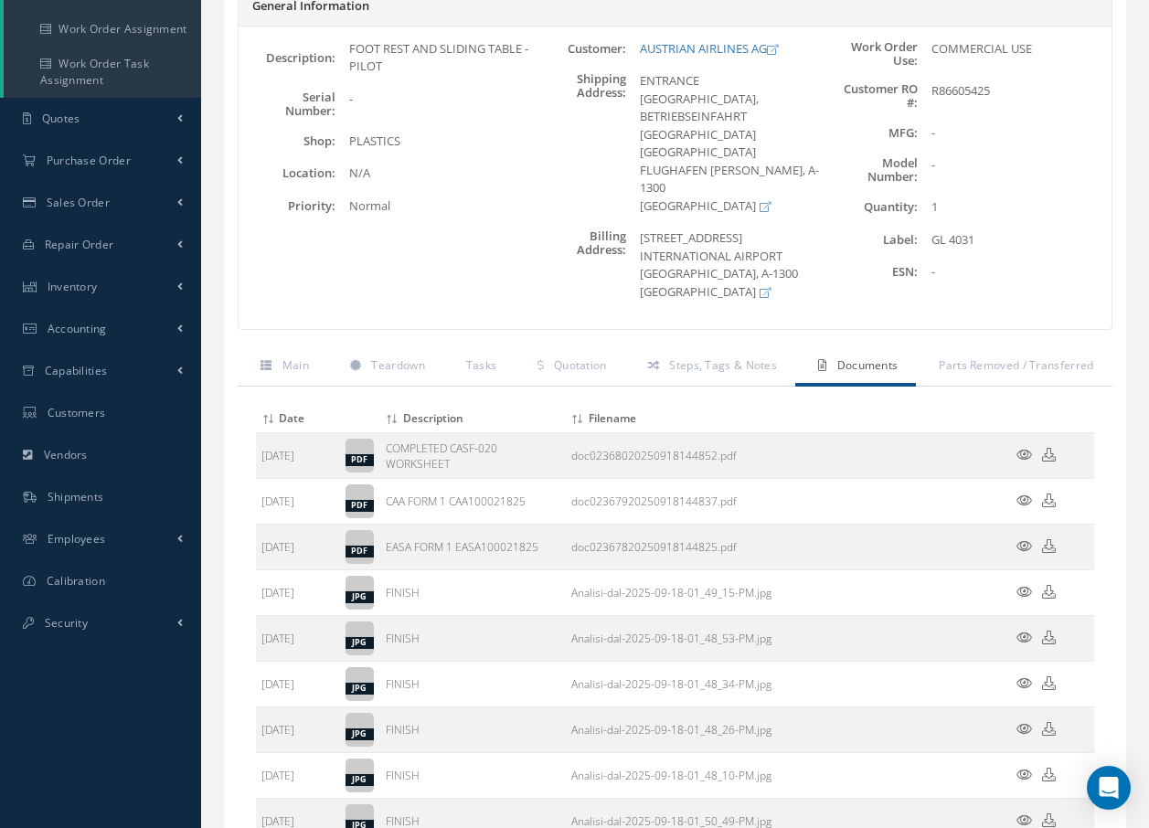
scroll to position [0, 0]
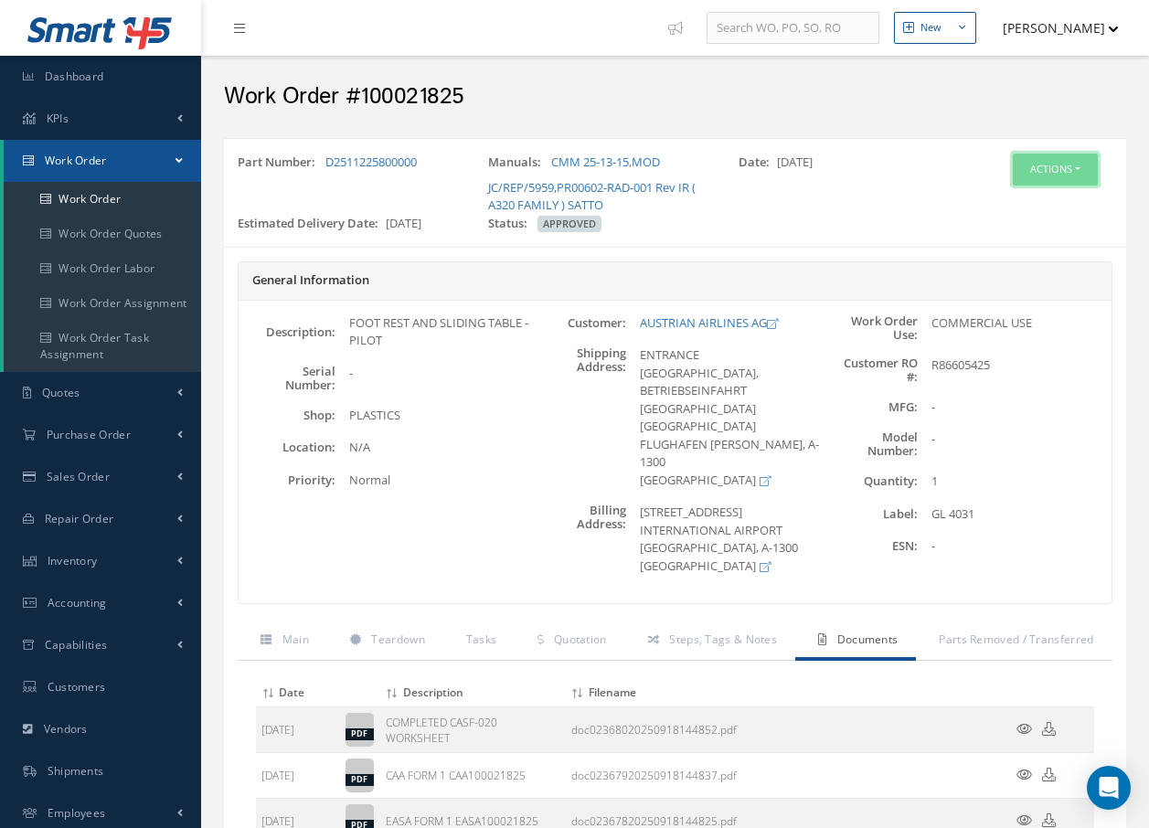
click at [1059, 162] on button "Actions" at bounding box center [1055, 170] width 85 height 32
click at [1019, 230] on link "Invoicing" at bounding box center [1028, 229] width 146 height 25
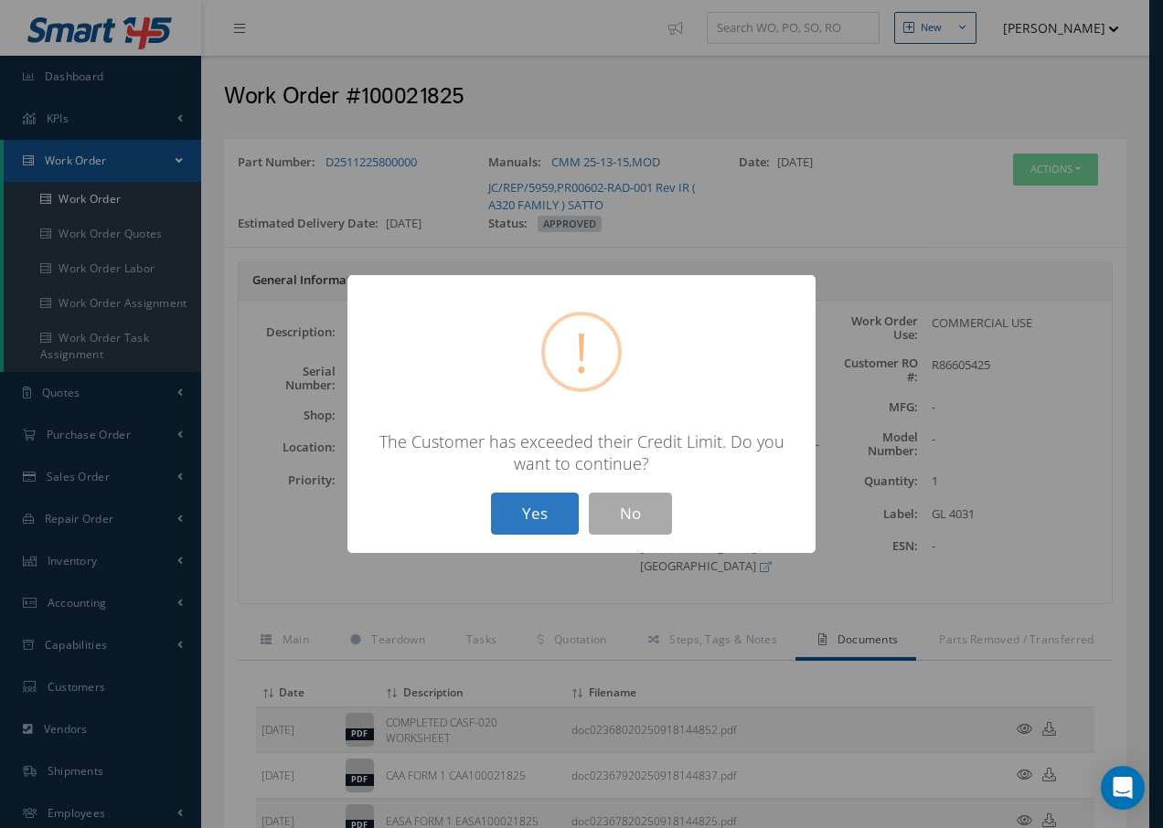
click at [527, 534] on button "Yes" at bounding box center [535, 514] width 88 height 43
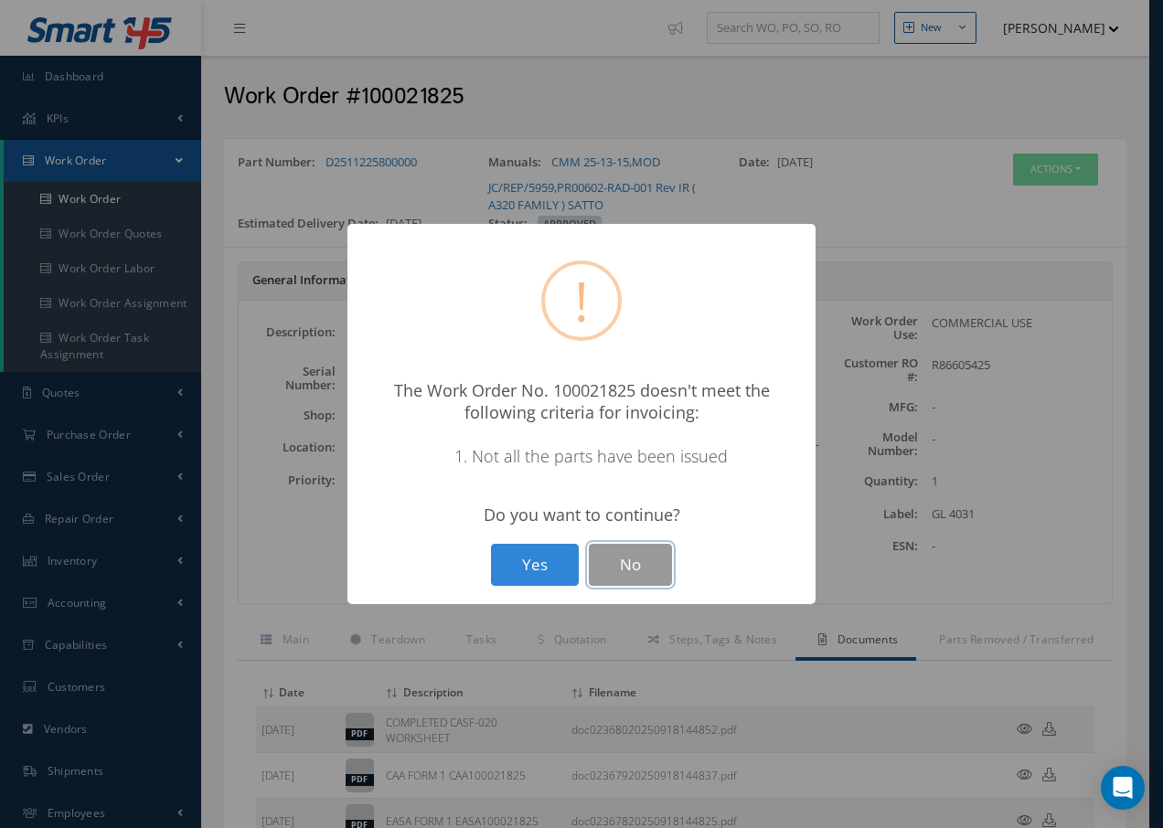
click at [633, 564] on button "No" at bounding box center [630, 565] width 83 height 43
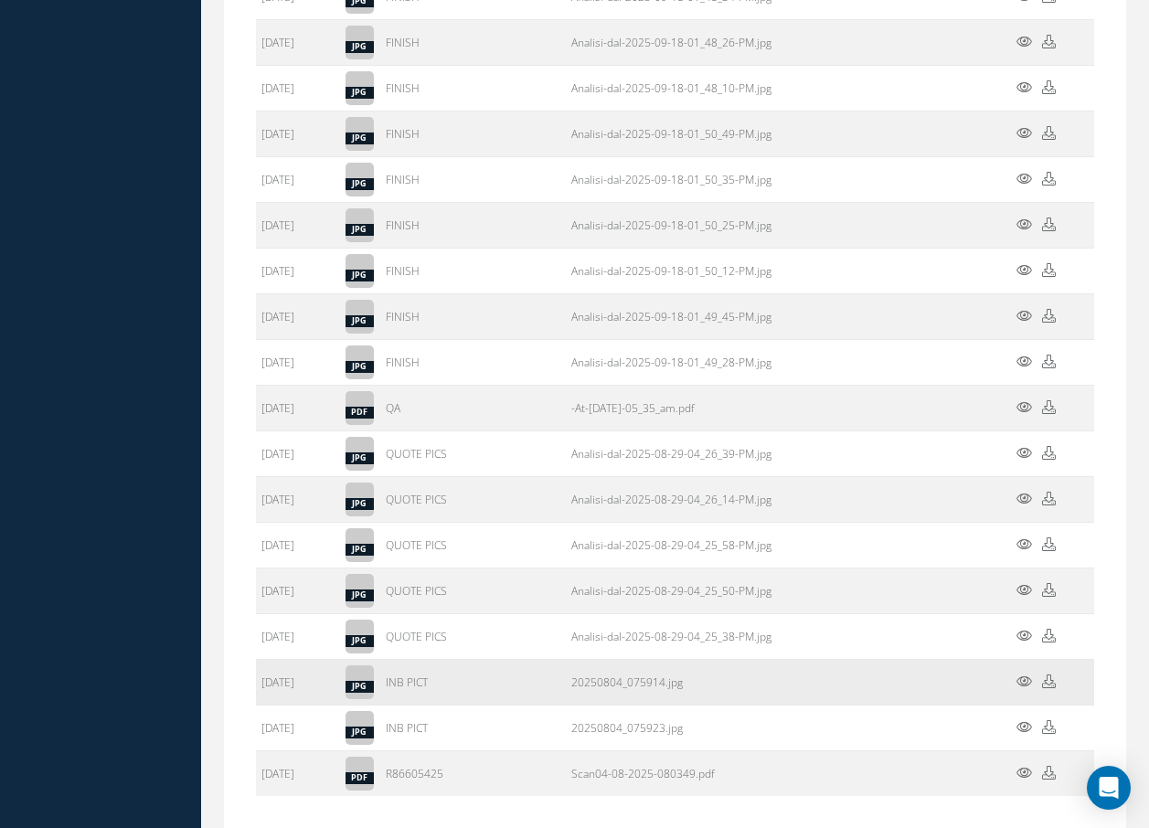
scroll to position [1048, 0]
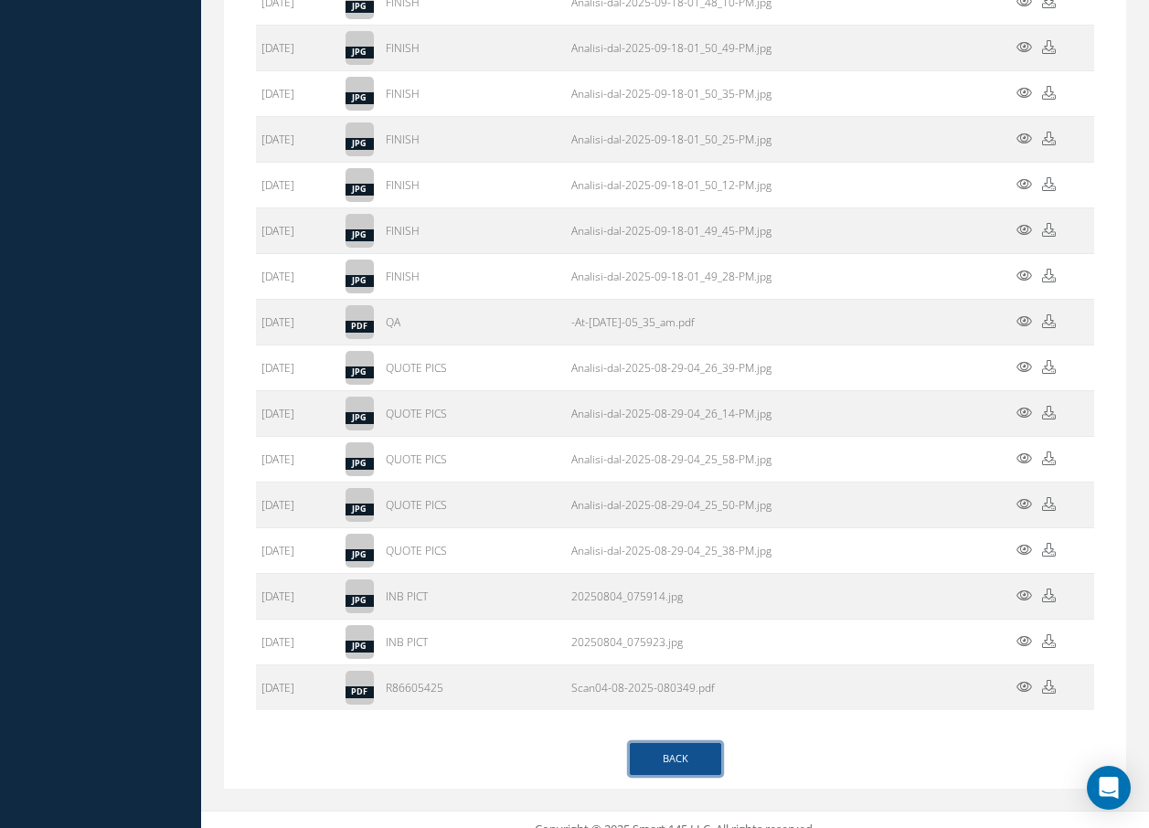
click at [674, 743] on link "Back" at bounding box center [675, 759] width 91 height 32
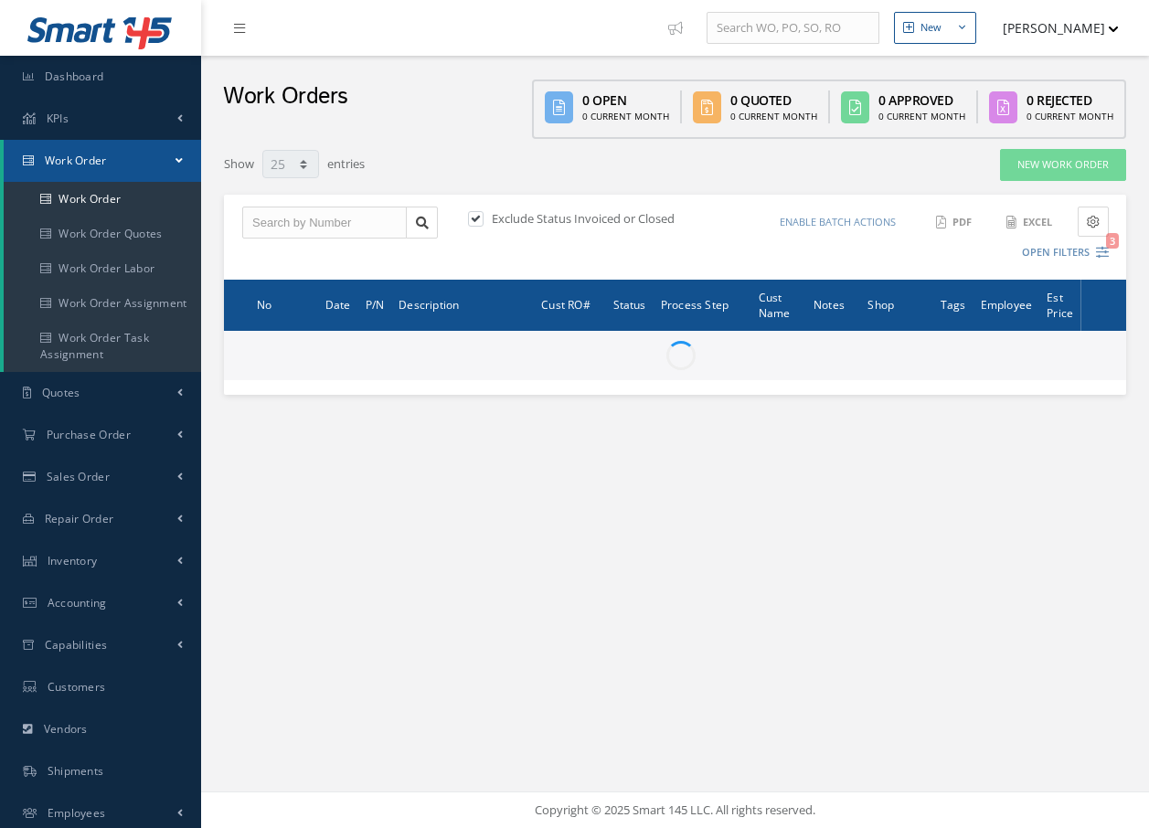
select select "25"
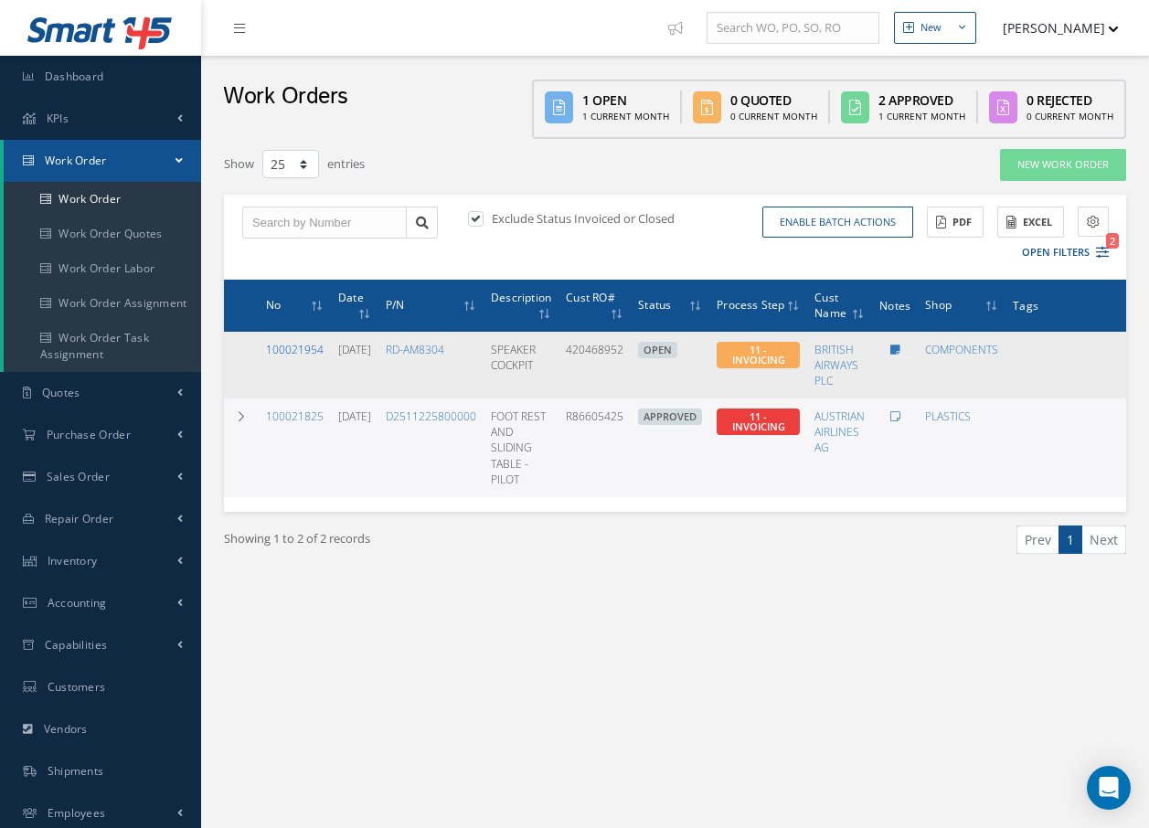
click at [284, 354] on link "100021954" at bounding box center [295, 350] width 58 height 16
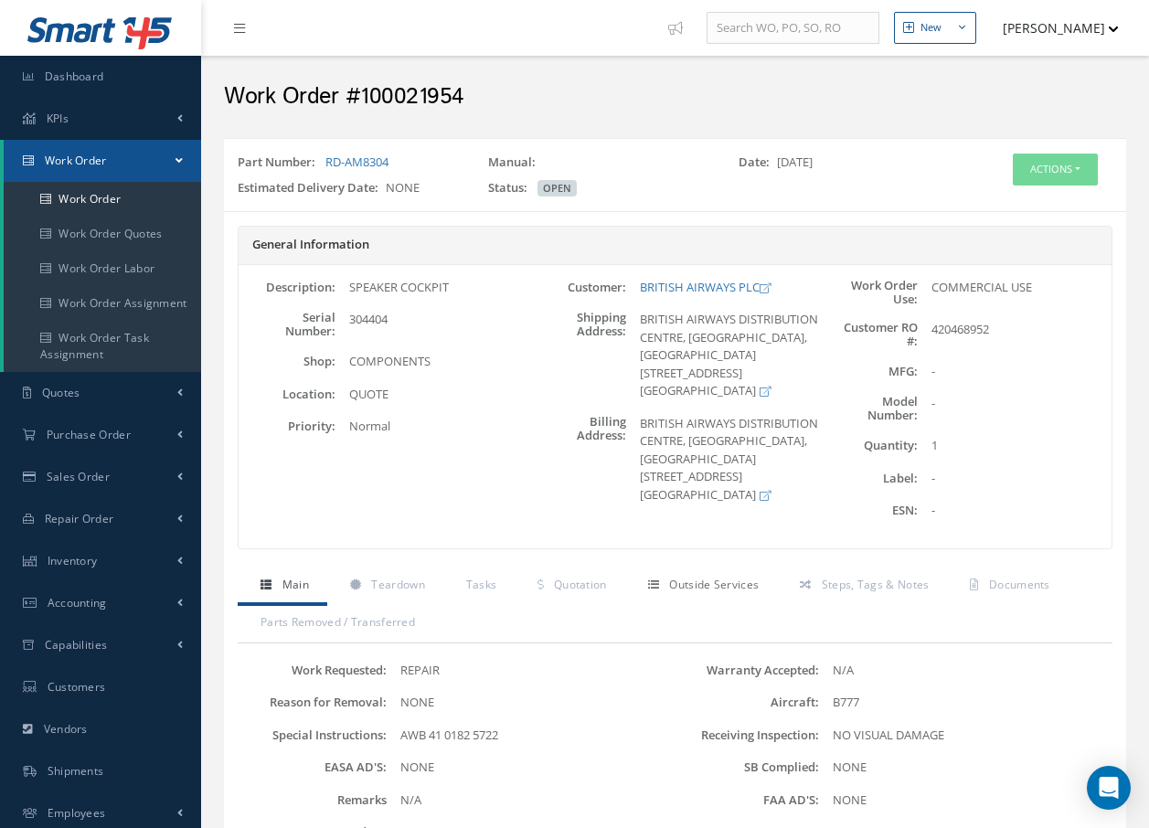
click at [722, 583] on span "Outside Services" at bounding box center [714, 585] width 90 height 16
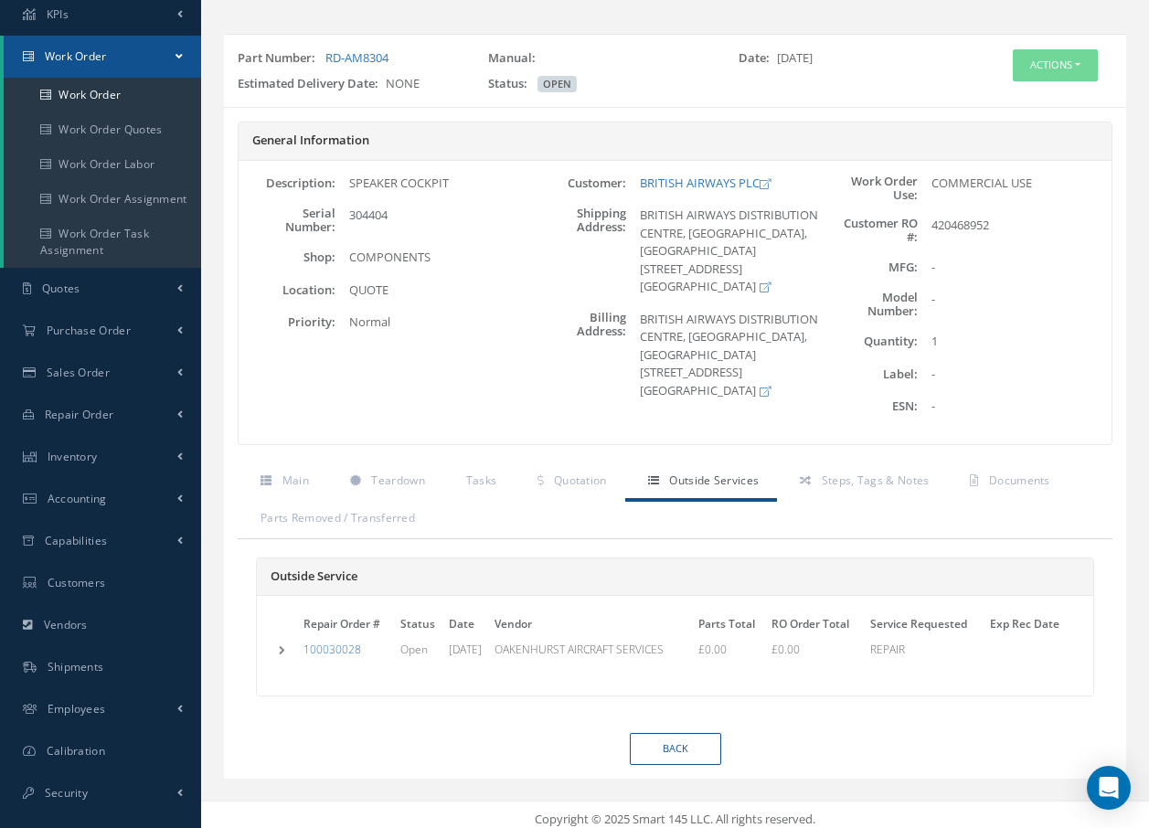
scroll to position [114, 0]
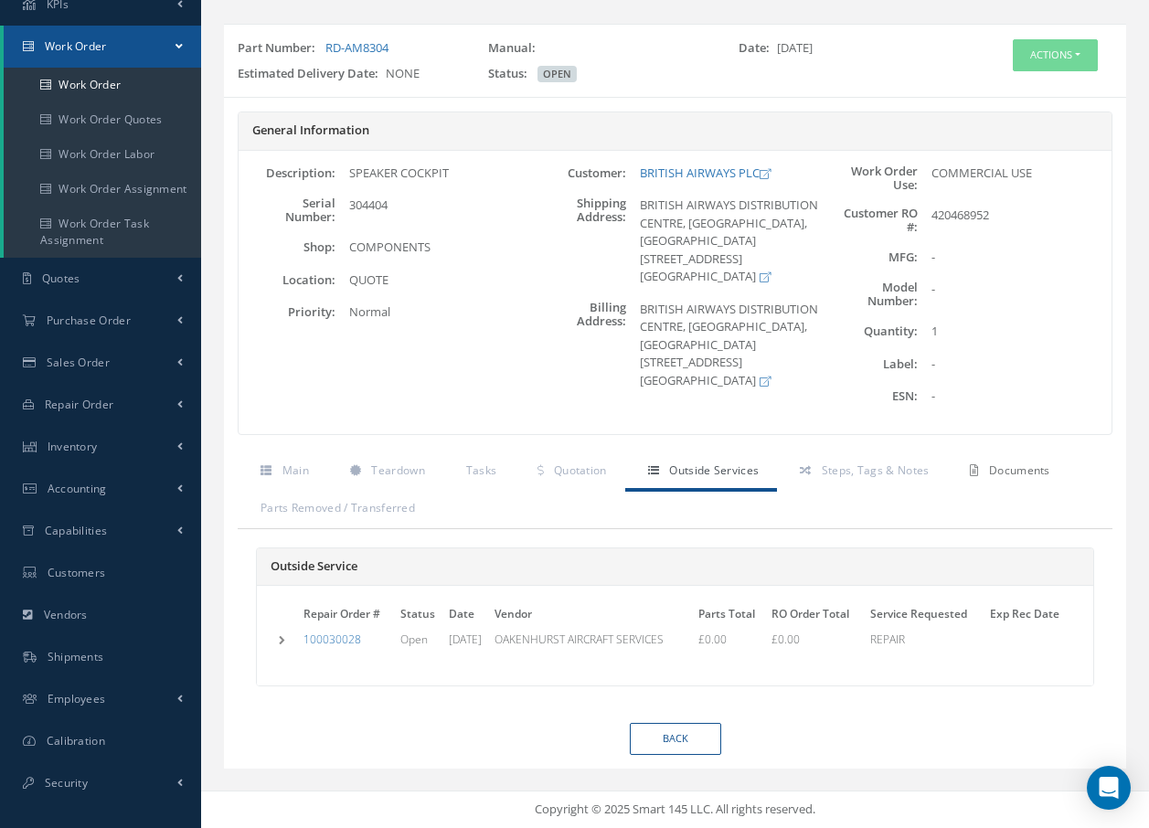
click at [1001, 466] on span "Documents" at bounding box center [1019, 471] width 61 height 16
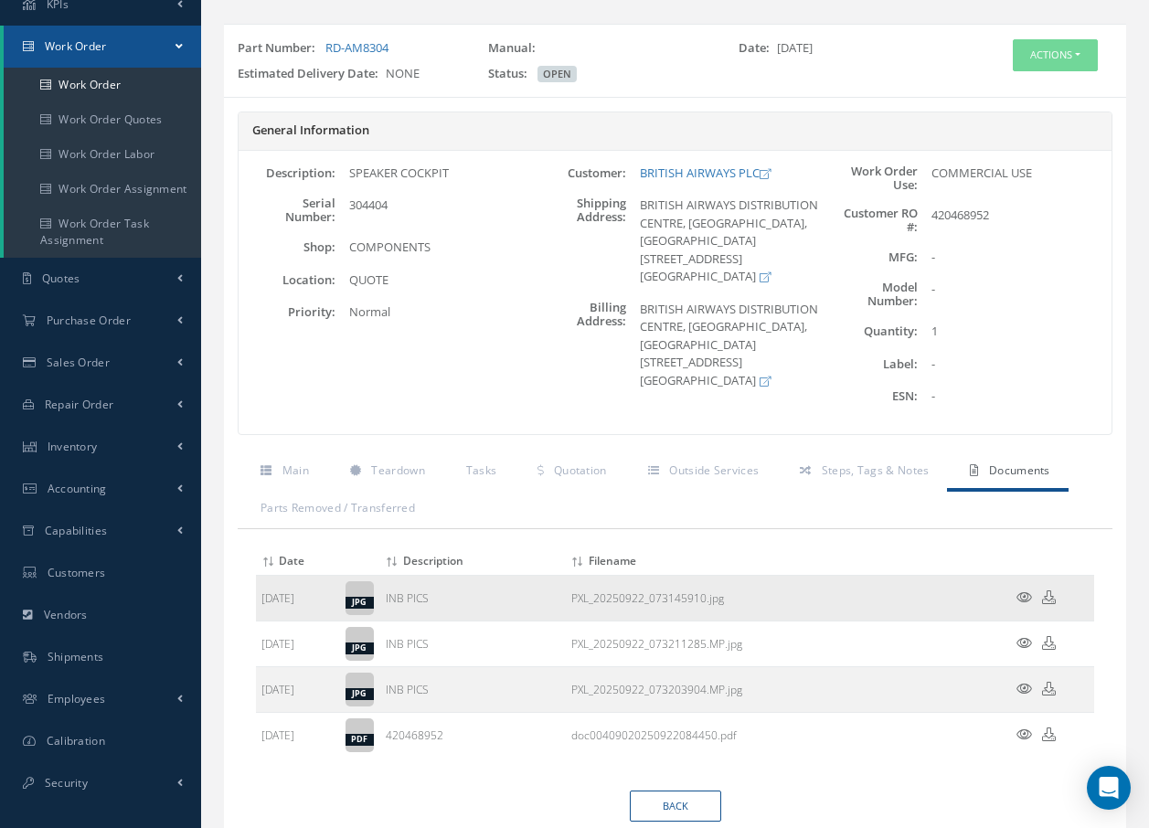
click at [1023, 596] on icon at bounding box center [1025, 598] width 16 height 14
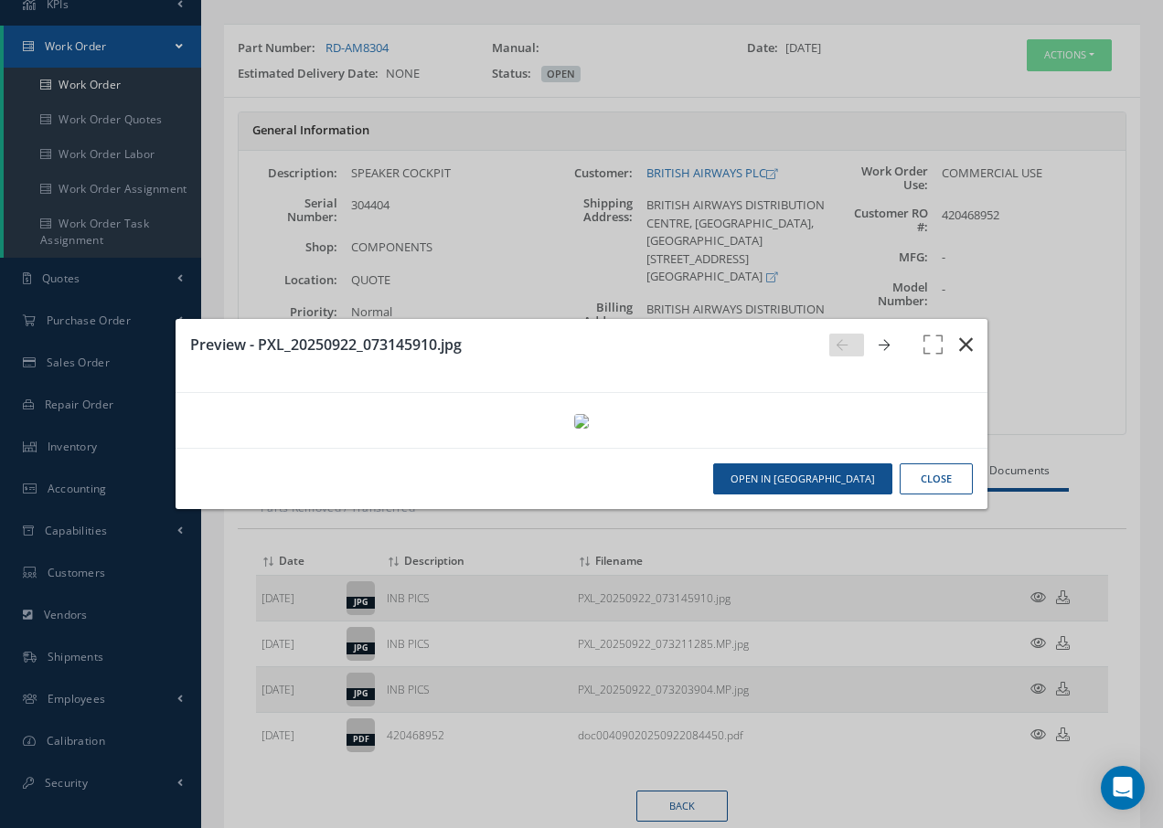
click at [959, 334] on icon "button" at bounding box center [966, 345] width 14 height 22
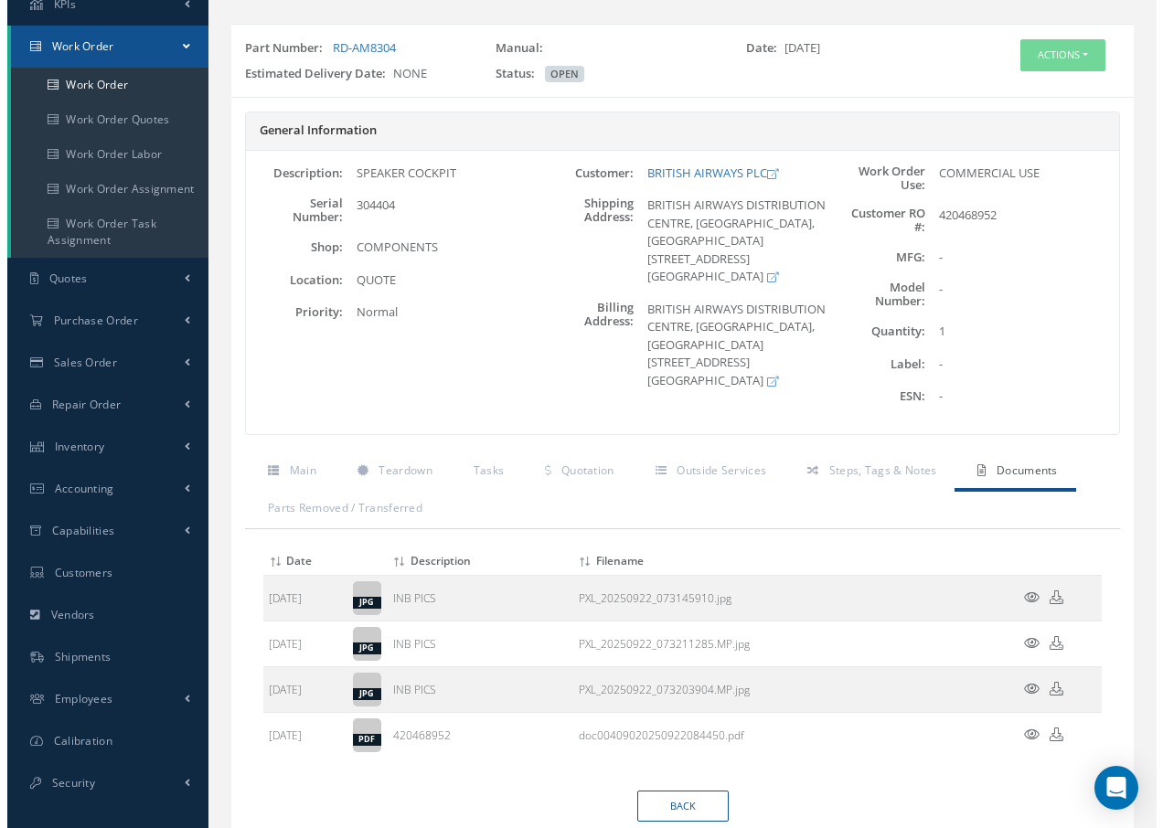
scroll to position [181, 0]
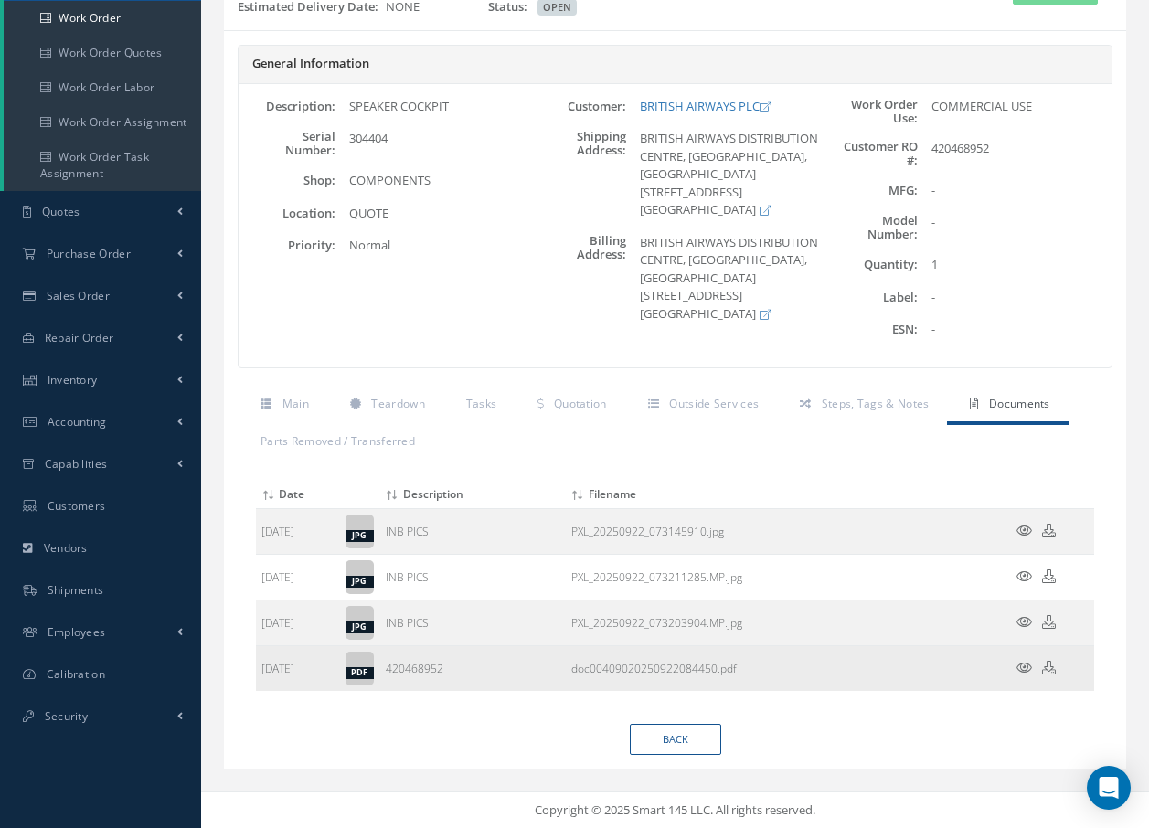
click at [1024, 666] on icon at bounding box center [1025, 668] width 16 height 14
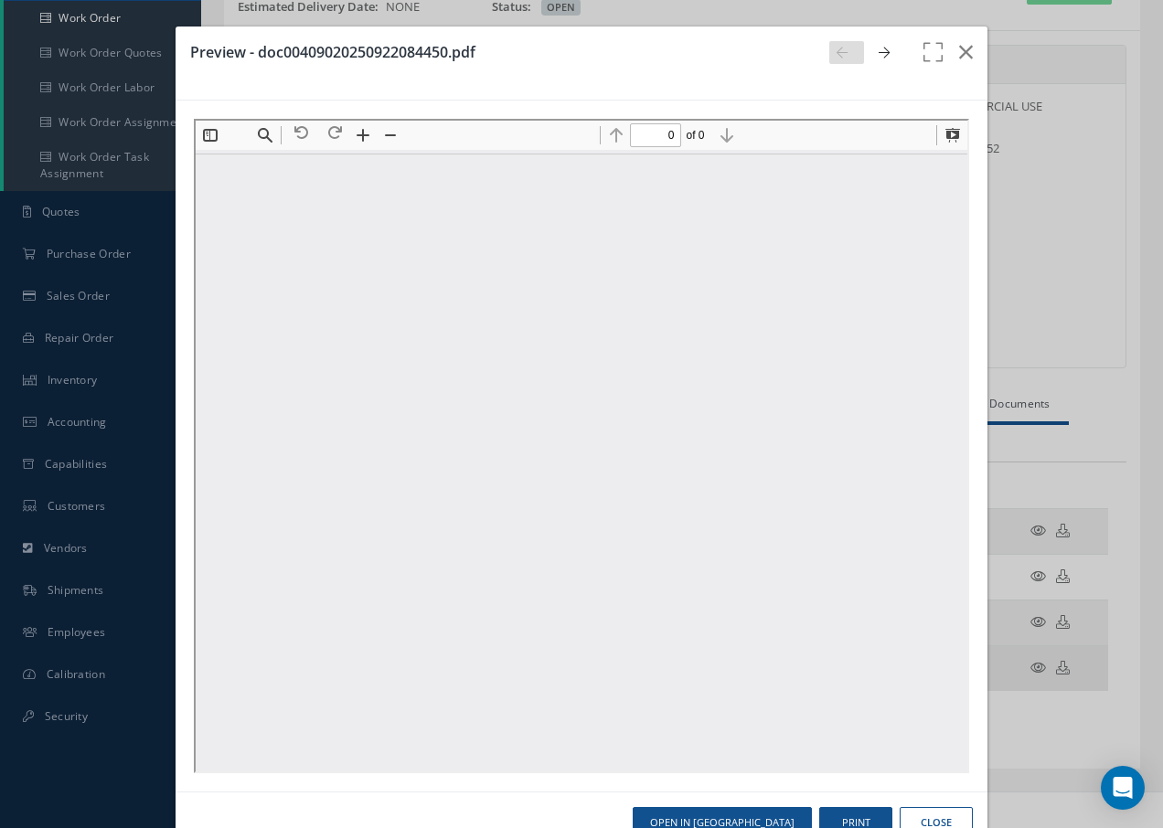
scroll to position [0, 0]
type input "1"
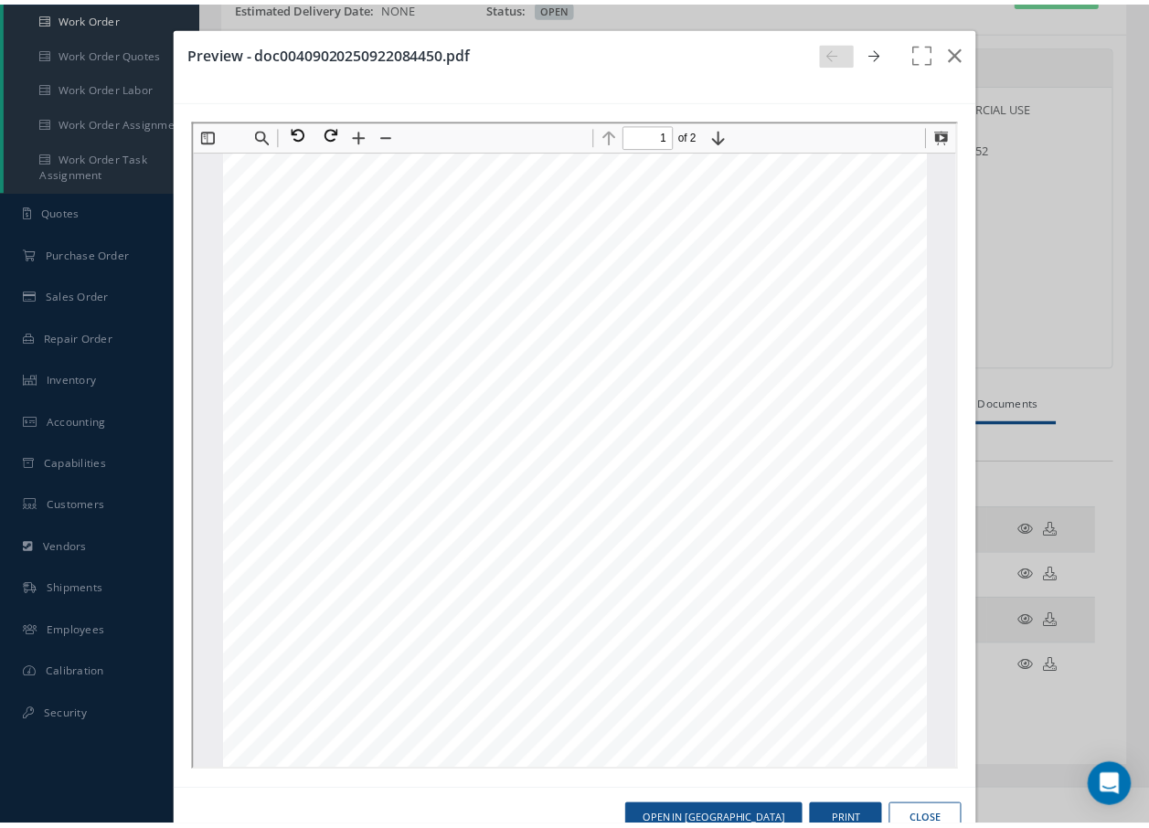
scroll to position [9, 0]
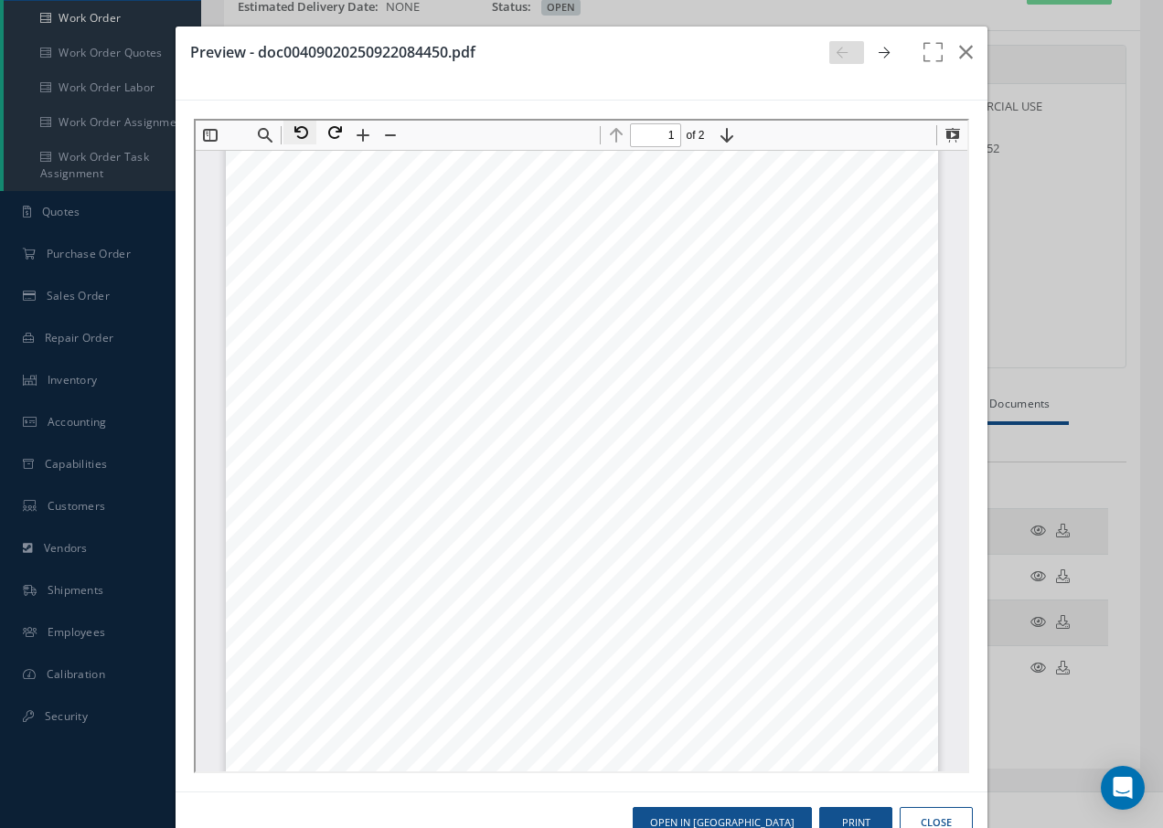
click at [300, 133] on button at bounding box center [297, 131] width 33 height 24
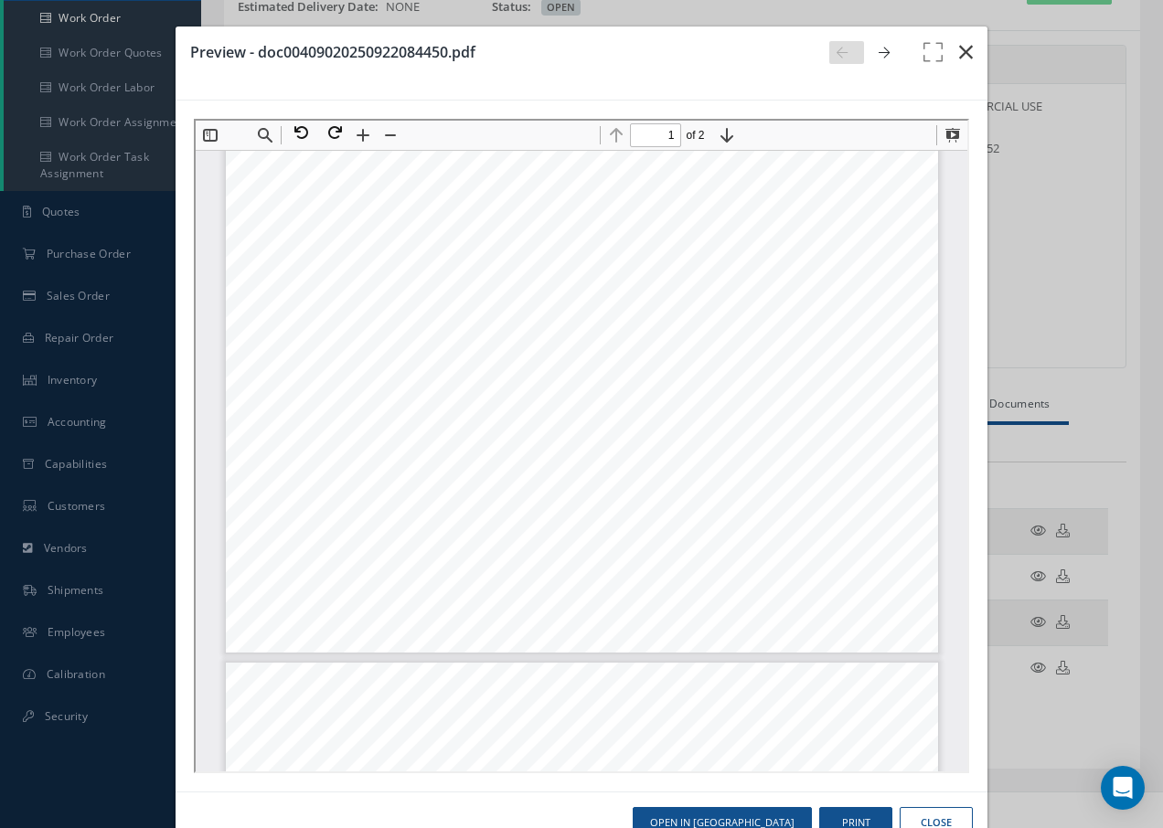
click at [959, 58] on icon "button" at bounding box center [966, 52] width 14 height 22
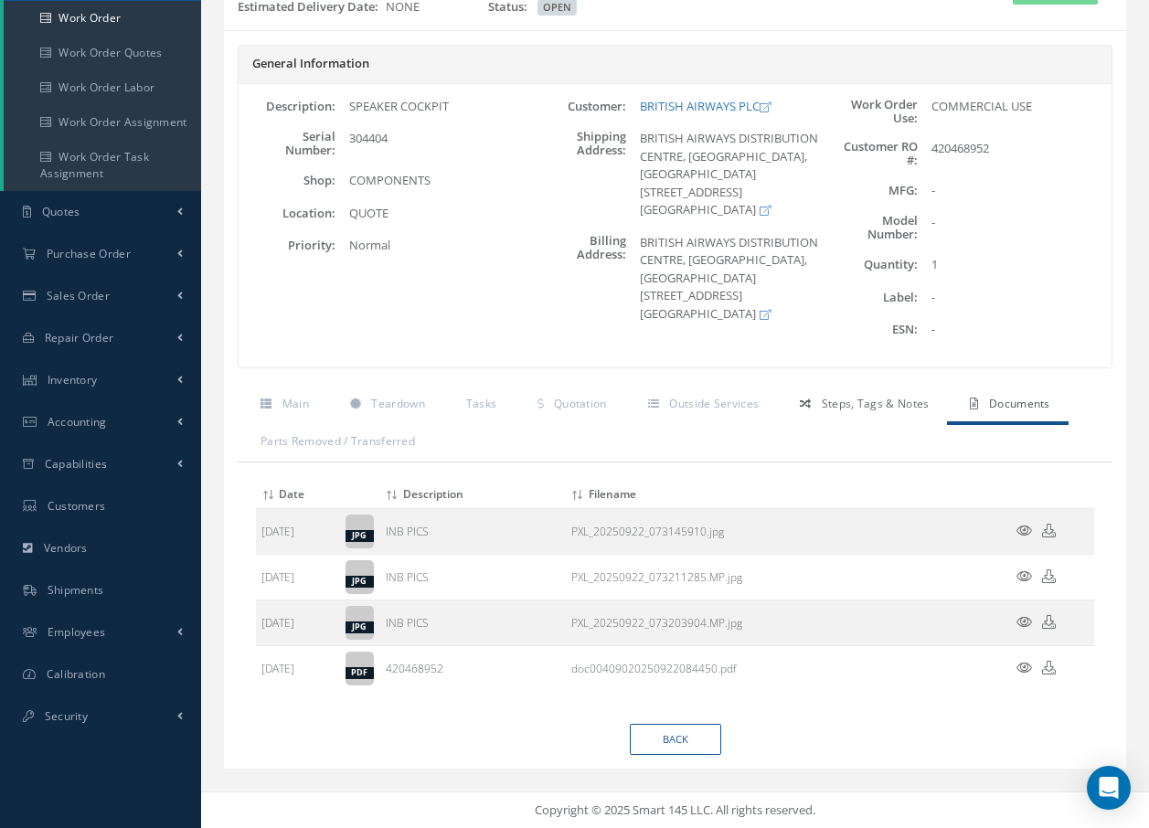
click at [882, 408] on span "Steps, Tags & Notes" at bounding box center [876, 404] width 108 height 16
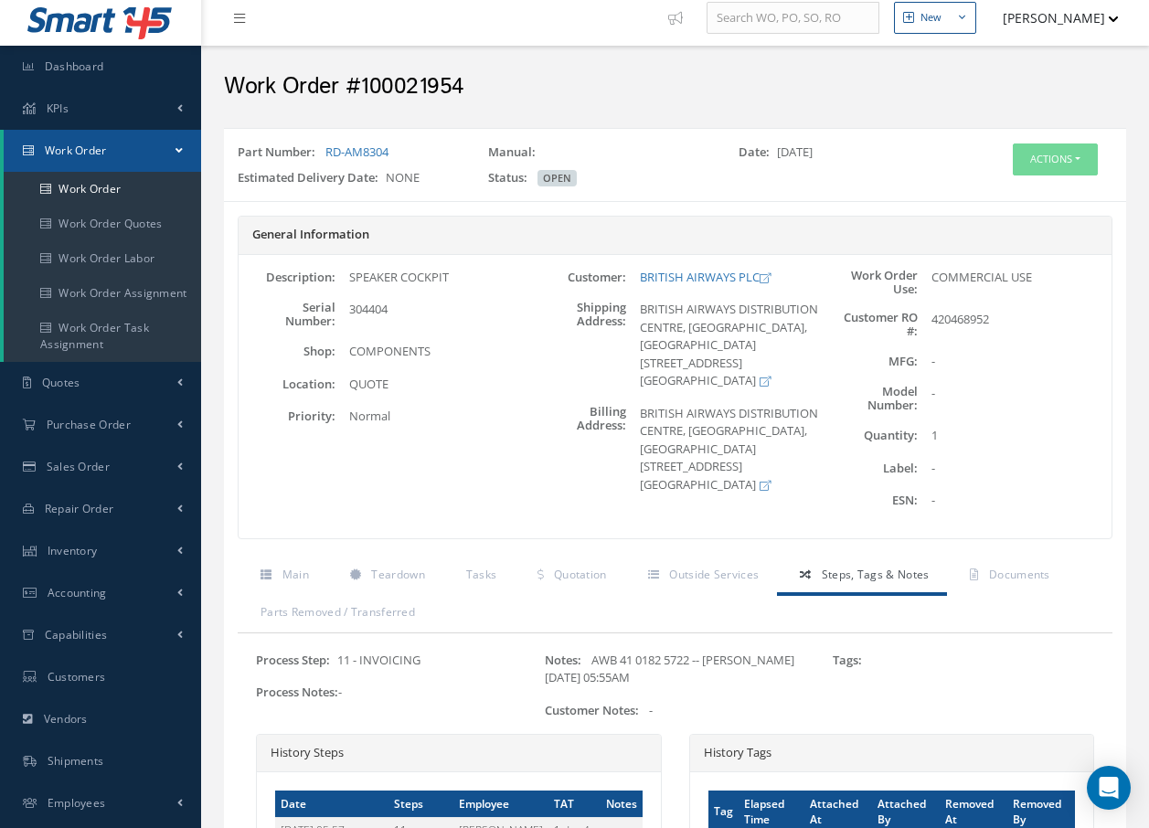
scroll to position [0, 0]
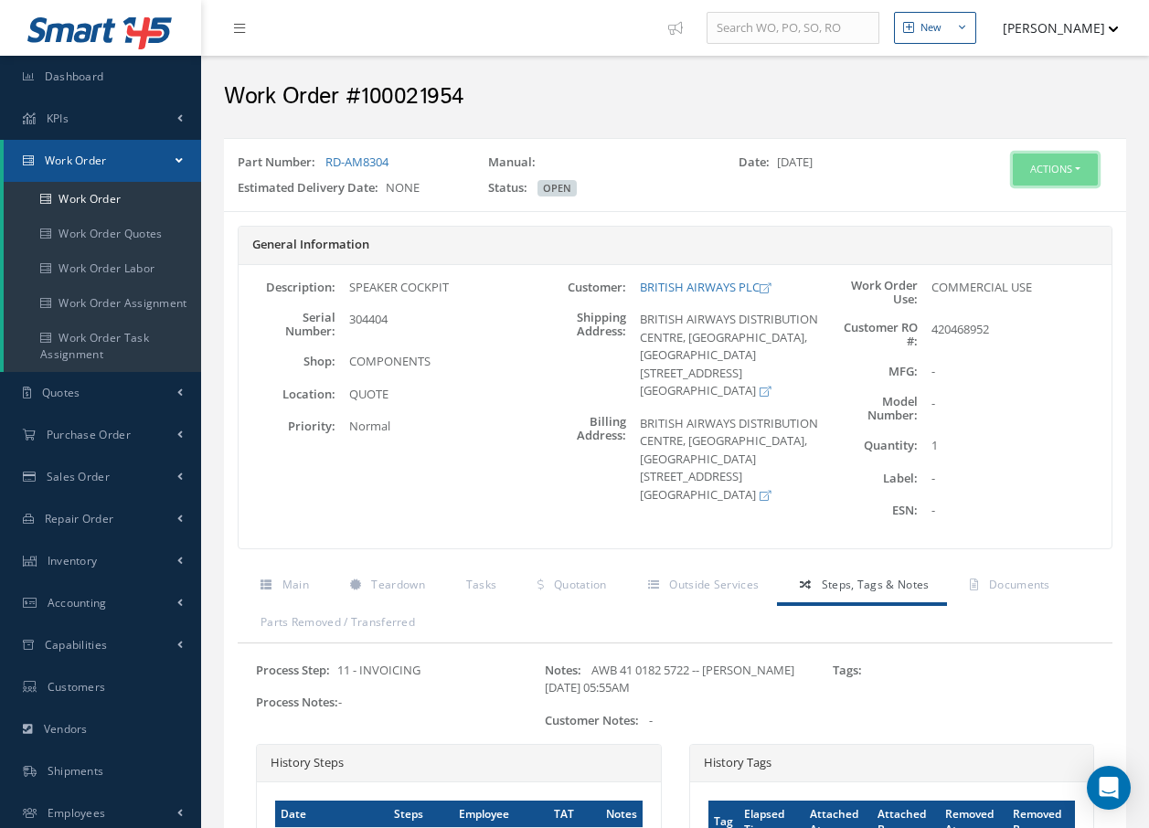
click at [1056, 170] on button "Actions" at bounding box center [1055, 170] width 85 height 32
click at [1013, 228] on link "Invoicing" at bounding box center [1028, 229] width 146 height 25
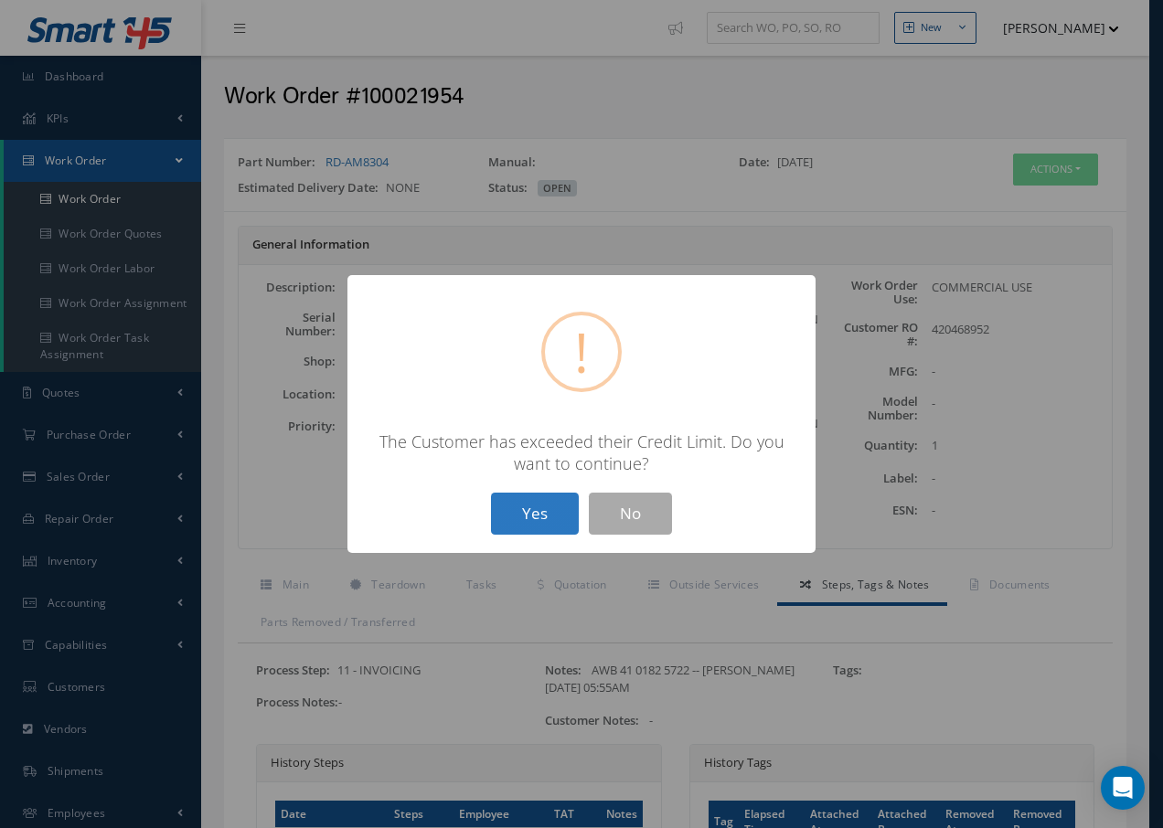
click at [550, 518] on button "Yes" at bounding box center [535, 514] width 88 height 43
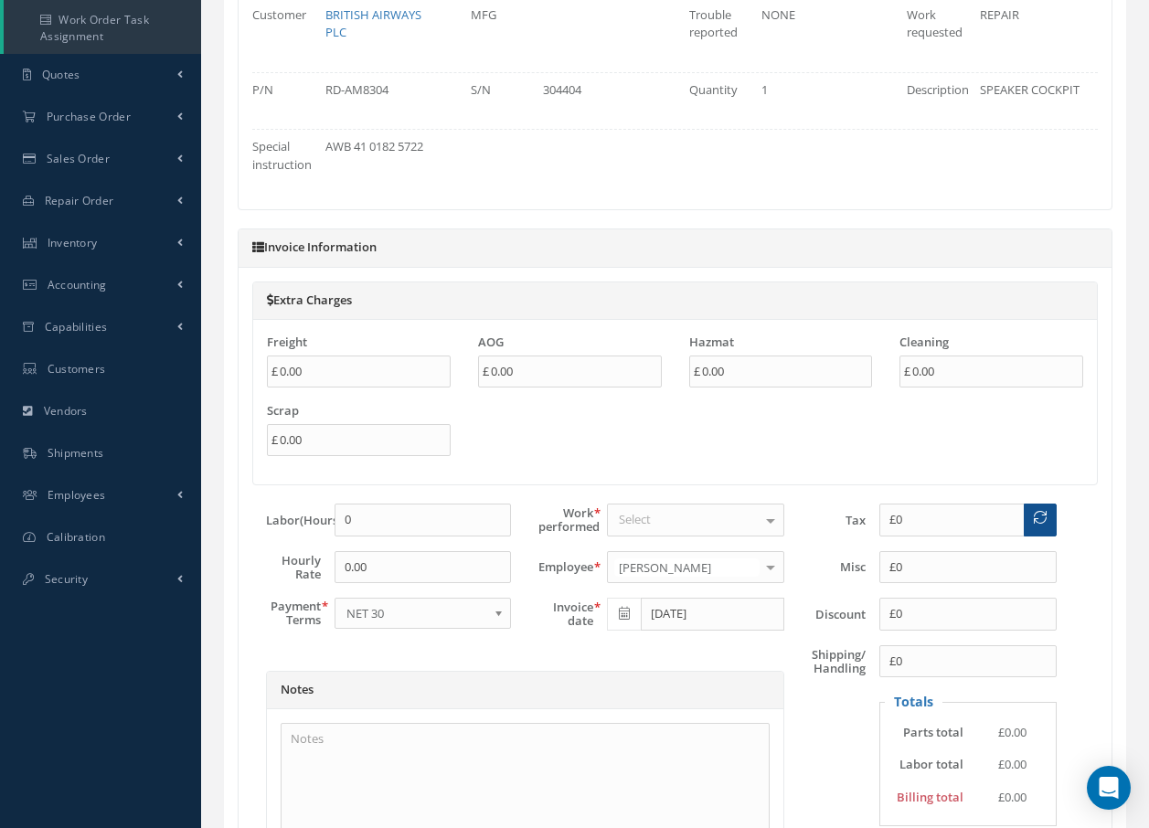
scroll to position [366, 0]
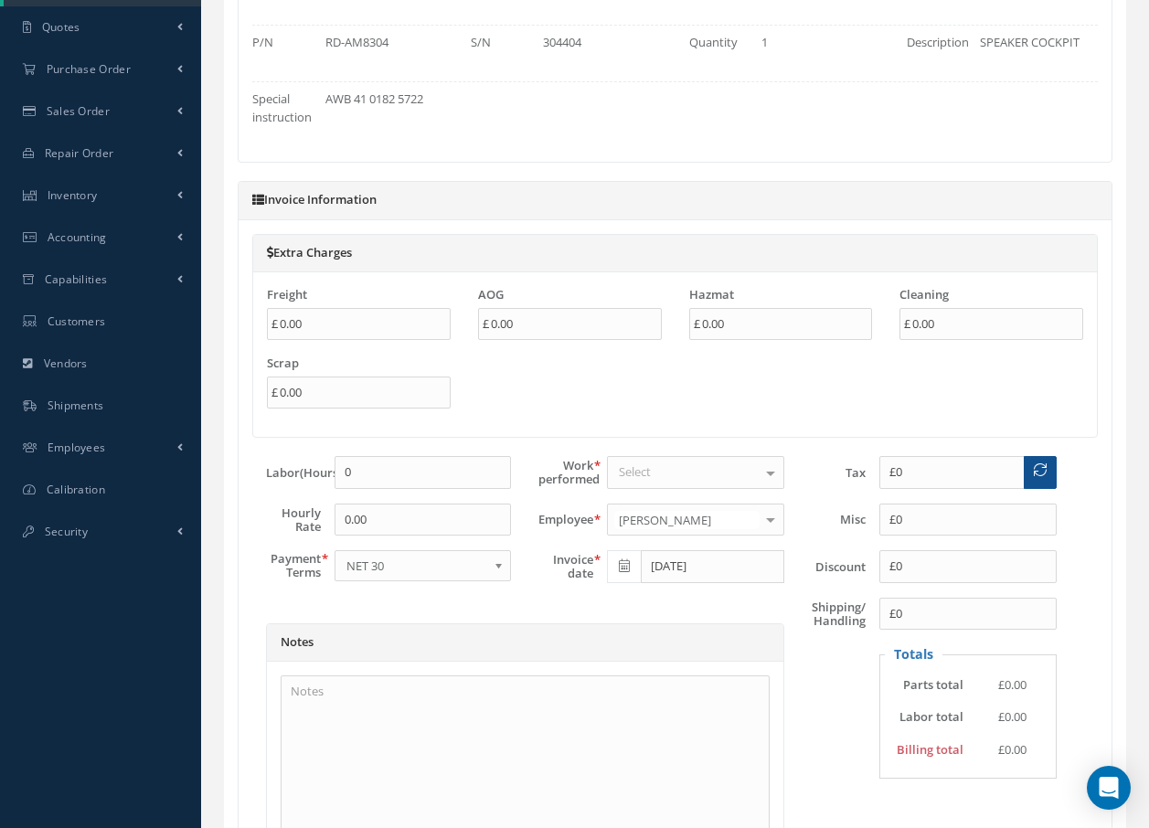
click at [678, 479] on div "Select" at bounding box center [695, 472] width 177 height 33
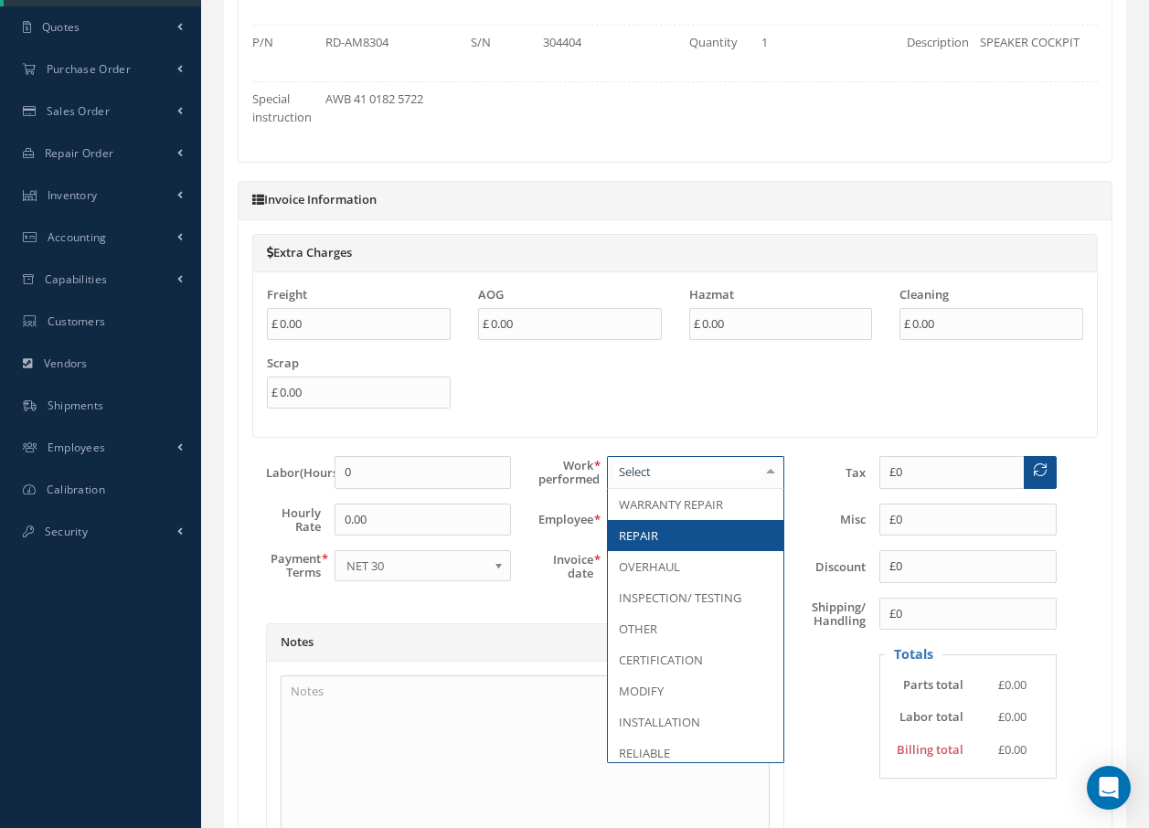
click at [662, 533] on span "REPAIR" at bounding box center [696, 535] width 176 height 31
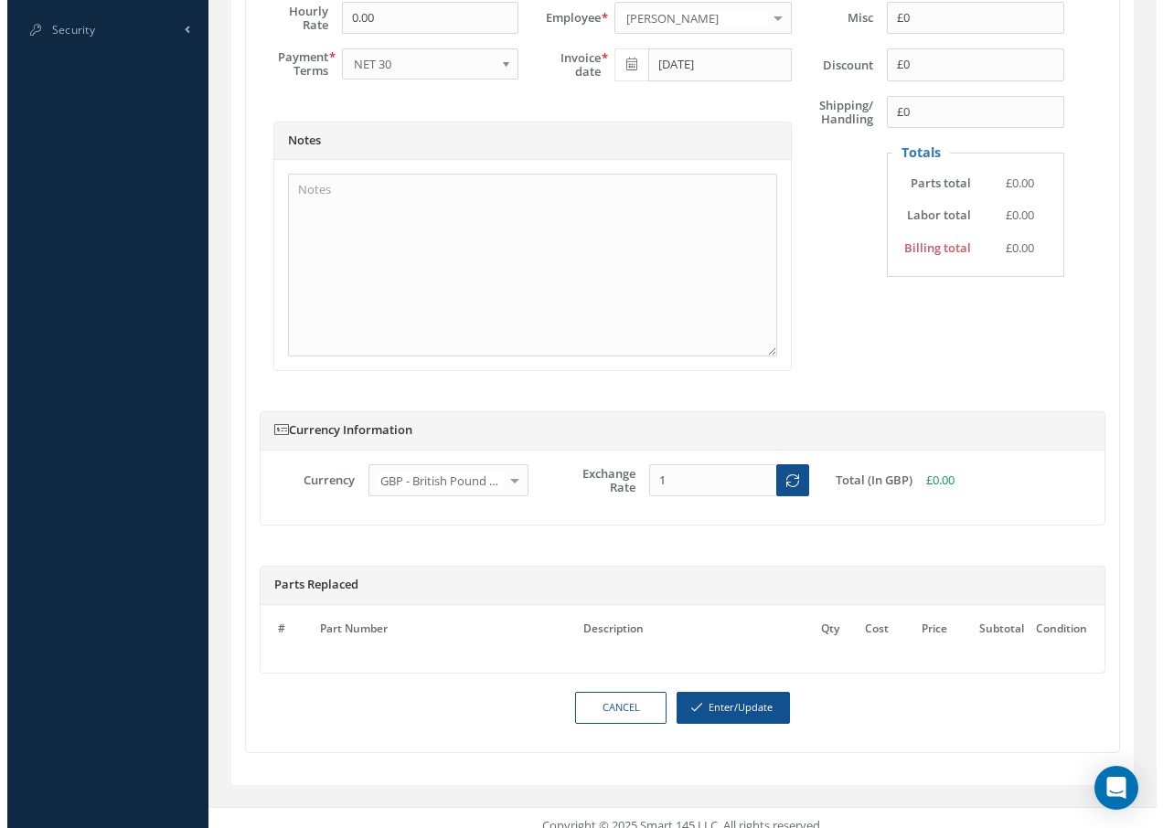
scroll to position [884, 0]
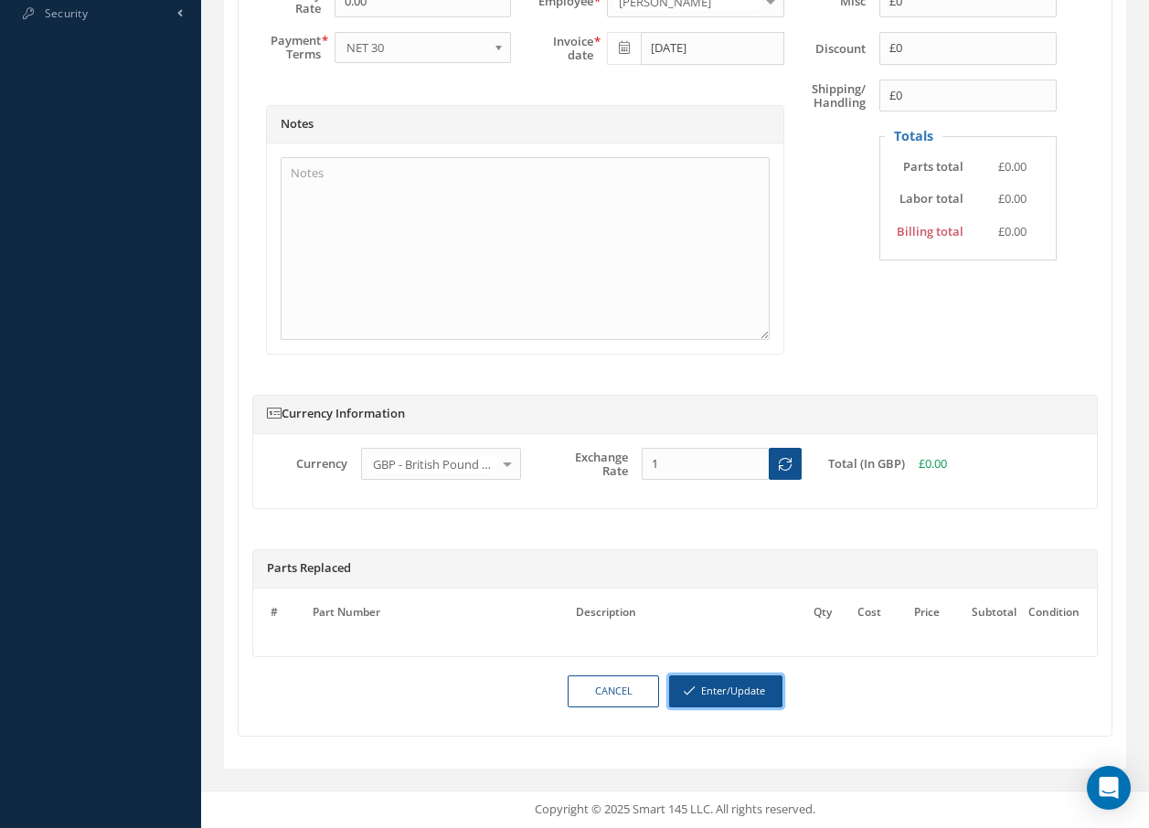
click at [709, 695] on button "Enter/Update" at bounding box center [725, 692] width 113 height 32
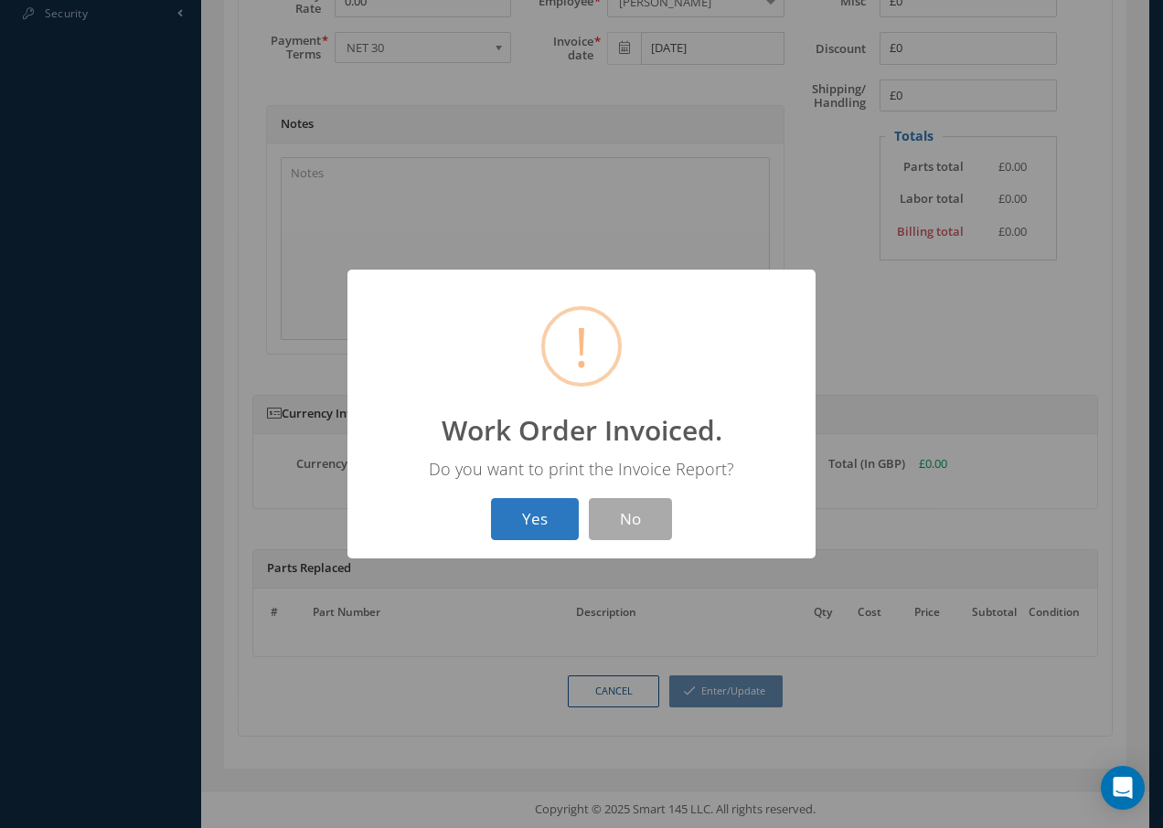
click at [539, 516] on button "Yes" at bounding box center [535, 519] width 88 height 43
